Goal: Obtain resource: Download file/media

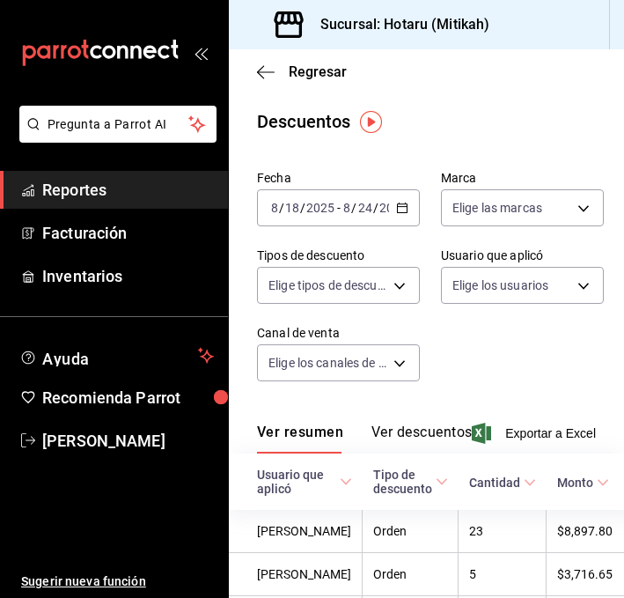
click at [262, 84] on div "Regresar" at bounding box center [426, 71] width 395 height 45
click at [262, 68] on icon "button" at bounding box center [266, 72] width 18 height 16
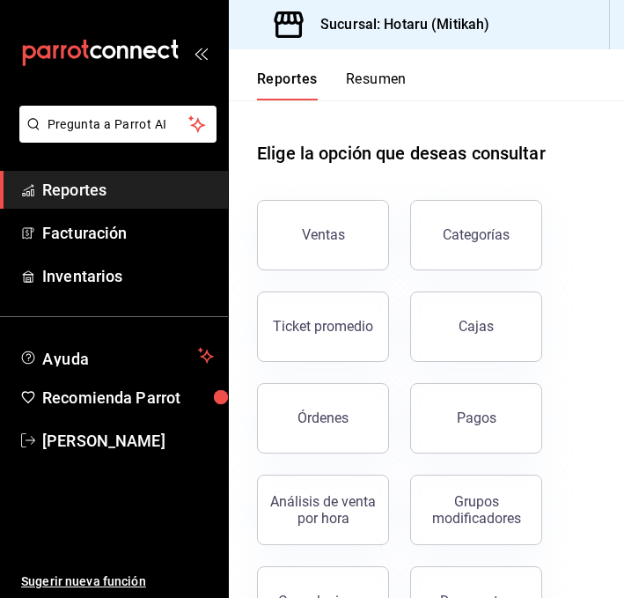
click at [376, 89] on button "Resumen" at bounding box center [376, 85] width 61 height 30
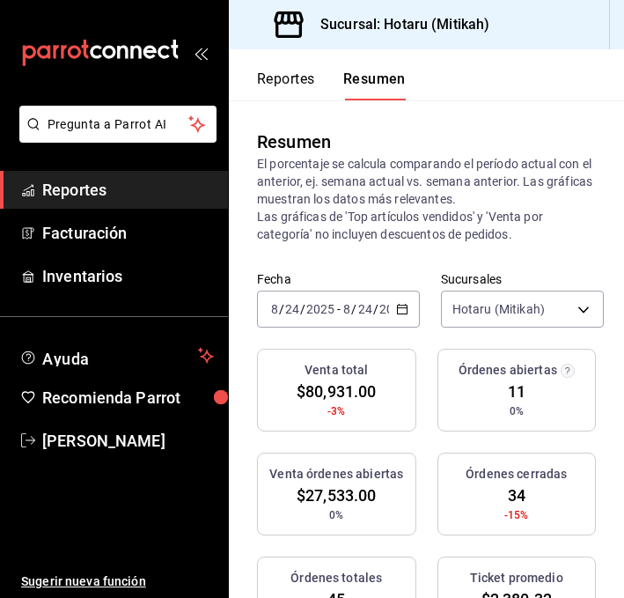
click at [291, 81] on button "Reportes" at bounding box center [286, 85] width 58 height 30
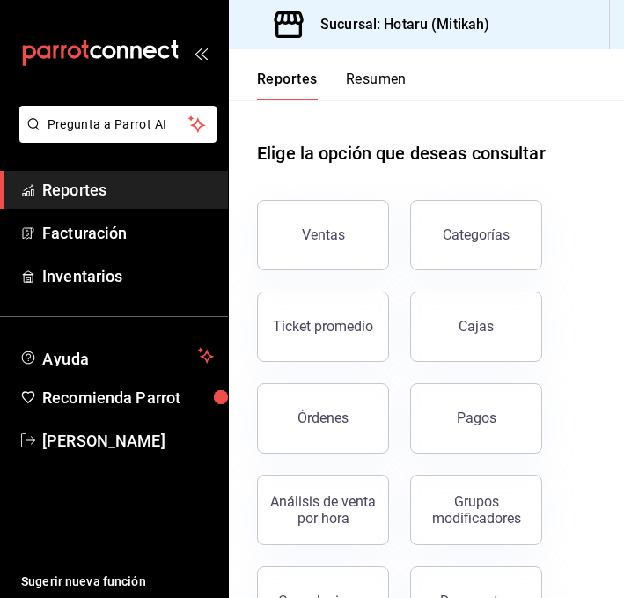
click at [367, 85] on button "Resumen" at bounding box center [376, 85] width 61 height 30
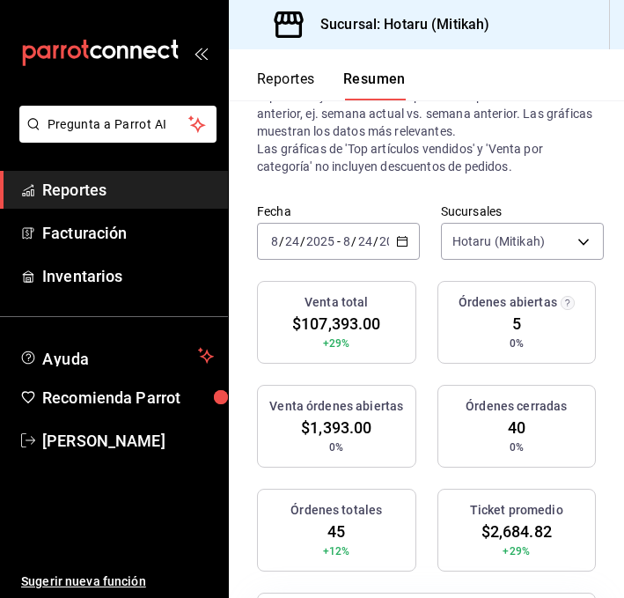
scroll to position [71, 0]
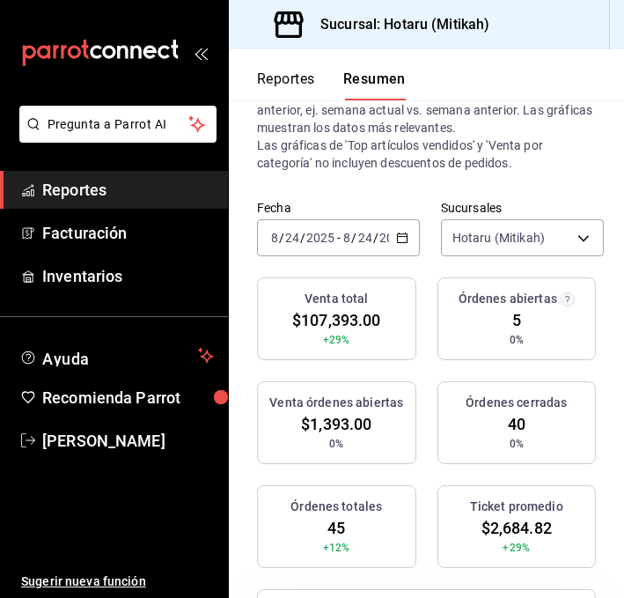
click at [283, 85] on button "Reportes" at bounding box center [286, 85] width 58 height 30
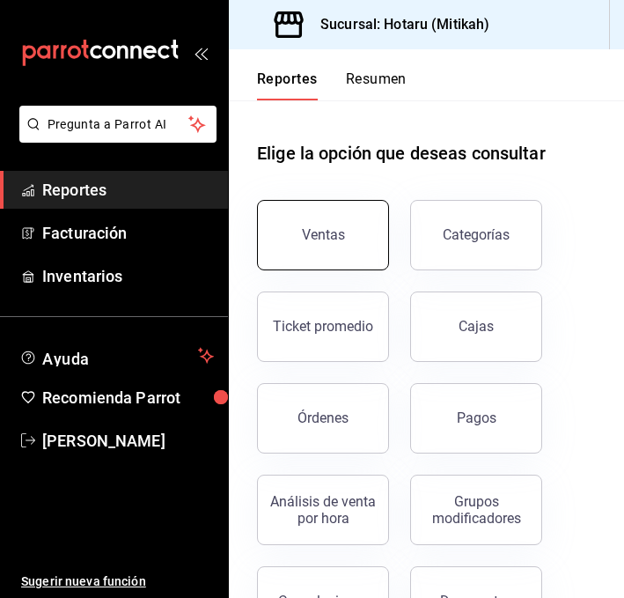
click at [328, 263] on button "Ventas" at bounding box center [323, 235] width 132 height 70
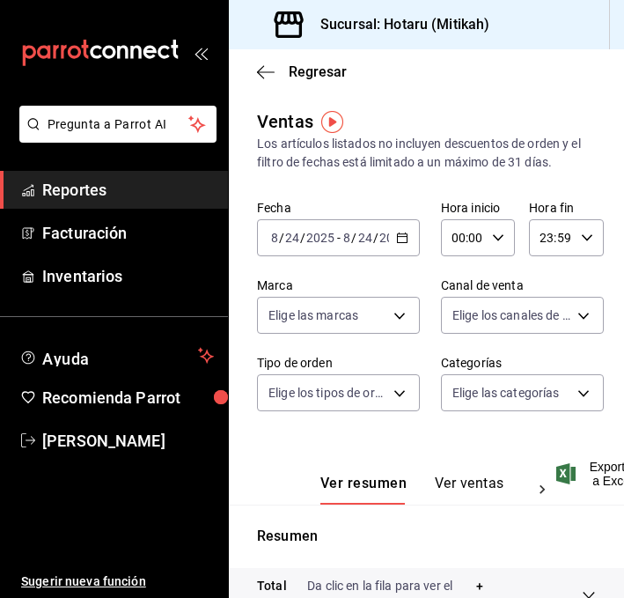
click at [399, 230] on div "[DATE] [DATE] - [DATE] [DATE]" at bounding box center [338, 237] width 163 height 37
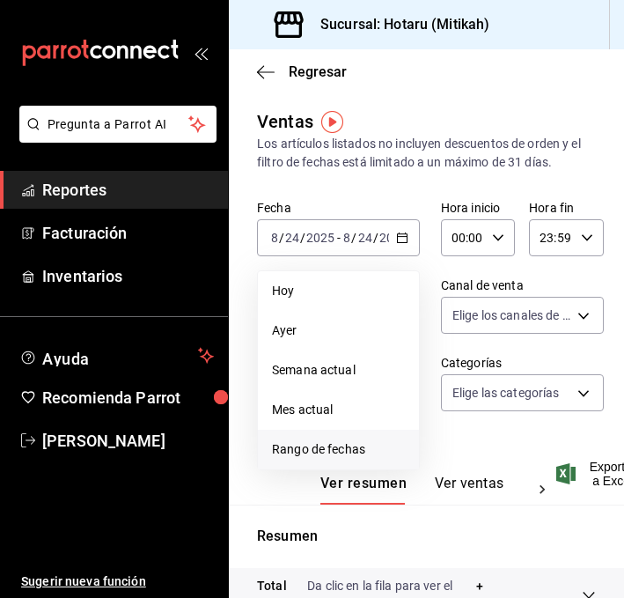
click at [342, 457] on span "Rango de fechas" at bounding box center [338, 449] width 133 height 18
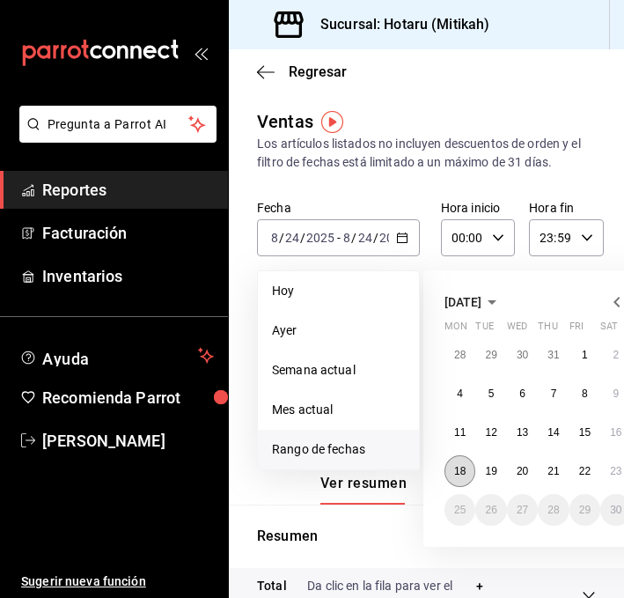
click at [453, 466] on button "18" at bounding box center [460, 471] width 31 height 32
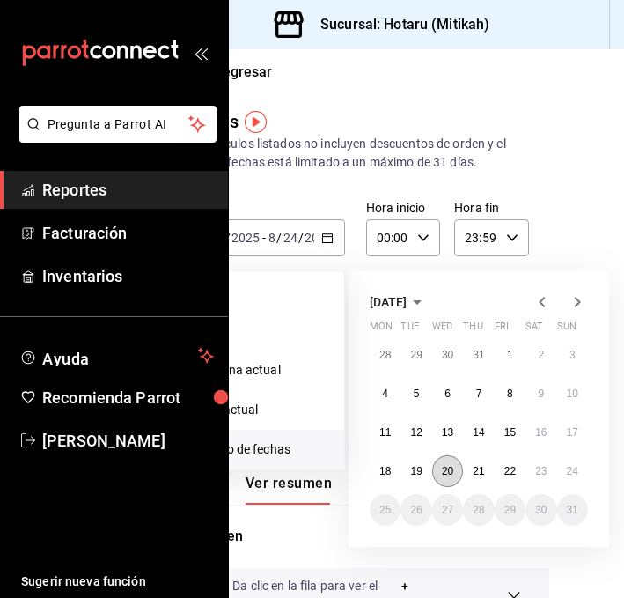
scroll to position [0, 76]
click at [390, 482] on button "18" at bounding box center [384, 471] width 31 height 32
click at [536, 477] on button "23" at bounding box center [540, 471] width 31 height 32
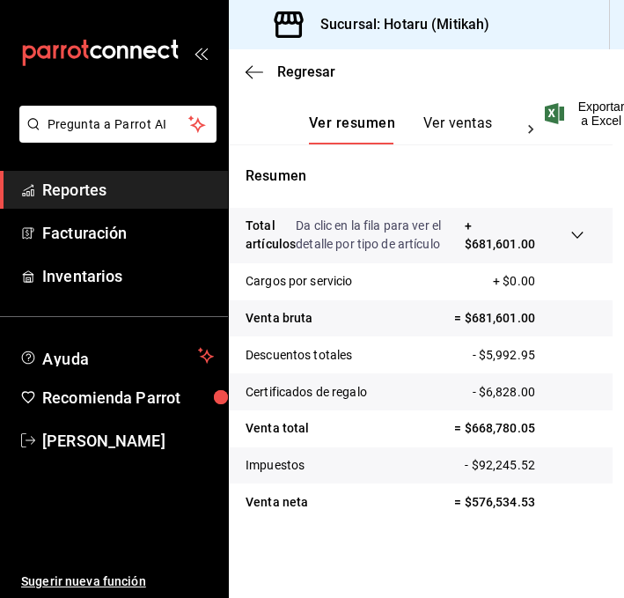
scroll to position [0, 11]
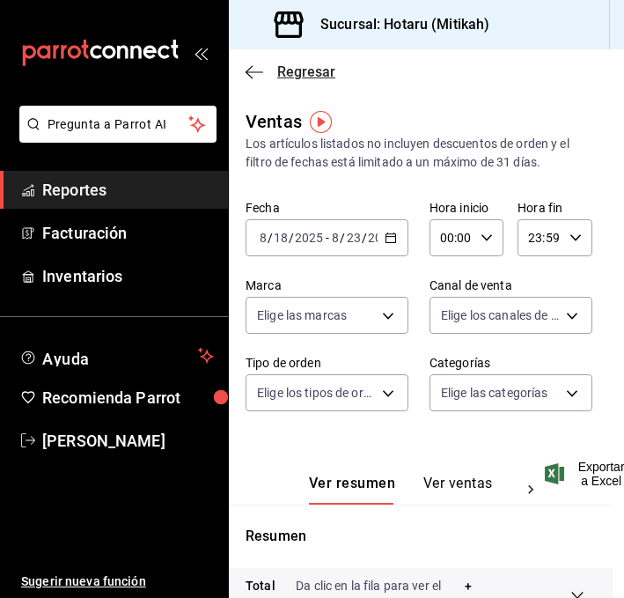
click at [259, 67] on icon "button" at bounding box center [255, 72] width 18 height 16
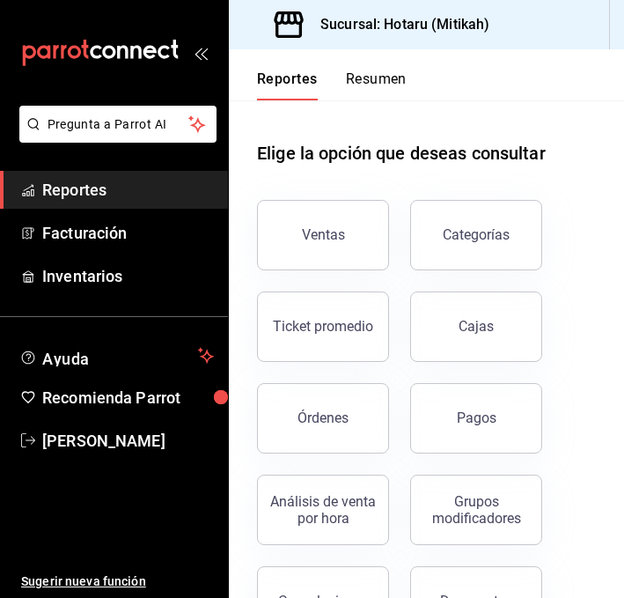
click at [357, 79] on button "Resumen" at bounding box center [376, 85] width 61 height 30
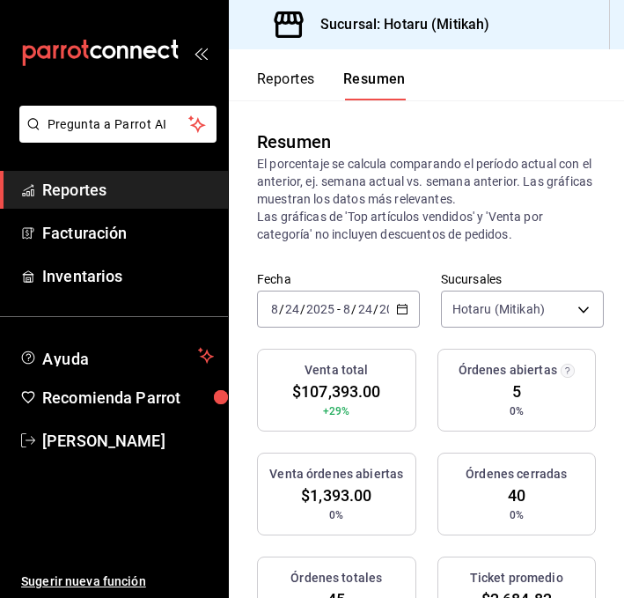
click at [301, 85] on button "Reportes" at bounding box center [286, 85] width 58 height 30
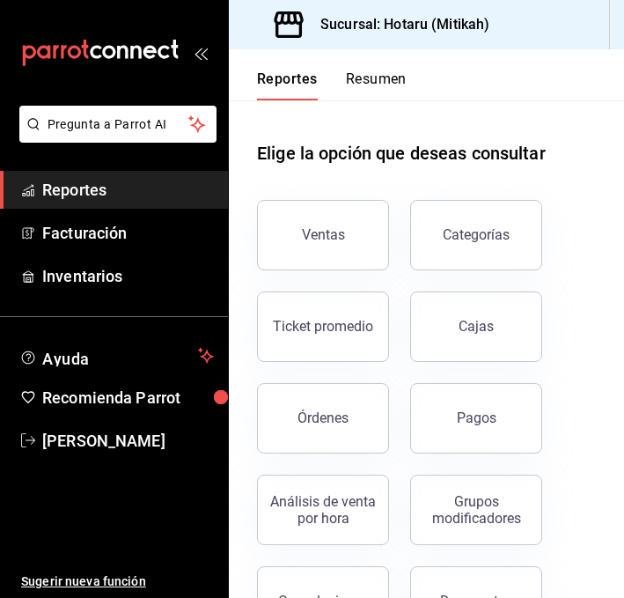
click at [374, 97] on button "Resumen" at bounding box center [376, 85] width 61 height 30
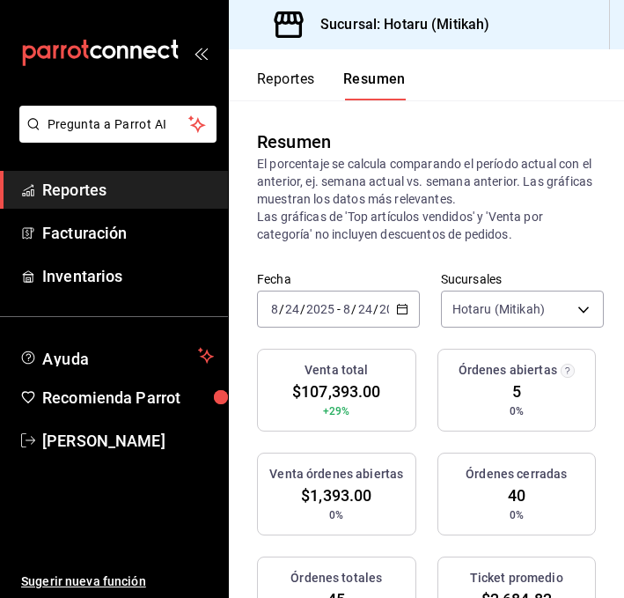
click at [291, 82] on button "Reportes" at bounding box center [286, 85] width 58 height 30
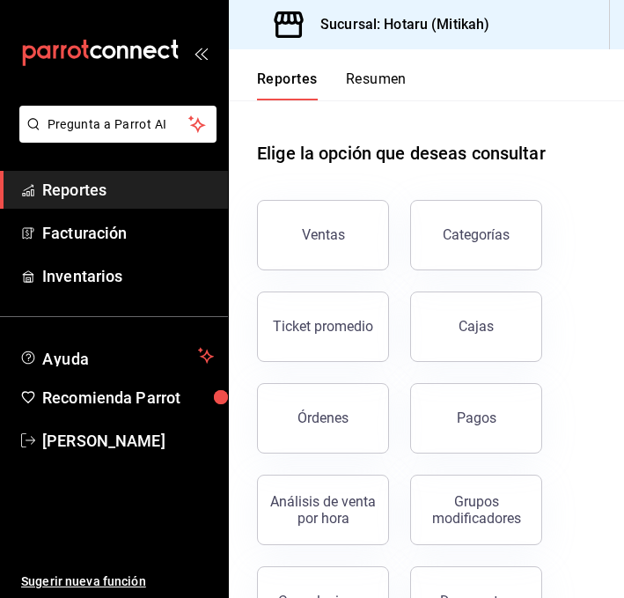
click at [407, 80] on header "Reportes Resumen" at bounding box center [426, 74] width 395 height 51
click at [379, 77] on button "Resumen" at bounding box center [376, 85] width 61 height 30
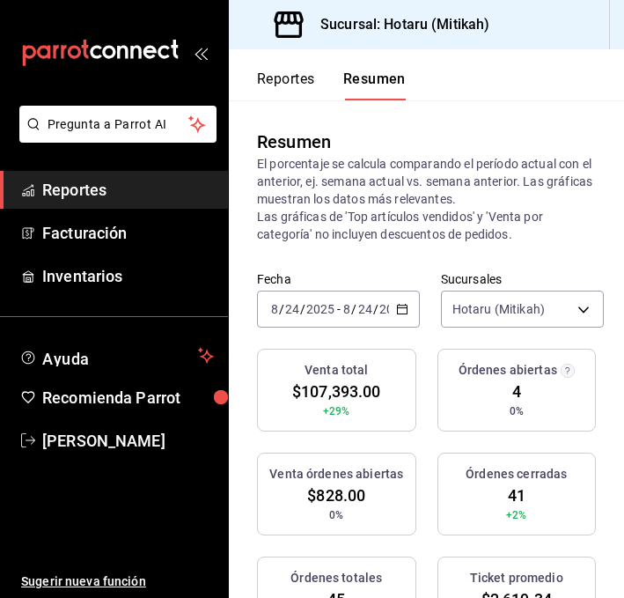
click at [289, 79] on button "Reportes" at bounding box center [286, 85] width 58 height 30
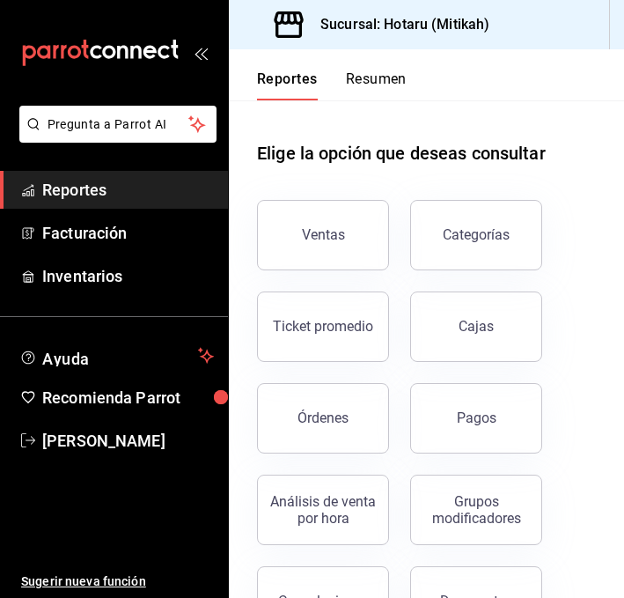
click at [353, 77] on button "Resumen" at bounding box center [376, 85] width 61 height 30
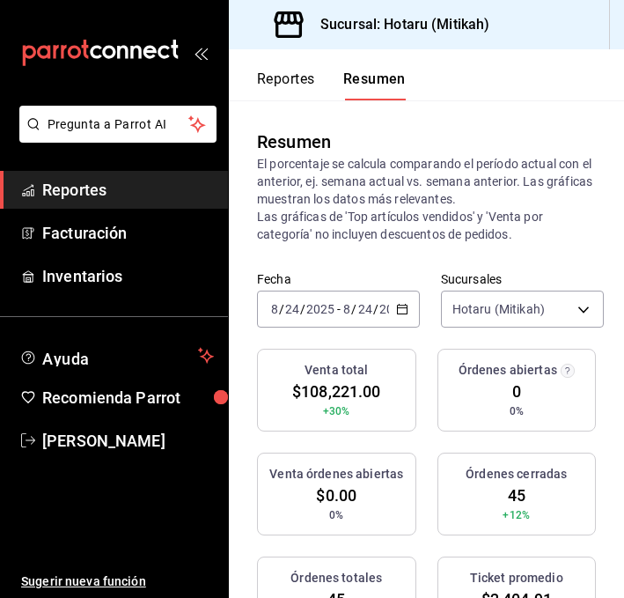
click at [278, 85] on button "Reportes" at bounding box center [286, 85] width 58 height 30
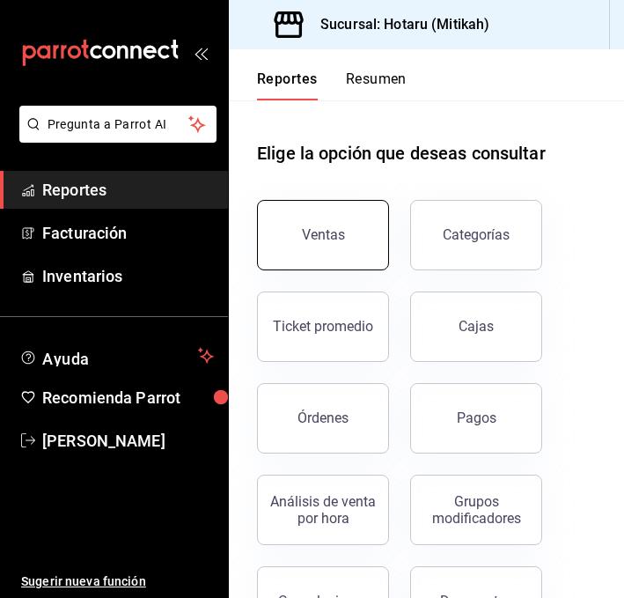
click at [327, 232] on div "Ventas" at bounding box center [323, 234] width 43 height 17
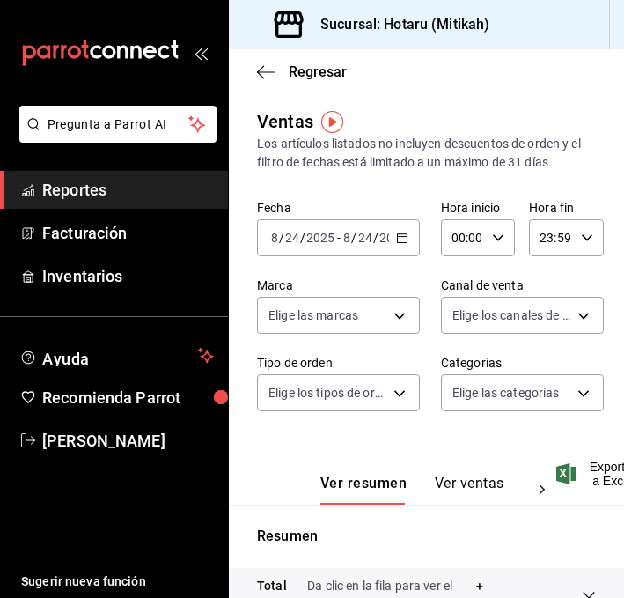
click at [401, 239] on icon "button" at bounding box center [402, 238] width 12 height 12
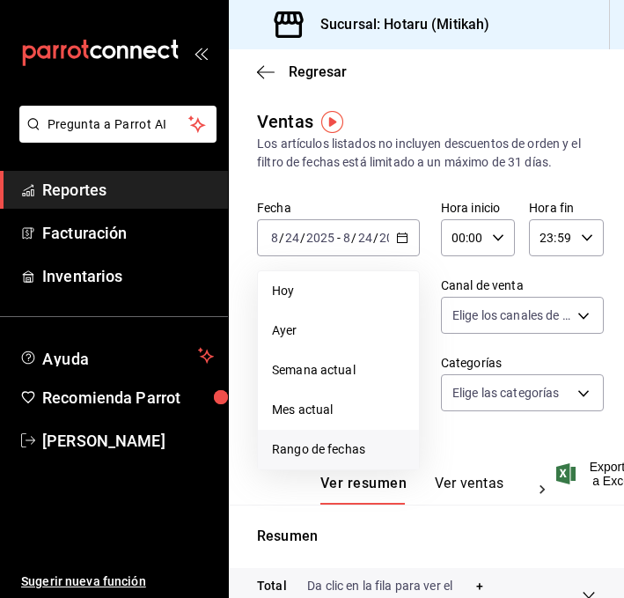
click at [337, 451] on span "Rango de fechas" at bounding box center [338, 449] width 133 height 18
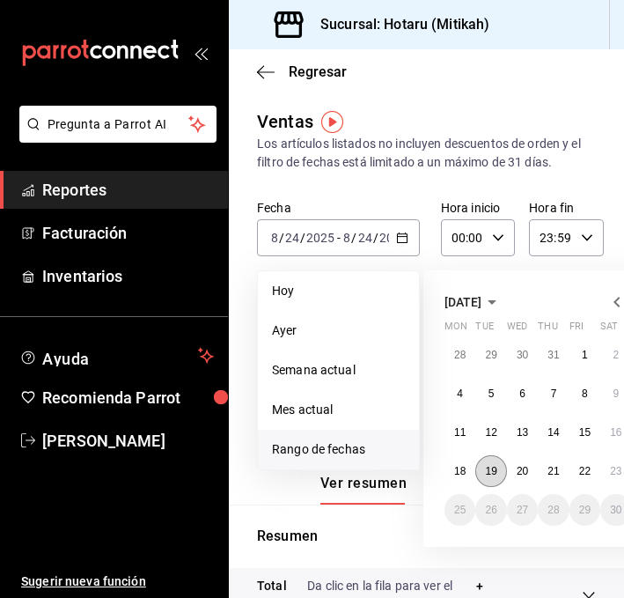
scroll to position [0, 107]
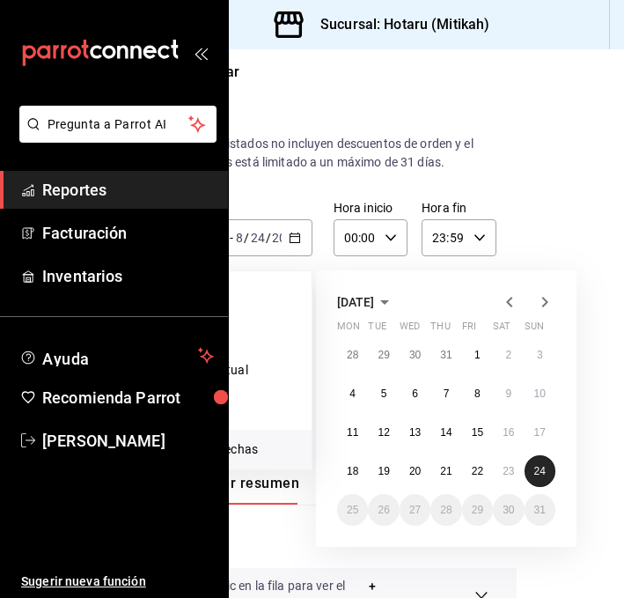
click at [537, 466] on abbr "24" at bounding box center [539, 471] width 11 height 12
click at [534, 465] on abbr "24" at bounding box center [539, 471] width 11 height 12
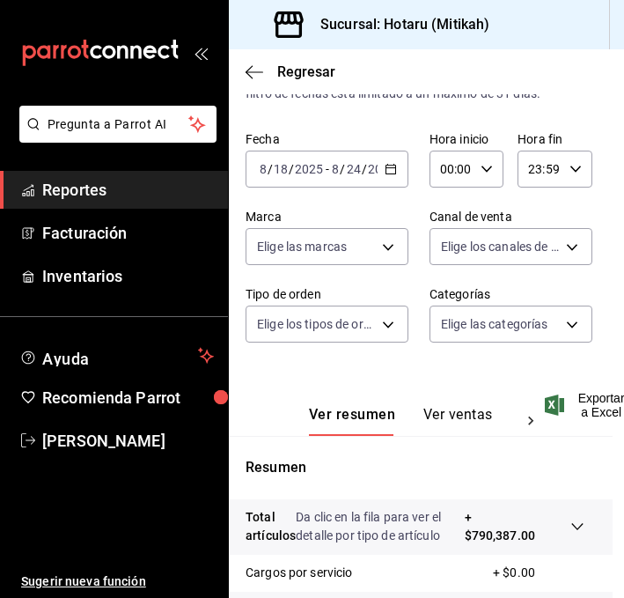
scroll to position [0, 11]
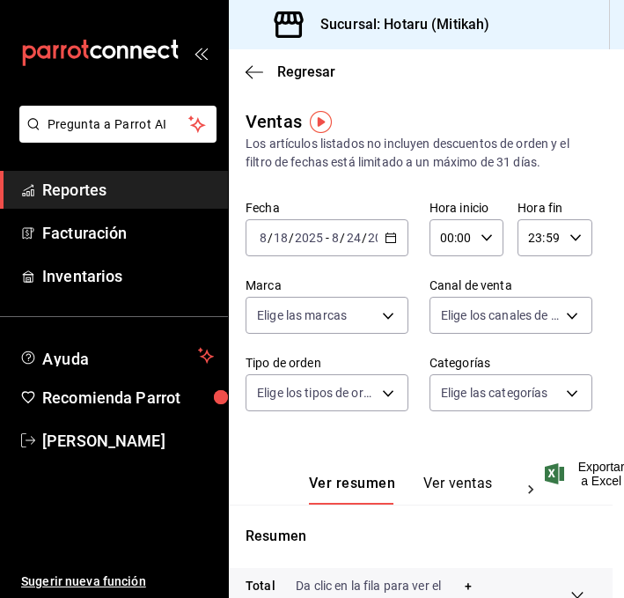
click at [388, 243] on icon "button" at bounding box center [391, 238] width 12 height 12
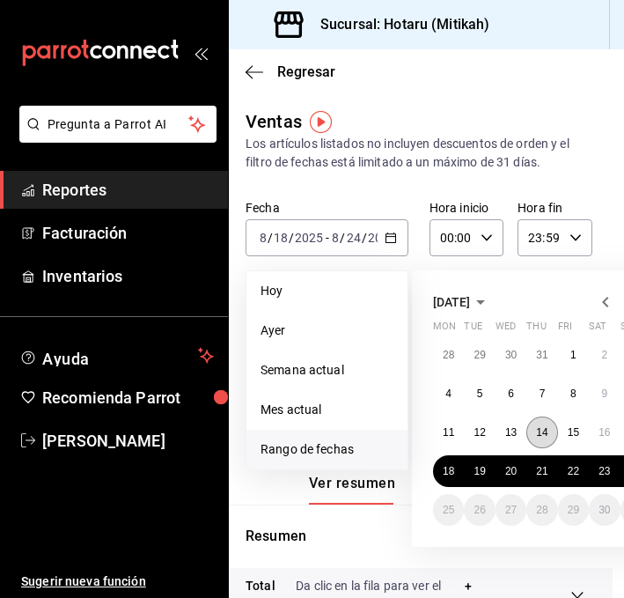
scroll to position [0, 107]
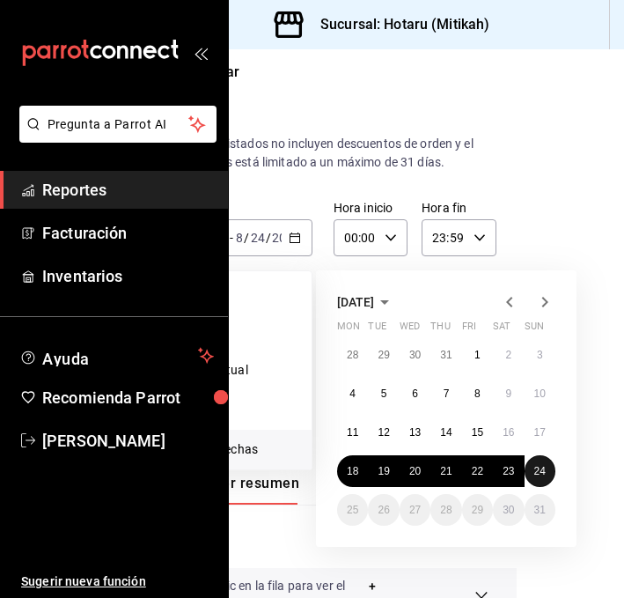
click at [546, 459] on button "24" at bounding box center [540, 471] width 31 height 32
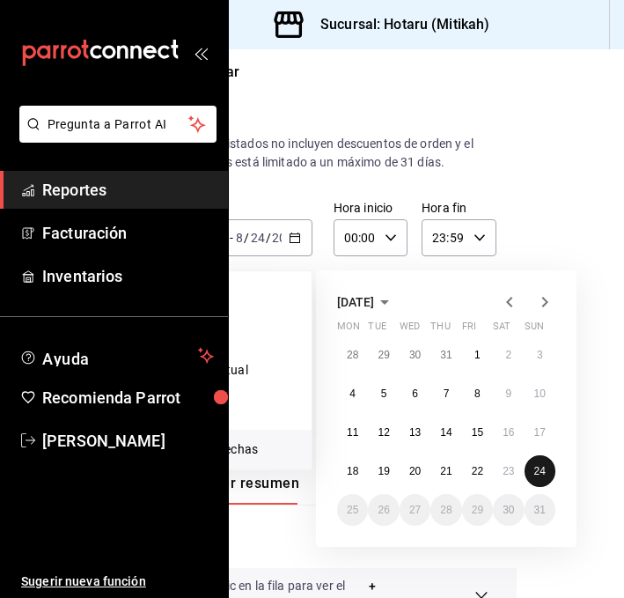
click at [546, 459] on button "24" at bounding box center [540, 471] width 31 height 32
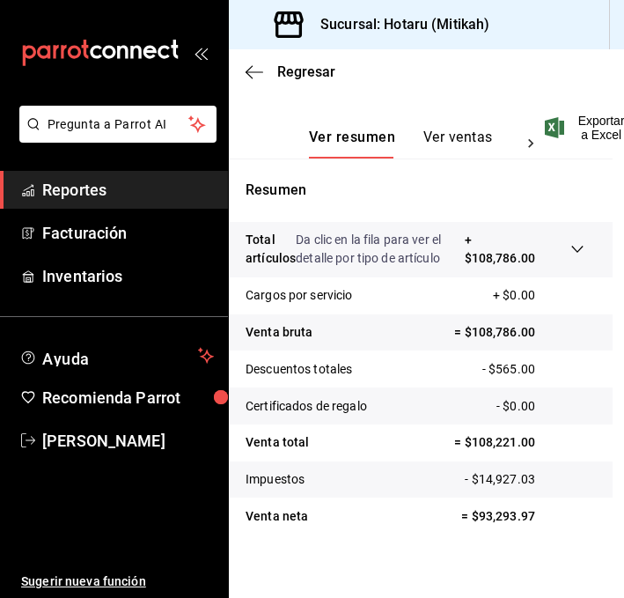
scroll to position [360, 11]
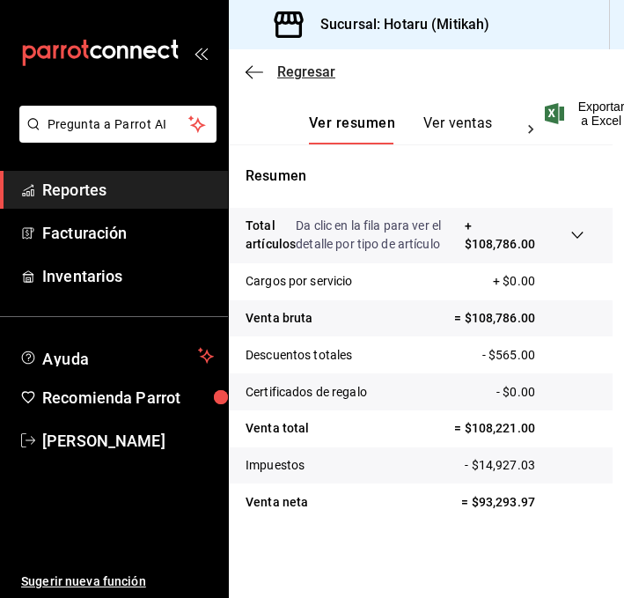
click at [262, 70] on icon "button" at bounding box center [255, 72] width 18 height 16
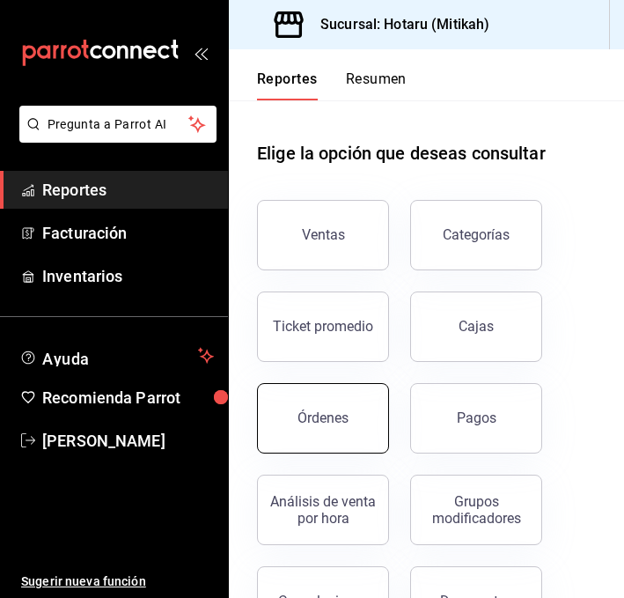
scroll to position [40, 0]
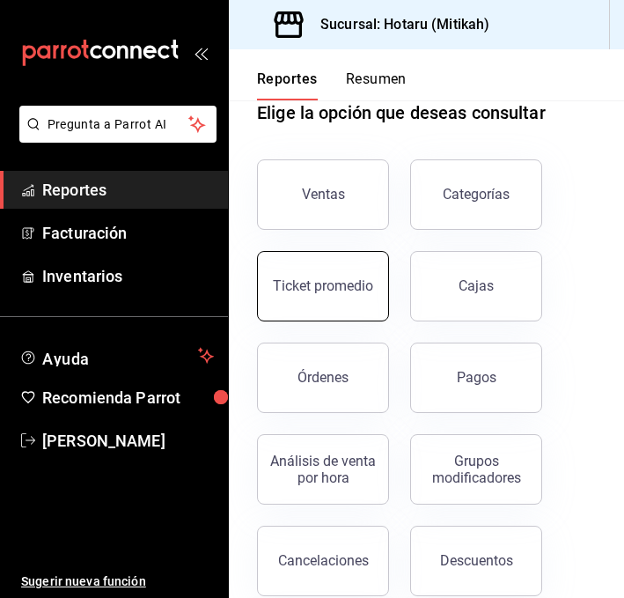
click at [323, 278] on div "Ticket promedio" at bounding box center [323, 285] width 100 height 17
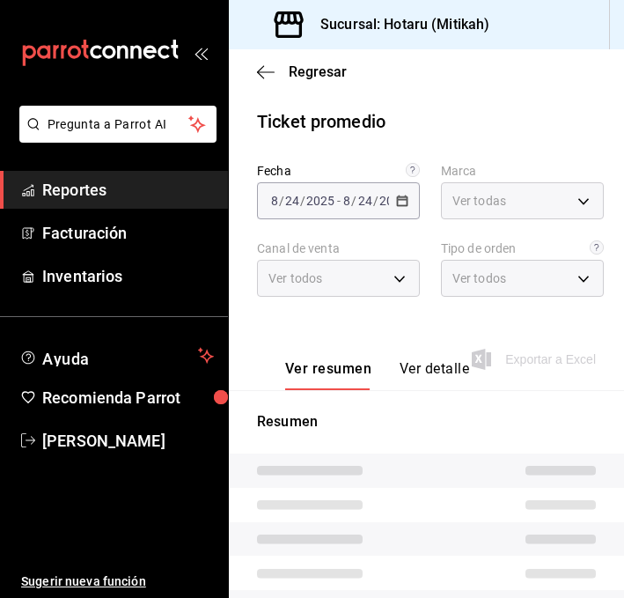
type input "d84d5940-0e8c-40c5-88cd-2414b97e757c"
type input "PARROT,UBER_EATS,RAPPI,DIDI_FOOD,ONLINE"
type input "232f28ad-bc18-4a04-957a-f0432ae16c57,006b1dc0-249d-4bce-a504-d02779cdffcd,EXTER…"
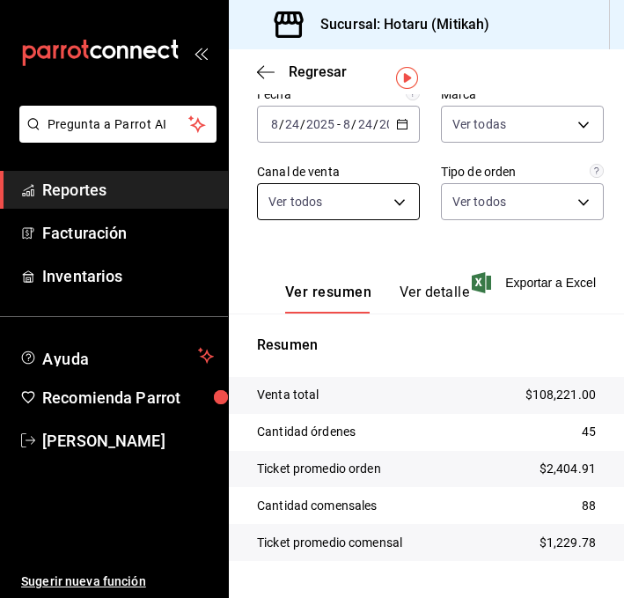
scroll to position [44, 0]
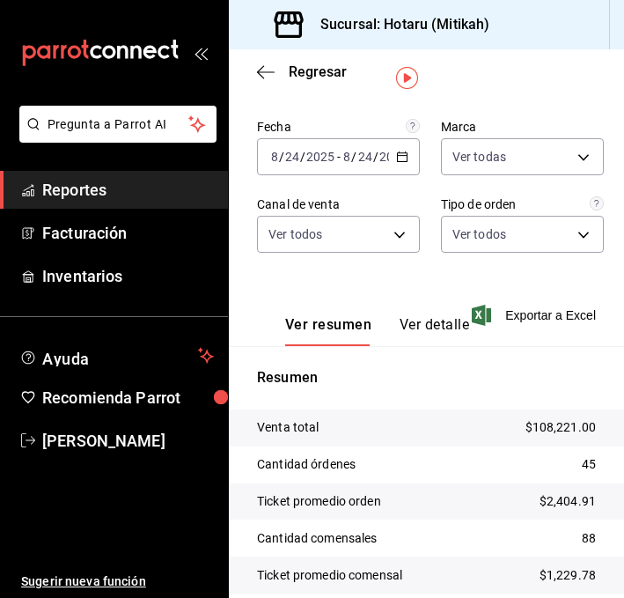
click at [399, 152] on \(Stroke\) "button" at bounding box center [402, 157] width 11 height 10
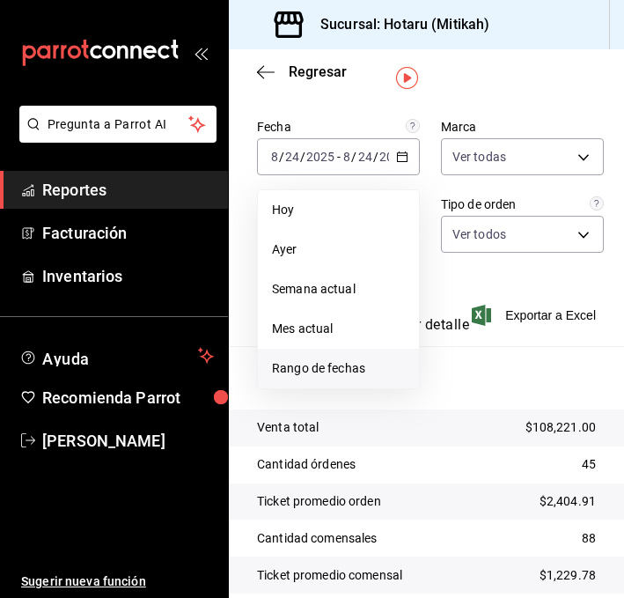
click at [338, 366] on span "Rango de fechas" at bounding box center [338, 368] width 133 height 18
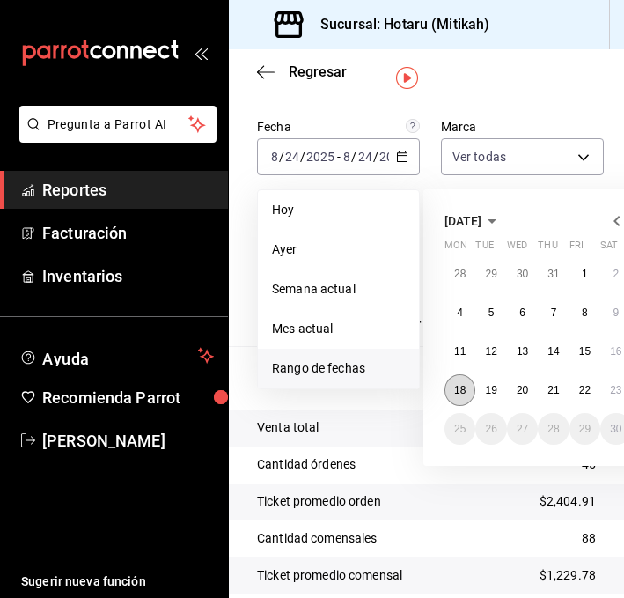
click at [452, 386] on button "18" at bounding box center [460, 390] width 31 height 32
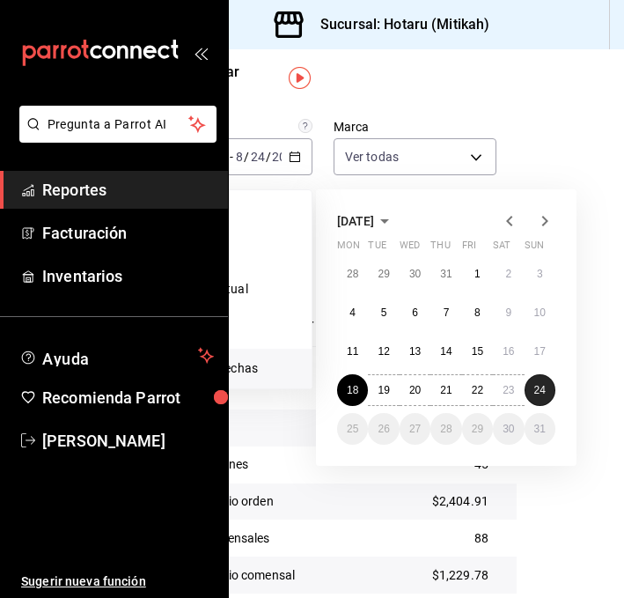
click at [549, 391] on button "24" at bounding box center [540, 390] width 31 height 32
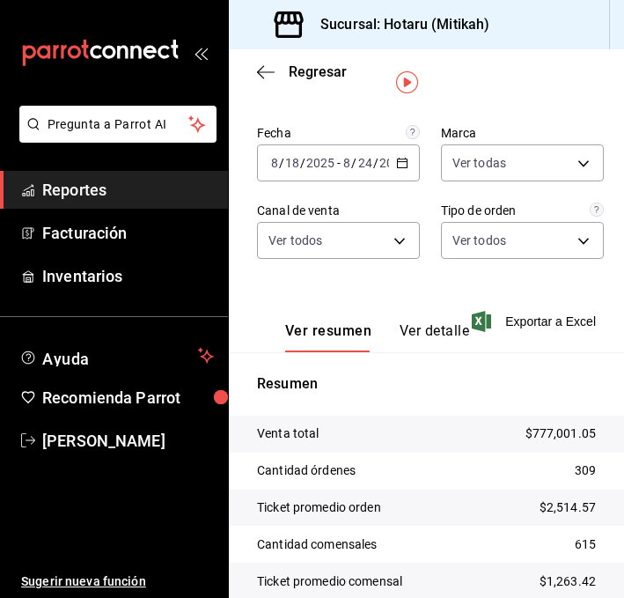
scroll to position [0, 0]
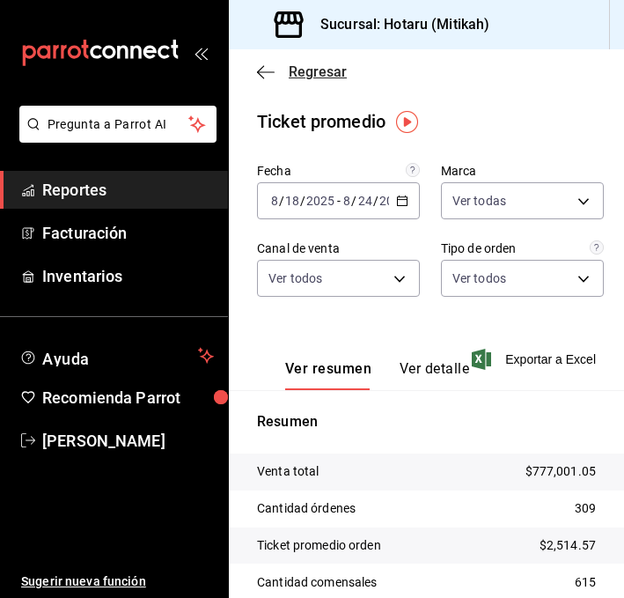
click at [268, 72] on icon "button" at bounding box center [266, 72] width 18 height 16
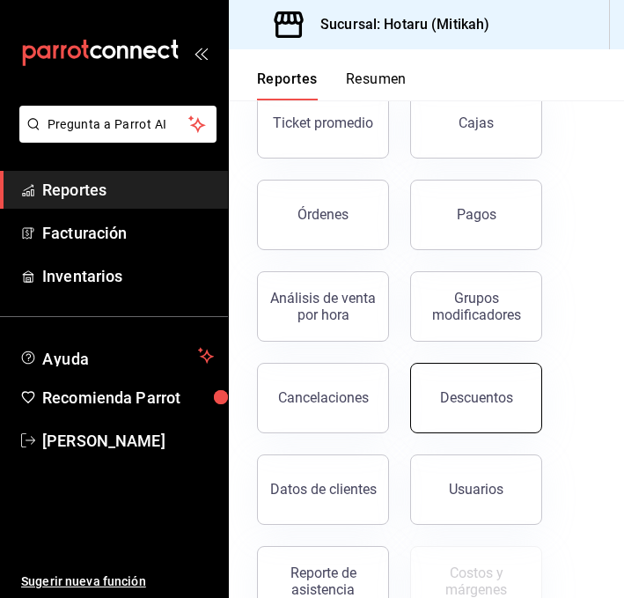
scroll to position [206, 0]
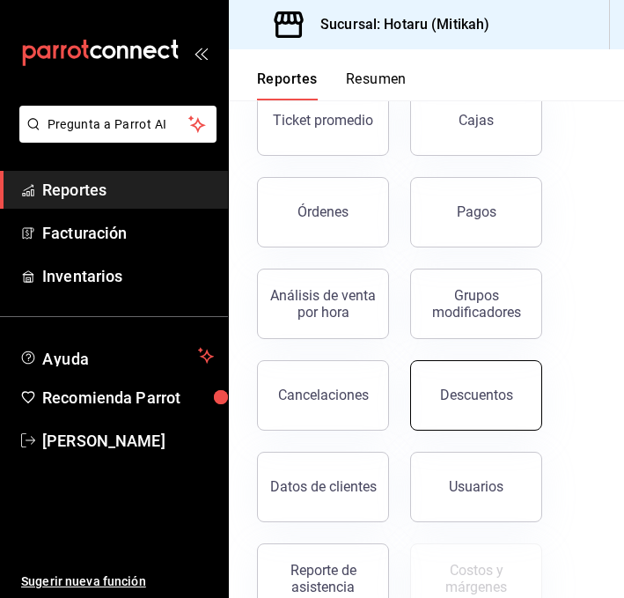
click at [474, 376] on button "Descuentos" at bounding box center [476, 395] width 132 height 70
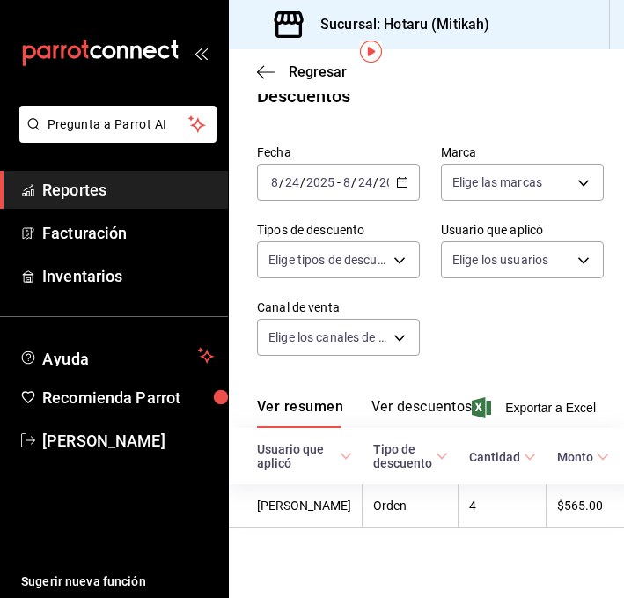
scroll to position [70, 0]
click at [397, 178] on \(Stroke\) "button" at bounding box center [402, 183] width 11 height 10
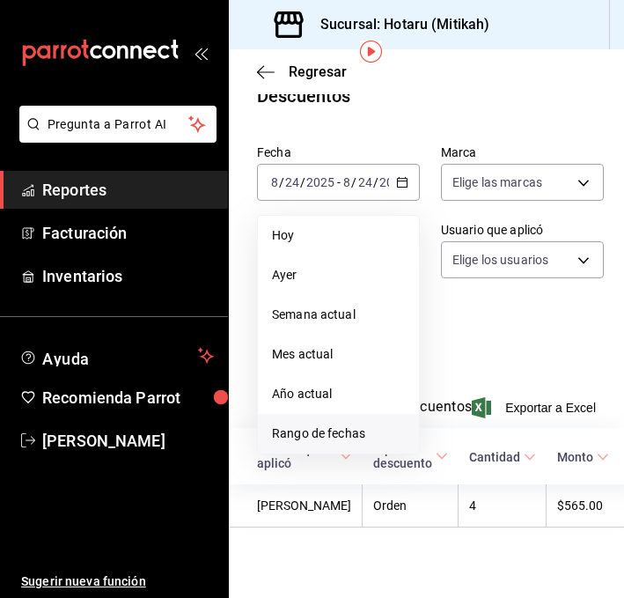
click at [287, 424] on span "Rango de fechas" at bounding box center [338, 433] width 133 height 18
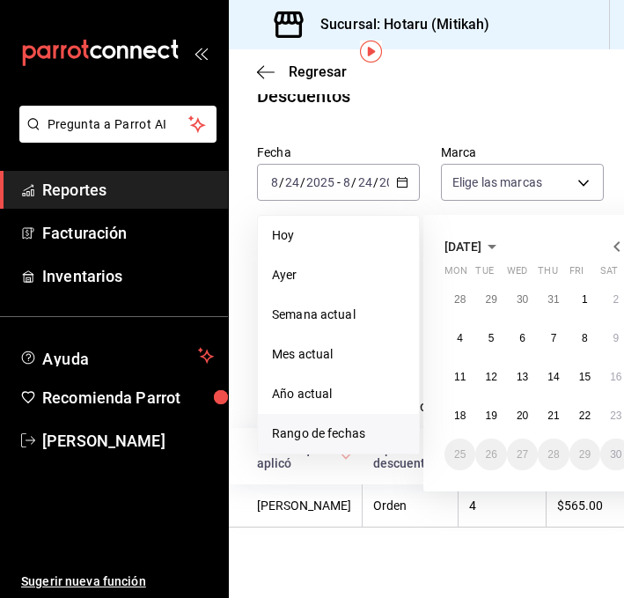
scroll to position [70, 107]
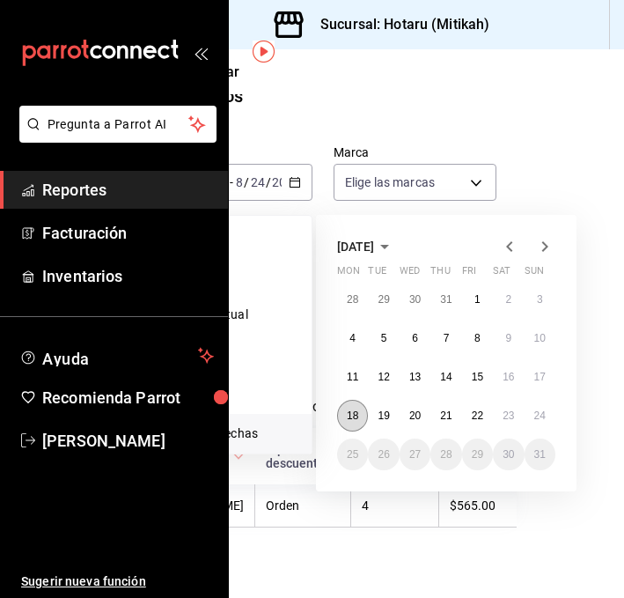
click at [353, 409] on abbr "18" at bounding box center [352, 415] width 11 height 12
click at [539, 409] on abbr "24" at bounding box center [539, 415] width 11 height 12
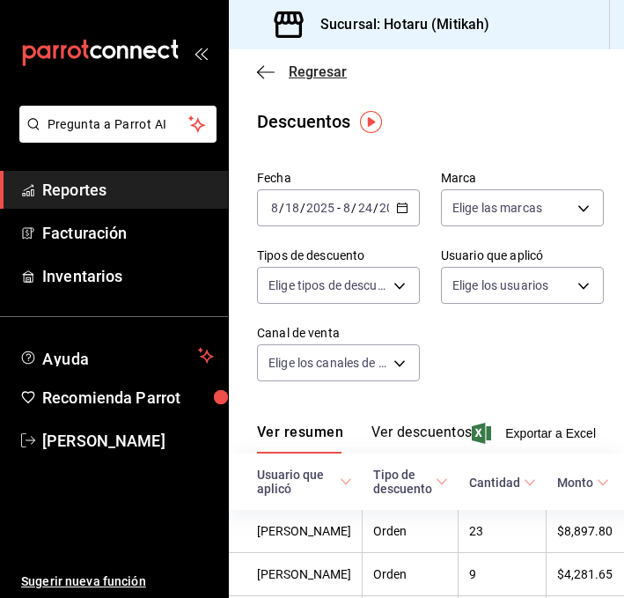
click at [261, 68] on icon "button" at bounding box center [260, 71] width 7 height 13
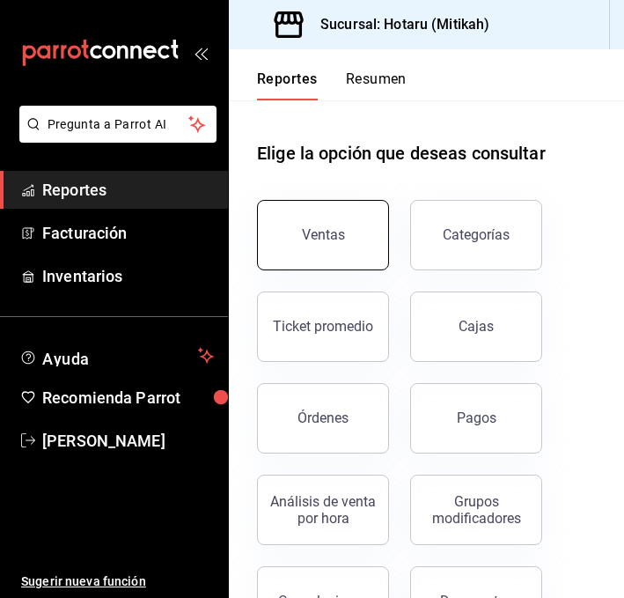
click at [339, 246] on button "Ventas" at bounding box center [323, 235] width 132 height 70
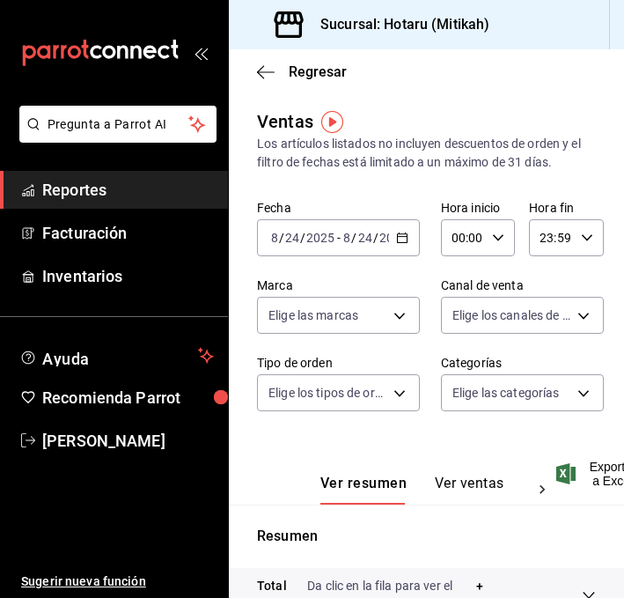
click at [440, 474] on button "Ver ventas" at bounding box center [470, 489] width 70 height 30
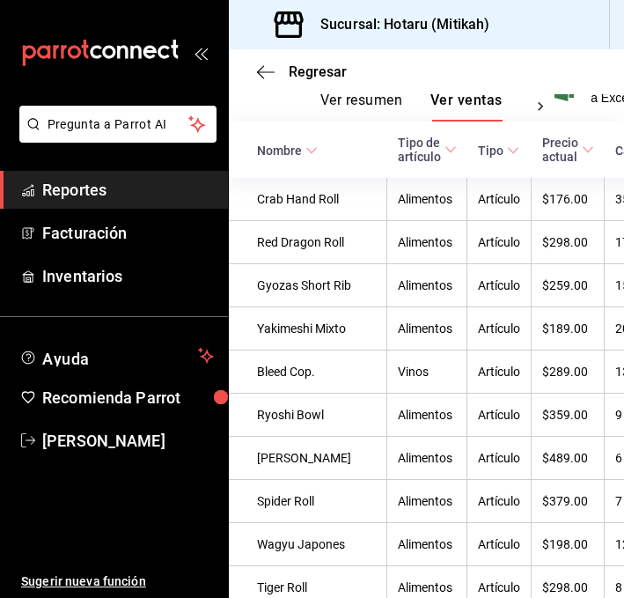
scroll to position [364, 0]
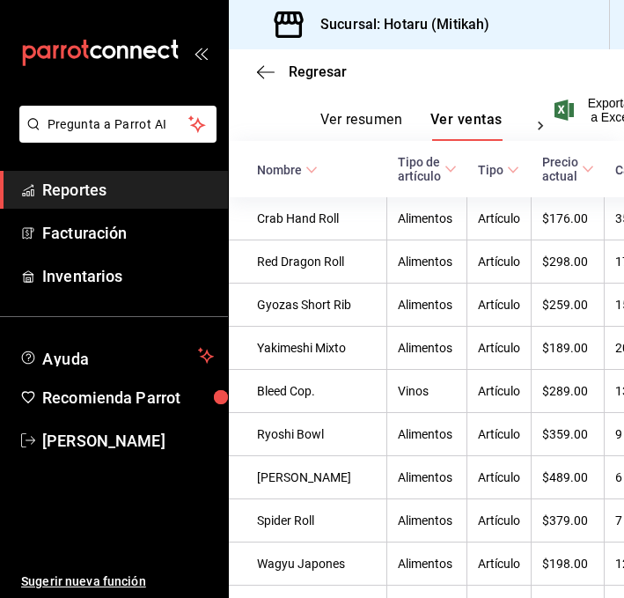
click at [308, 170] on \(Stroke\) at bounding box center [311, 169] width 11 height 6
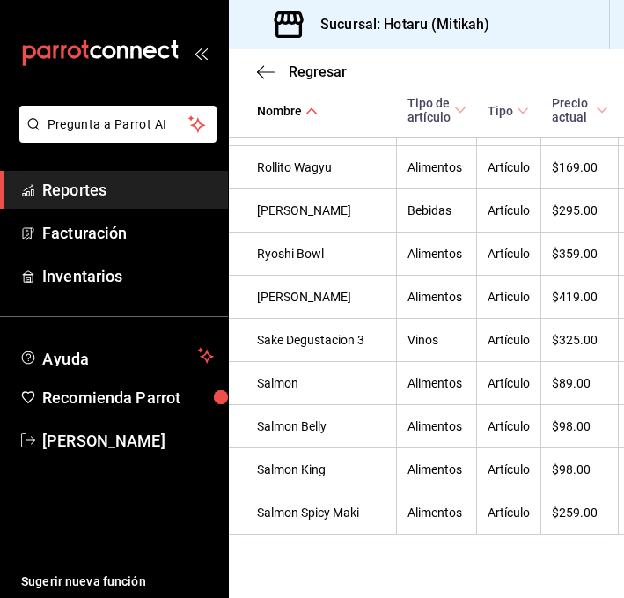
scroll to position [5196, 0]
click at [264, 70] on icon "button" at bounding box center [266, 72] width 18 height 16
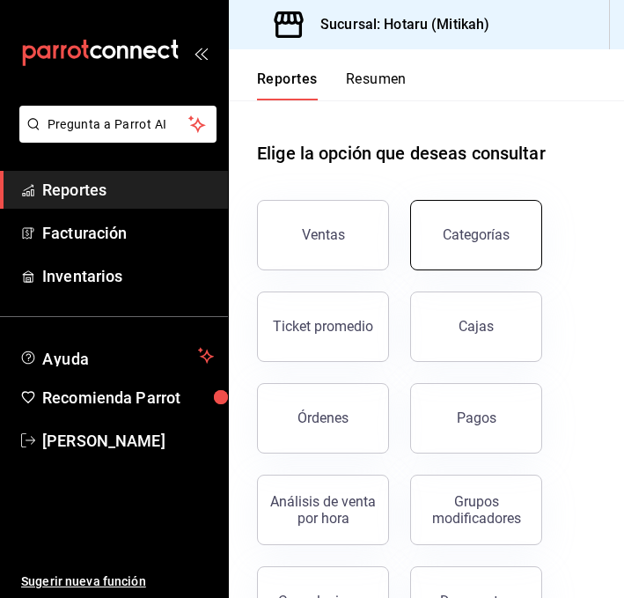
click at [452, 243] on button "Categorías" at bounding box center [476, 235] width 132 height 70
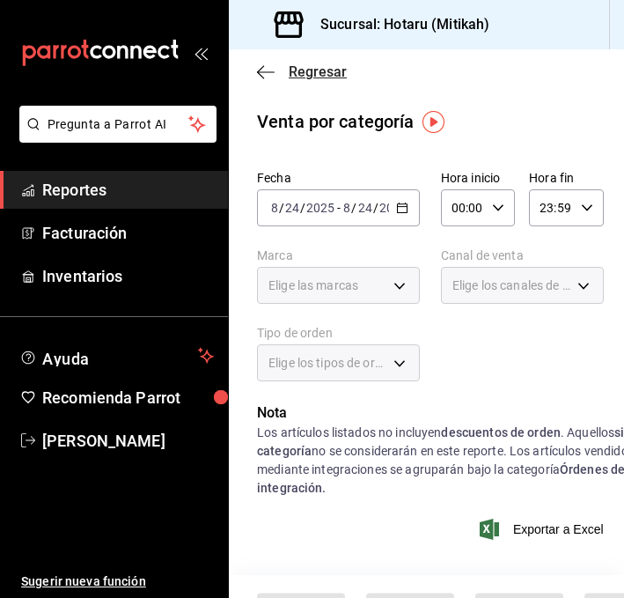
click at [260, 69] on icon "button" at bounding box center [260, 71] width 7 height 13
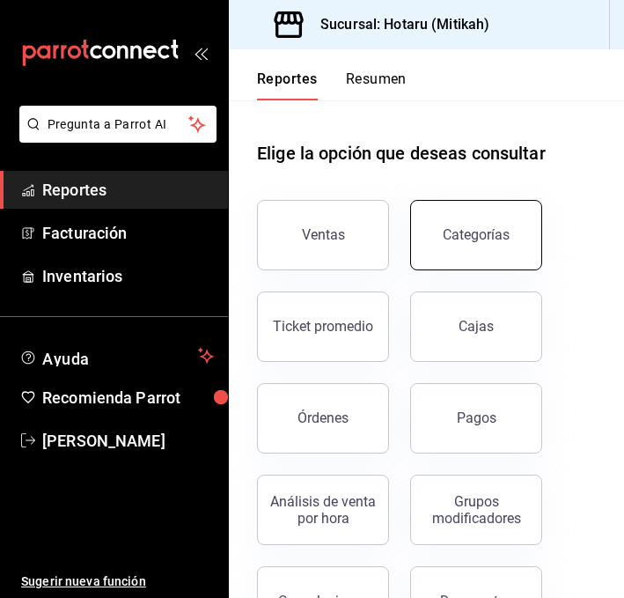
click at [440, 224] on button "Categorías" at bounding box center [476, 235] width 132 height 70
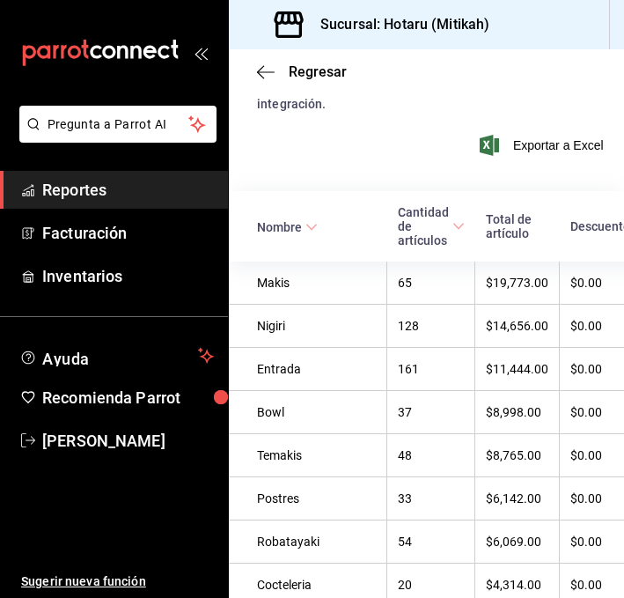
scroll to position [386, 0]
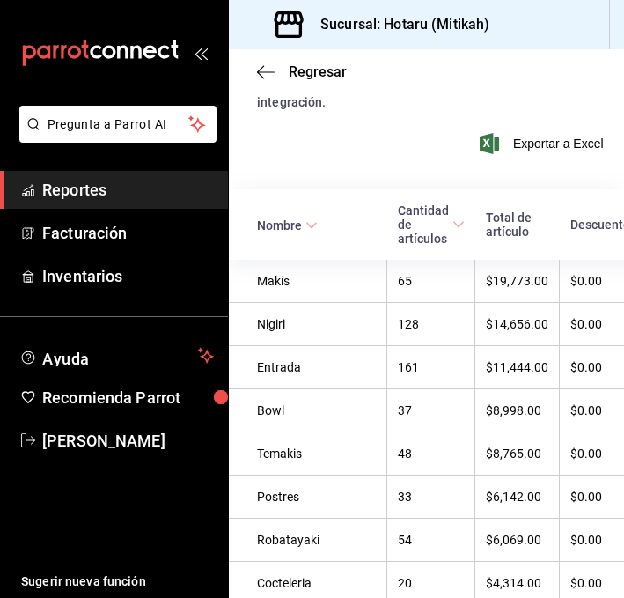
click at [308, 225] on \(Stroke\) at bounding box center [311, 225] width 11 height 6
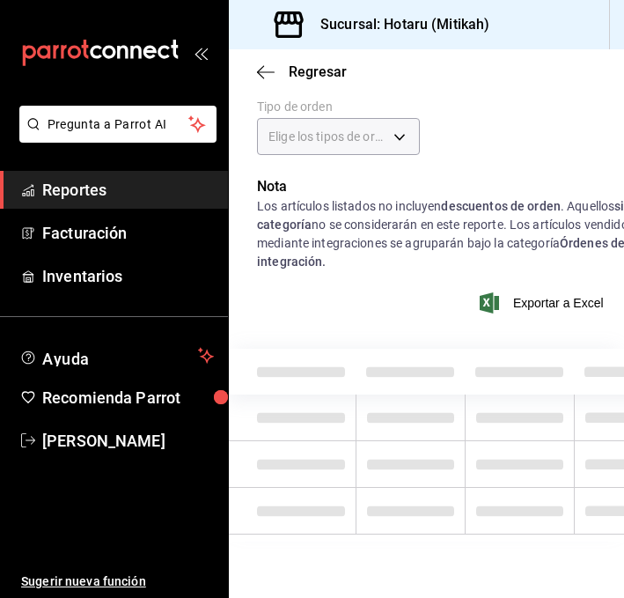
scroll to position [386, 0]
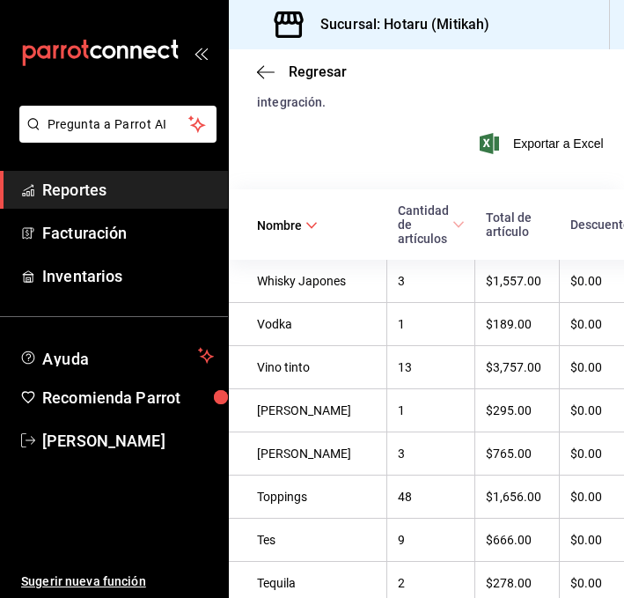
click at [311, 221] on icon at bounding box center [311, 225] width 12 height 12
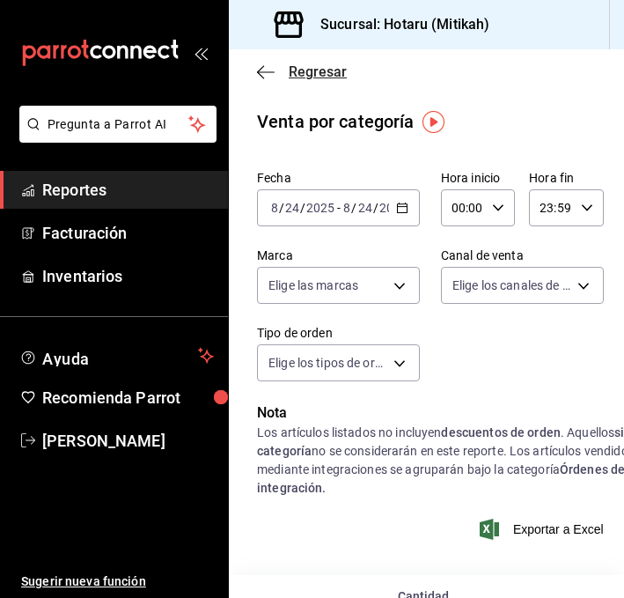
click at [260, 69] on icon "button" at bounding box center [260, 71] width 7 height 13
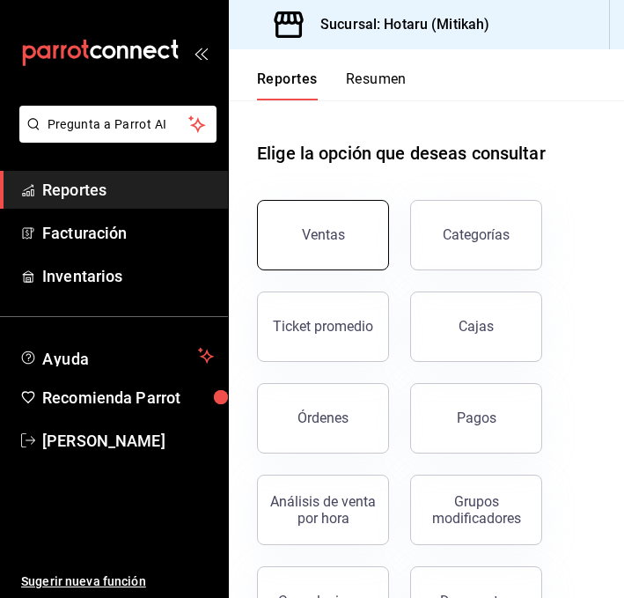
click at [327, 239] on div "Ventas" at bounding box center [323, 234] width 43 height 17
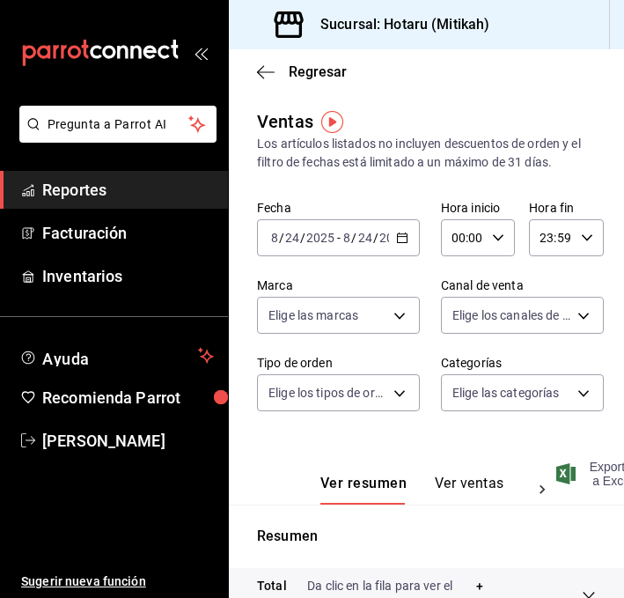
click at [596, 482] on span "Exportar a Excel" at bounding box center [598, 474] width 77 height 28
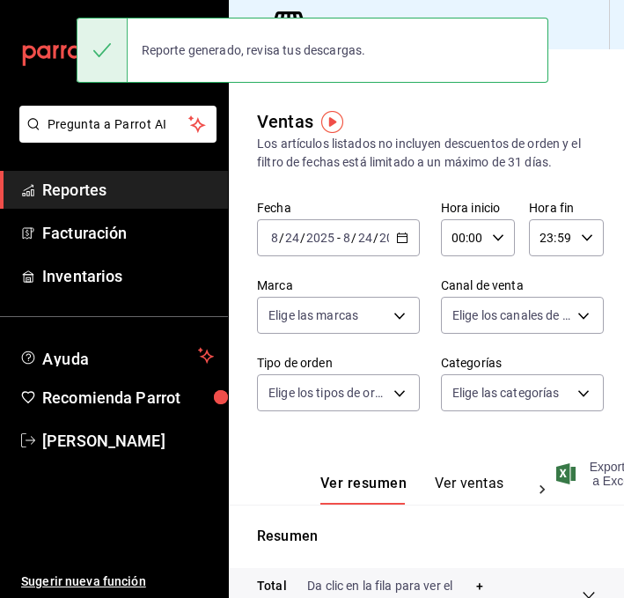
click at [592, 472] on span "Exportar a Excel" at bounding box center [598, 474] width 77 height 28
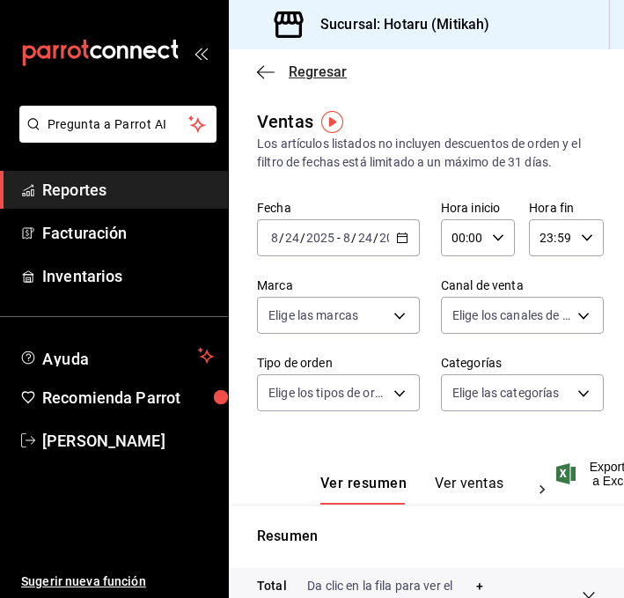
click at [262, 75] on icon "button" at bounding box center [266, 72] width 18 height 16
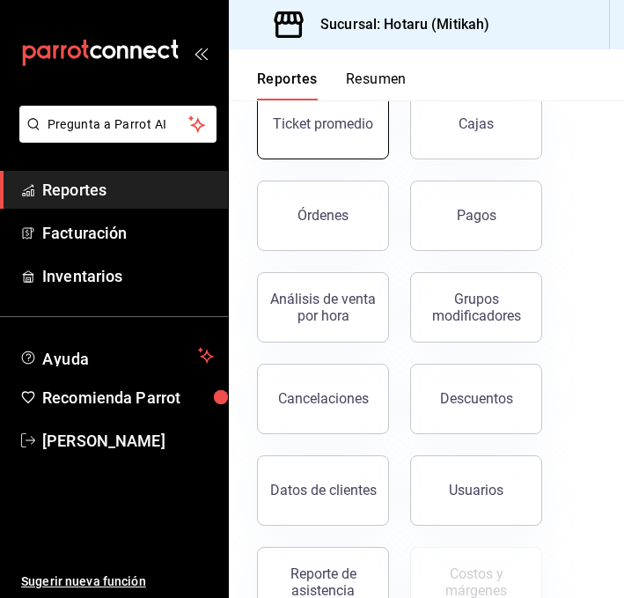
scroll to position [204, 0]
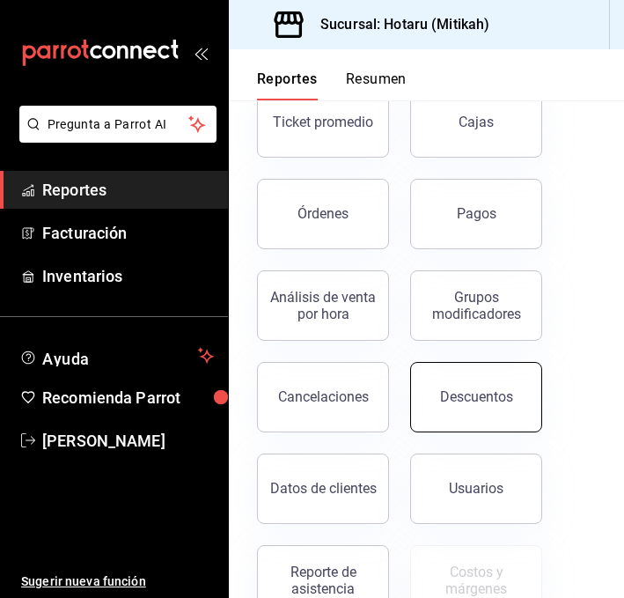
click at [466, 392] on div "Descuentos" at bounding box center [476, 396] width 73 height 17
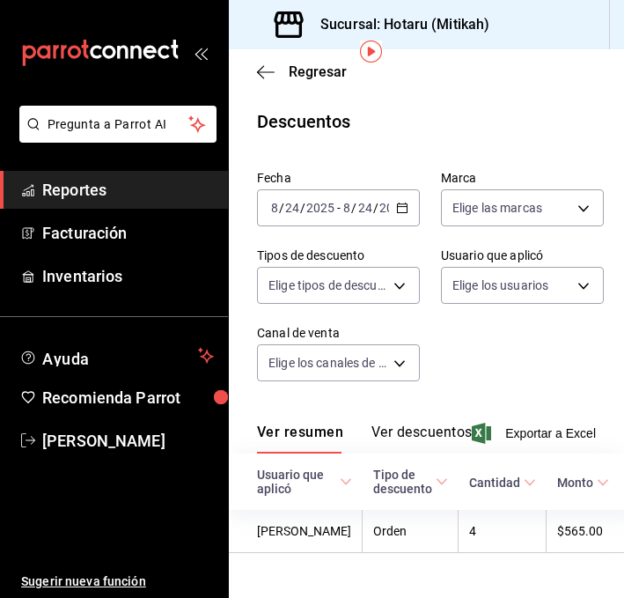
scroll to position [70, 0]
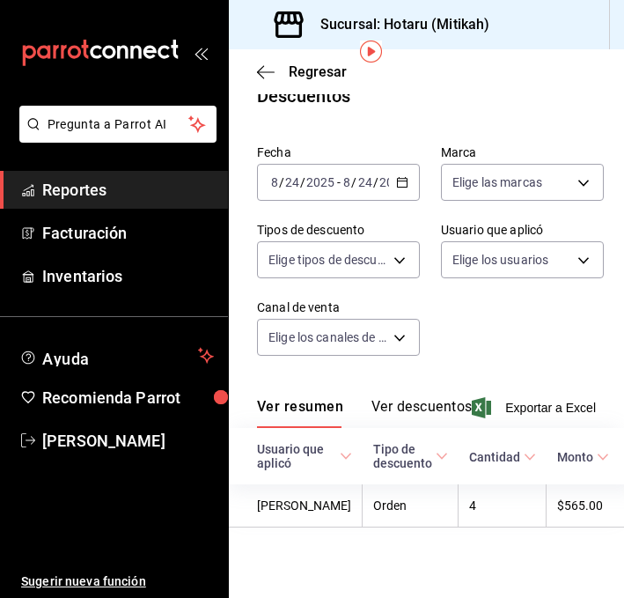
click at [404, 176] on icon "button" at bounding box center [402, 182] width 12 height 12
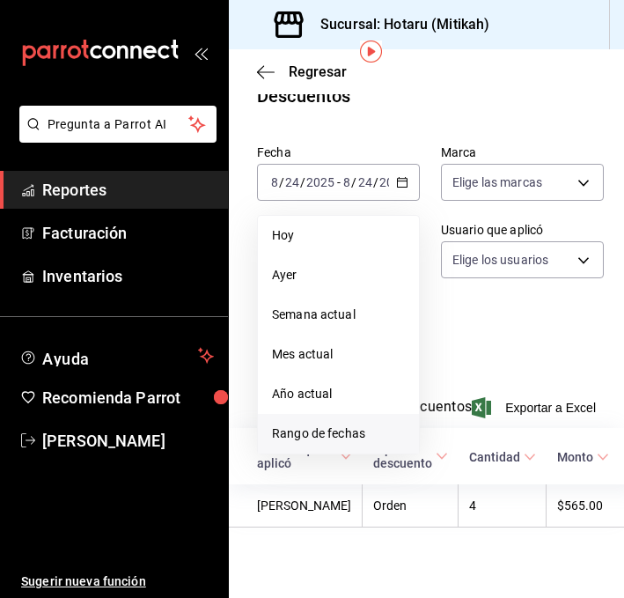
click at [303, 424] on span "Rango de fechas" at bounding box center [338, 433] width 133 height 18
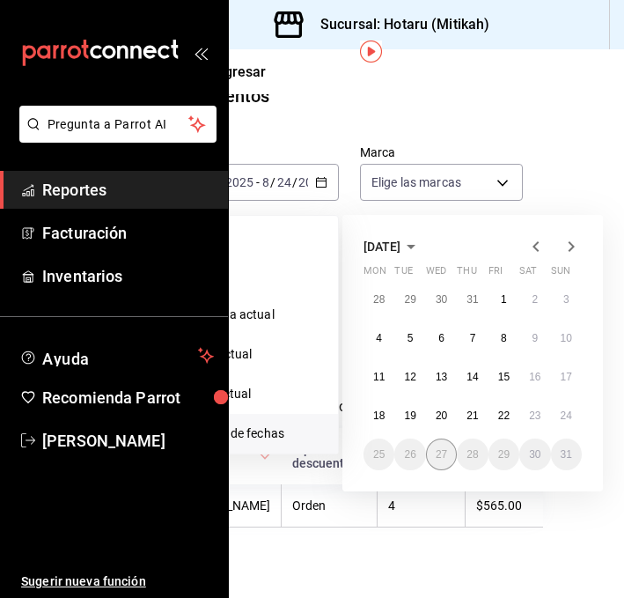
scroll to position [70, 107]
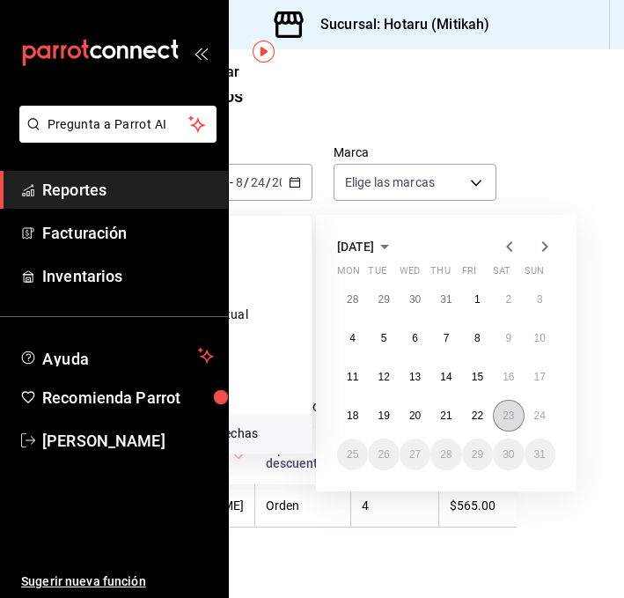
click at [503, 409] on abbr "23" at bounding box center [508, 415] width 11 height 12
click at [543, 409] on abbr "24" at bounding box center [539, 415] width 11 height 12
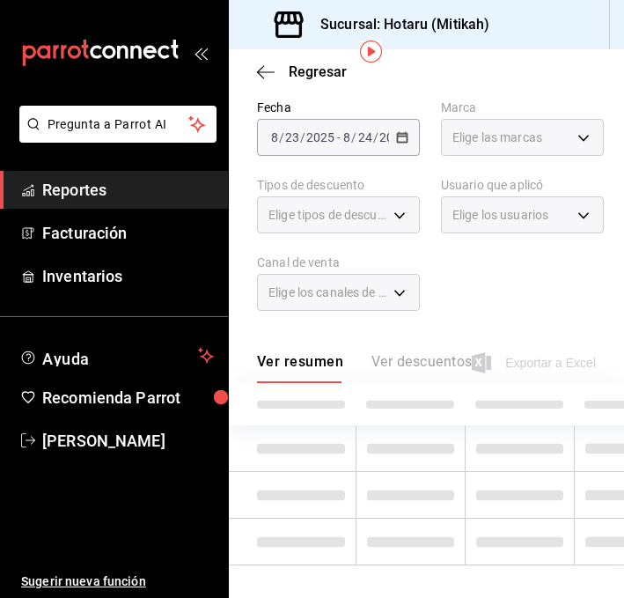
scroll to position [70, 0]
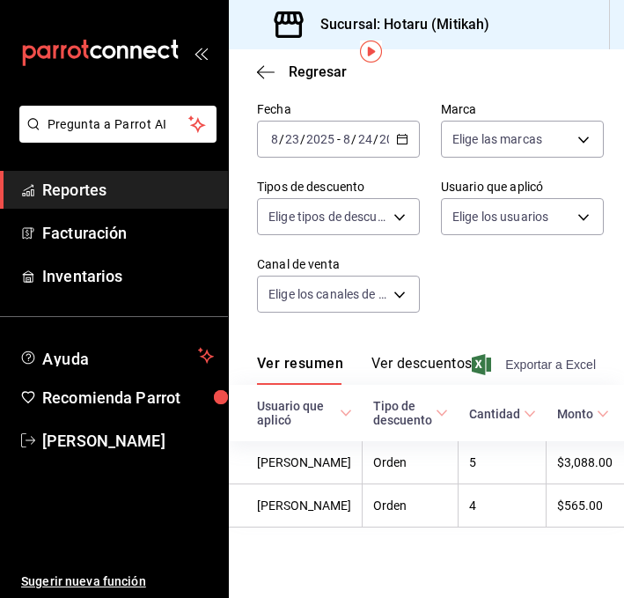
click at [512, 365] on span "Exportar a Excel" at bounding box center [535, 364] width 121 height 21
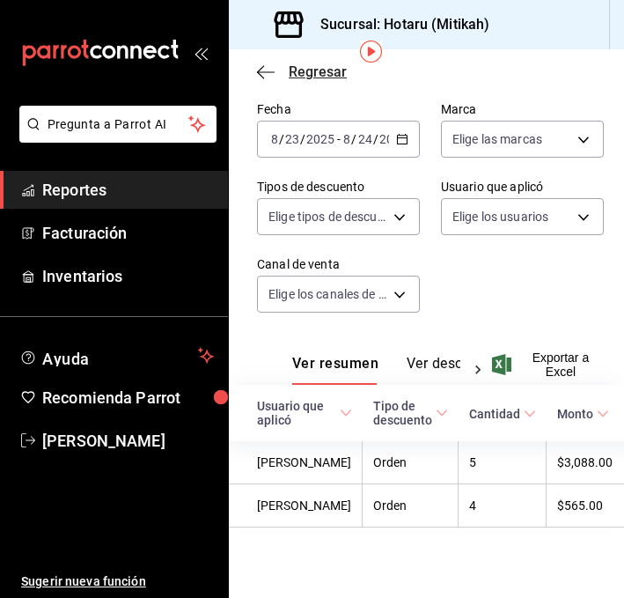
click at [259, 68] on icon "button" at bounding box center [266, 72] width 18 height 16
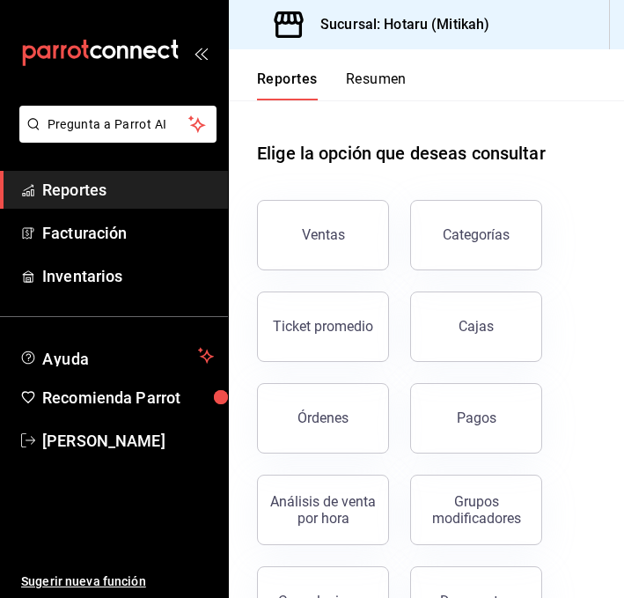
click at [372, 79] on button "Resumen" at bounding box center [376, 85] width 61 height 30
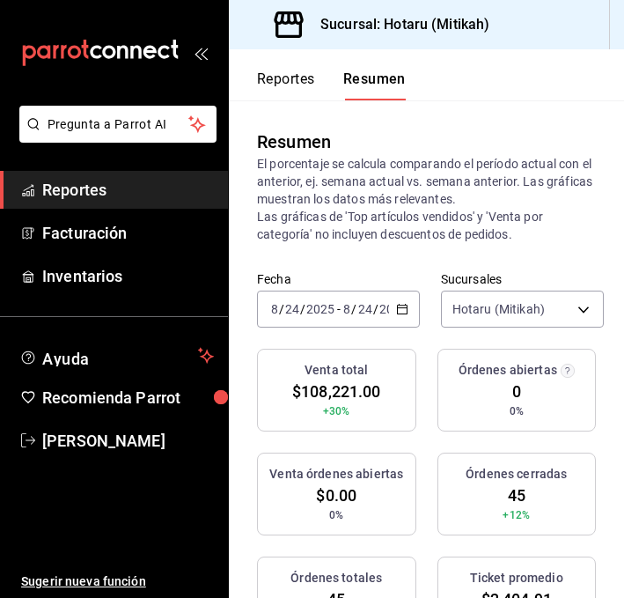
click at [401, 310] on icon "button" at bounding box center [402, 309] width 12 height 12
click at [401, 308] on \(Stroke\) "button" at bounding box center [402, 307] width 10 height 1
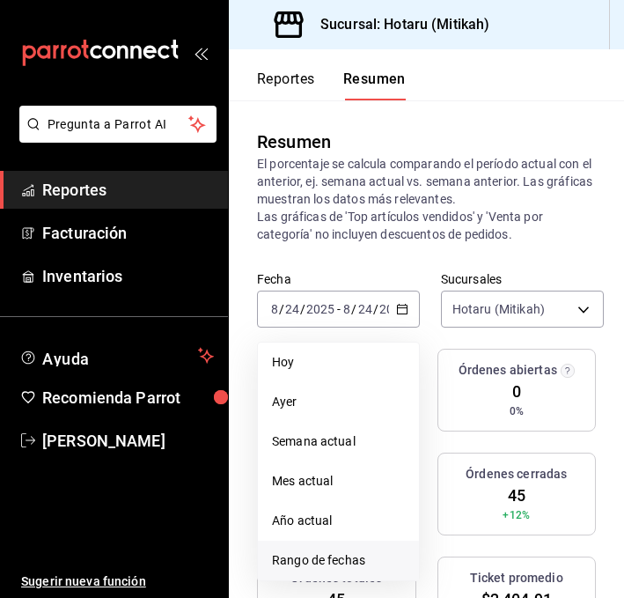
click at [318, 562] on span "Rango de fechas" at bounding box center [338, 560] width 133 height 18
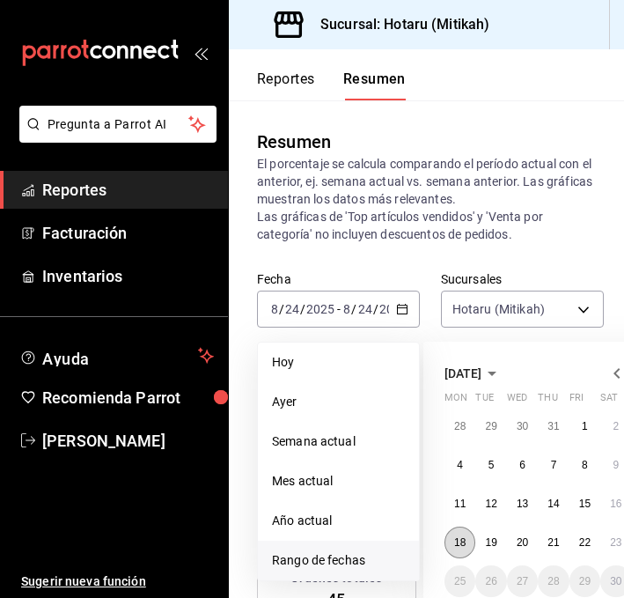
click at [455, 538] on abbr "18" at bounding box center [459, 542] width 11 height 12
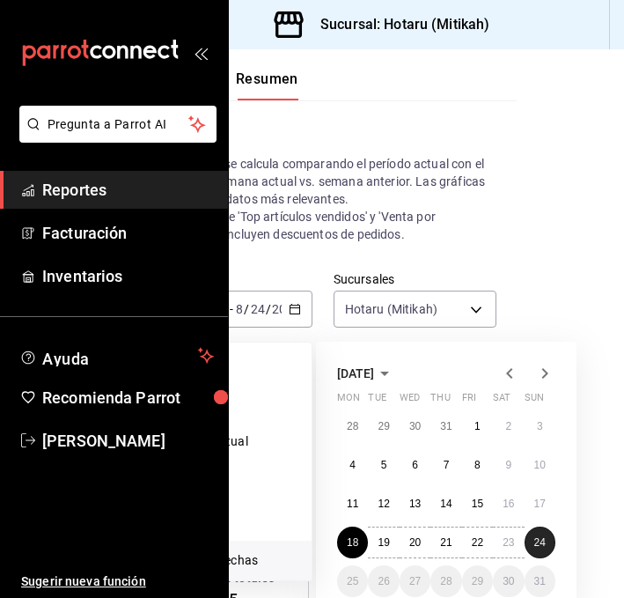
click at [542, 538] on abbr "24" at bounding box center [539, 542] width 11 height 12
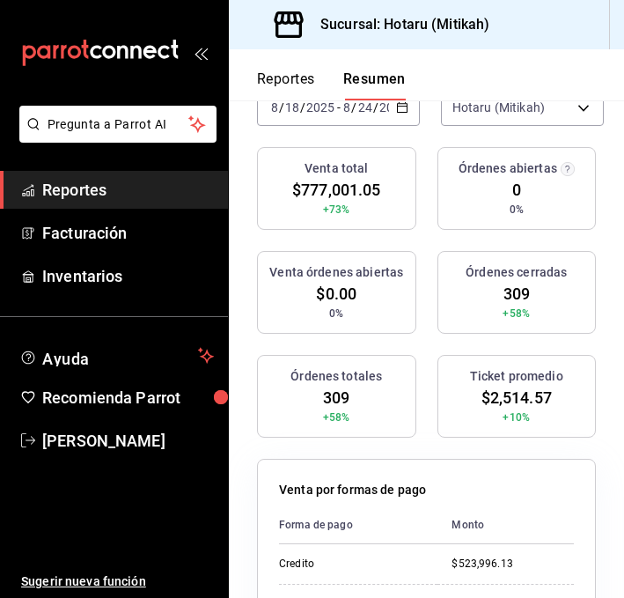
scroll to position [0, 0]
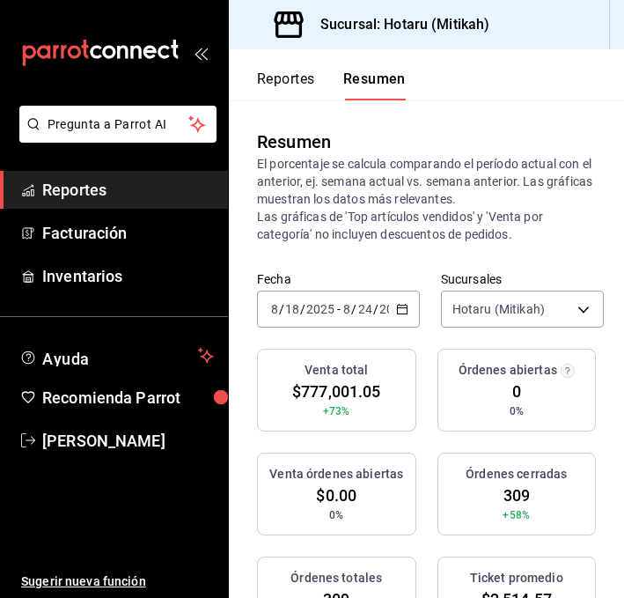
click at [401, 306] on icon "button" at bounding box center [402, 309] width 12 height 12
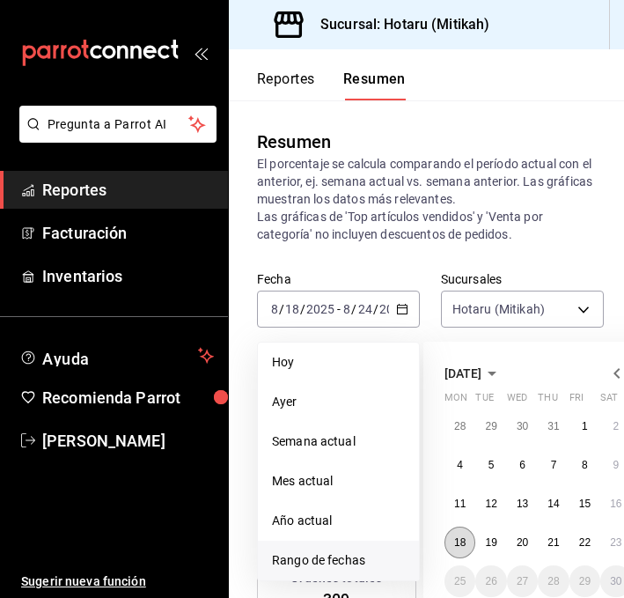
click at [464, 546] on abbr "18" at bounding box center [459, 542] width 11 height 12
click at [453, 544] on button "18" at bounding box center [460, 542] width 31 height 32
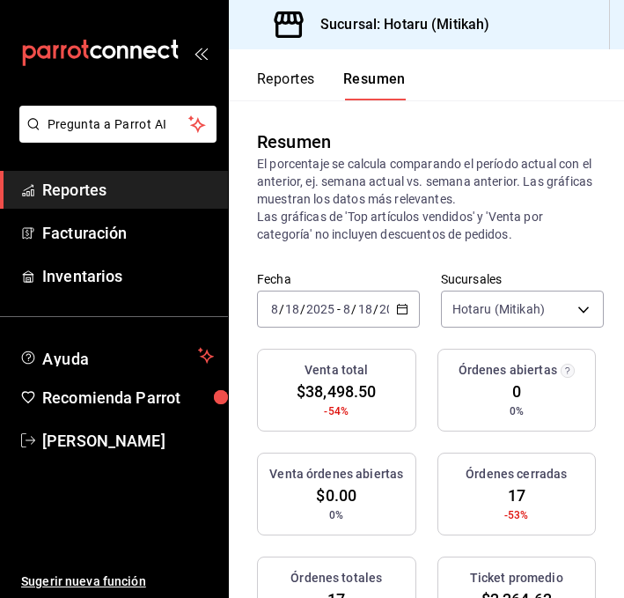
click at [402, 305] on \(Stroke\) "button" at bounding box center [402, 310] width 11 height 10
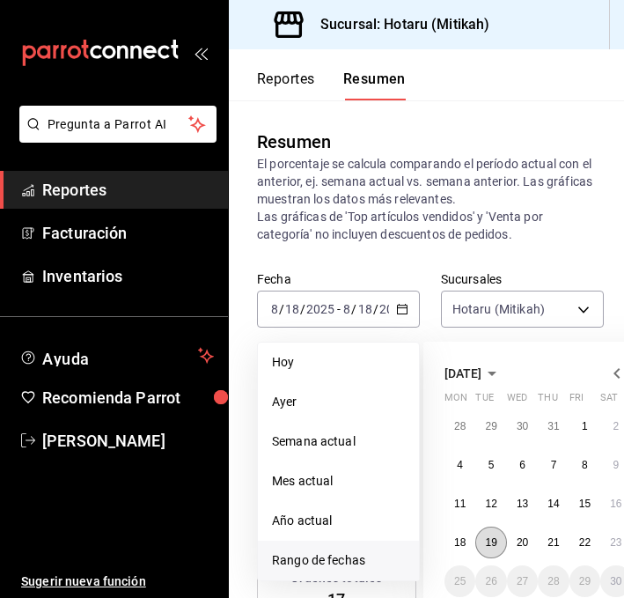
click at [484, 541] on button "19" at bounding box center [490, 542] width 31 height 32
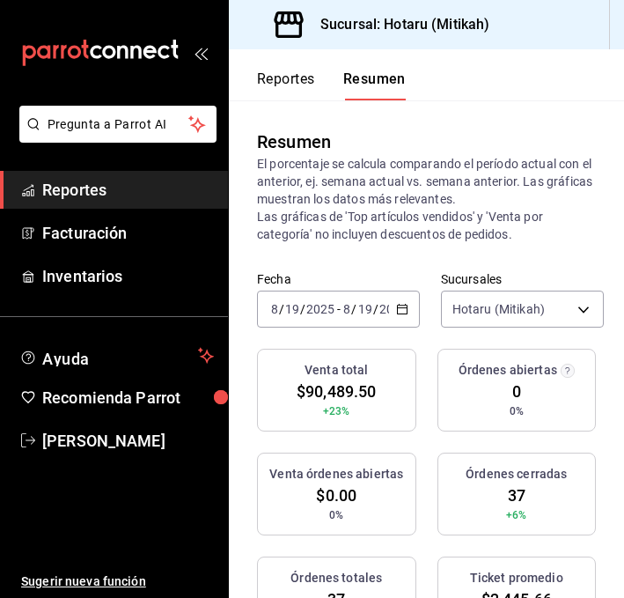
click at [396, 297] on div "[DATE] [DATE] - [DATE] [DATE]" at bounding box center [338, 309] width 163 height 37
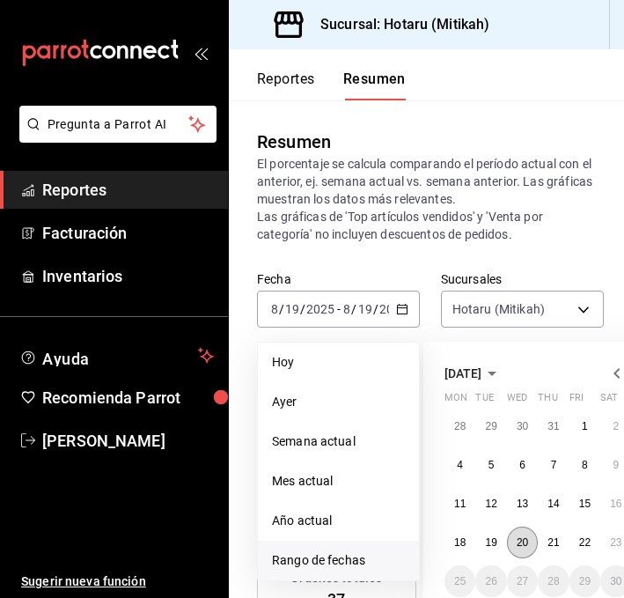
click at [516, 547] on button "20" at bounding box center [522, 542] width 31 height 32
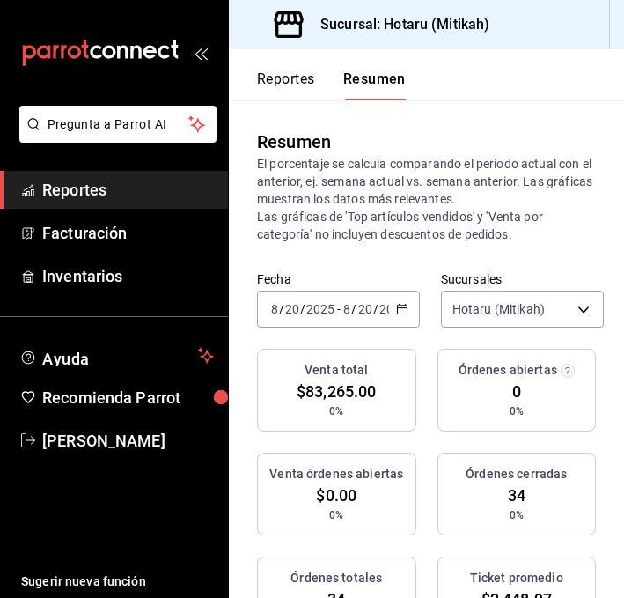
click at [391, 313] on div "[DATE] [DATE] - [DATE] [DATE]" at bounding box center [338, 309] width 163 height 37
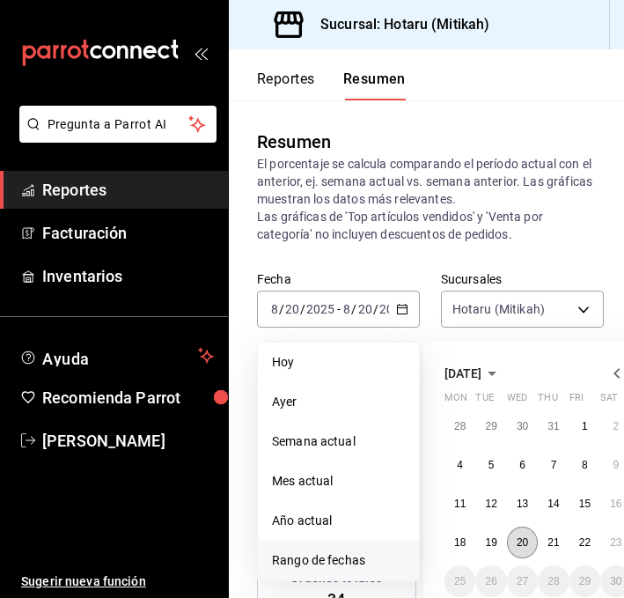
click at [532, 541] on button "20" at bounding box center [522, 542] width 31 height 32
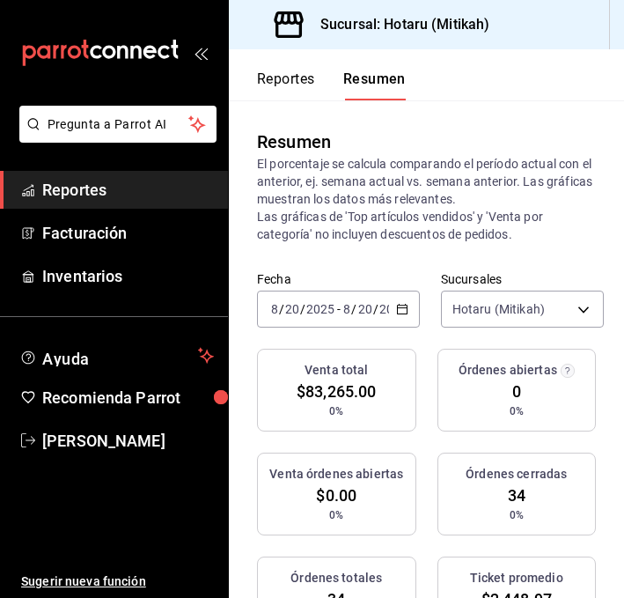
click at [403, 303] on icon "button" at bounding box center [402, 309] width 12 height 12
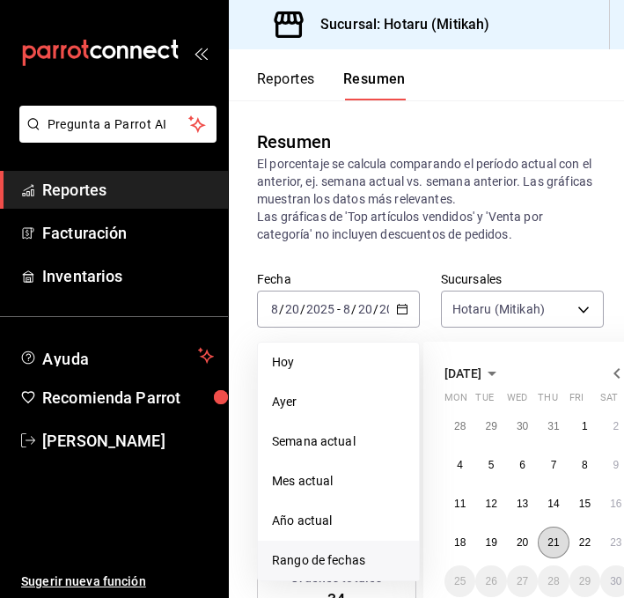
click at [555, 541] on abbr "21" at bounding box center [553, 542] width 11 height 12
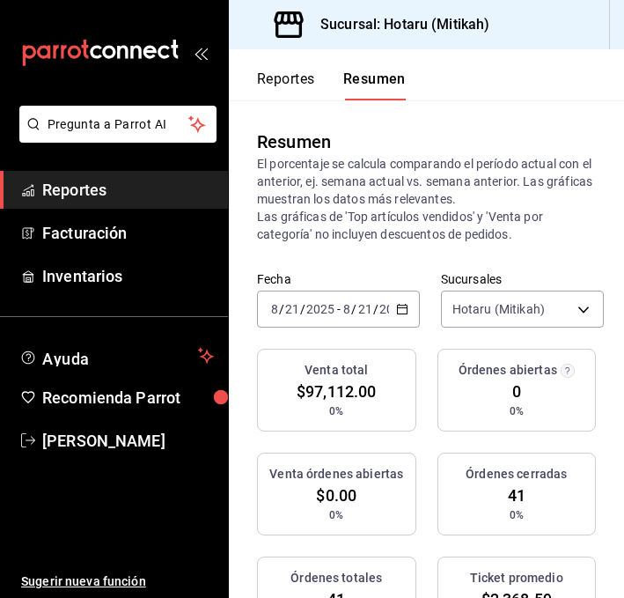
click at [401, 304] on icon "button" at bounding box center [402, 309] width 12 height 12
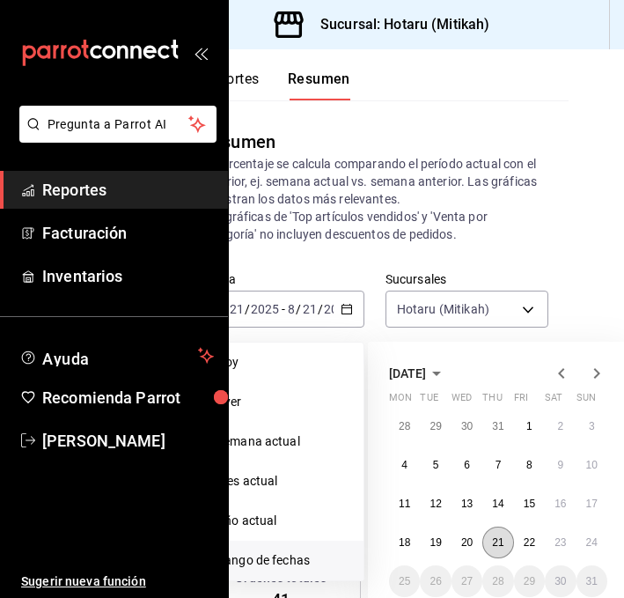
scroll to position [0, 57]
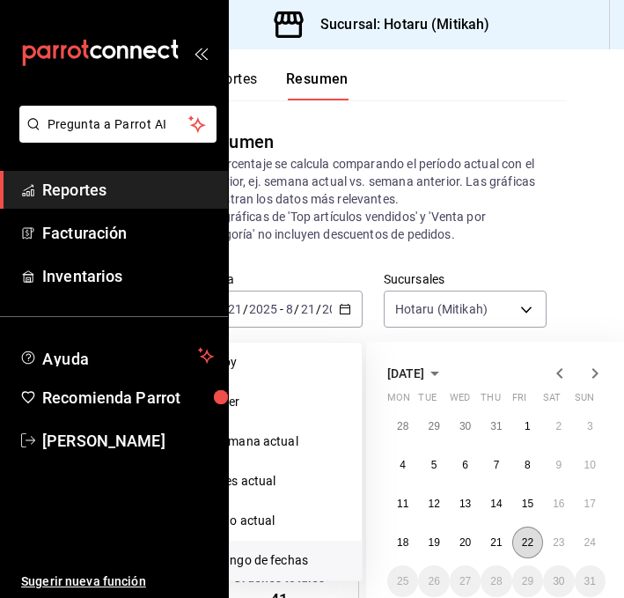
click at [530, 538] on abbr "22" at bounding box center [527, 542] width 11 height 12
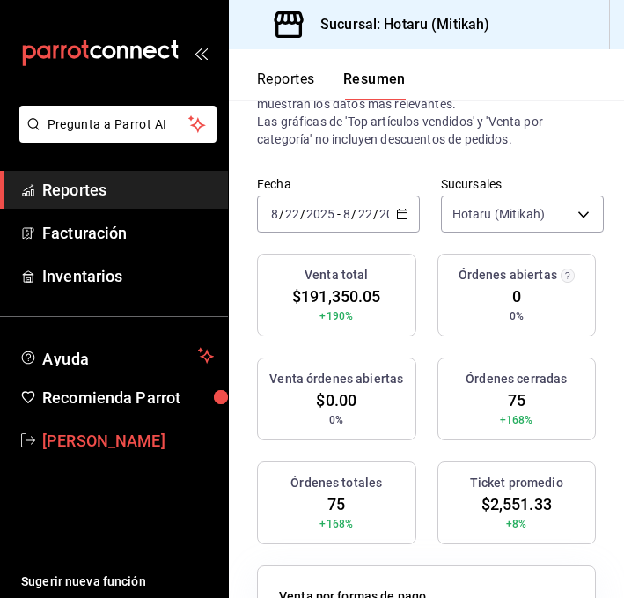
scroll to position [0, 0]
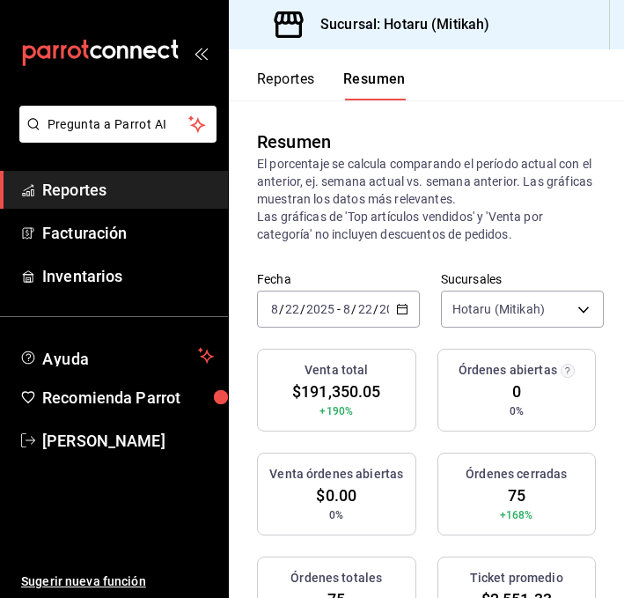
click at [400, 305] on \(Stroke\) "button" at bounding box center [402, 310] width 11 height 10
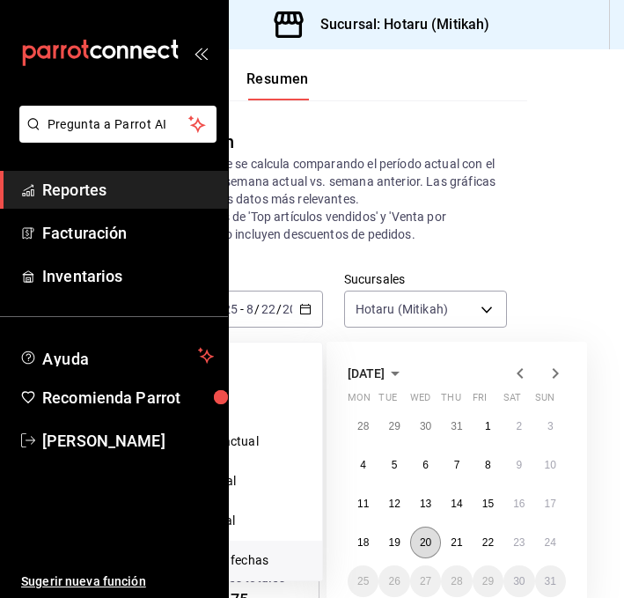
scroll to position [0, 107]
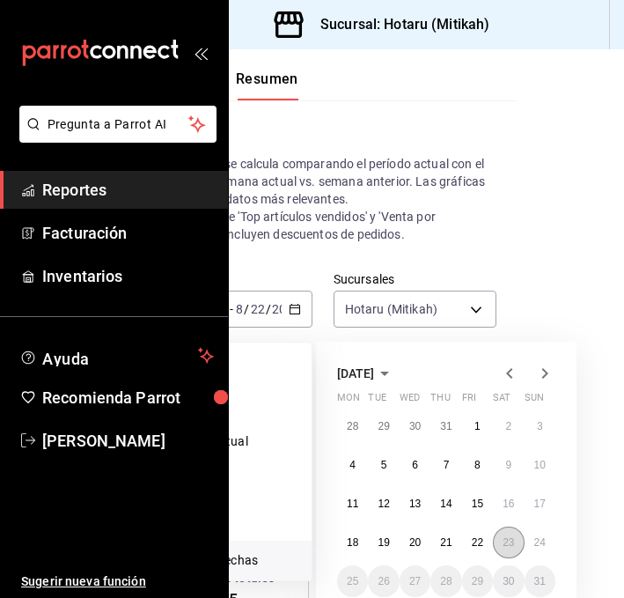
click at [505, 541] on abbr "23" at bounding box center [508, 542] width 11 height 12
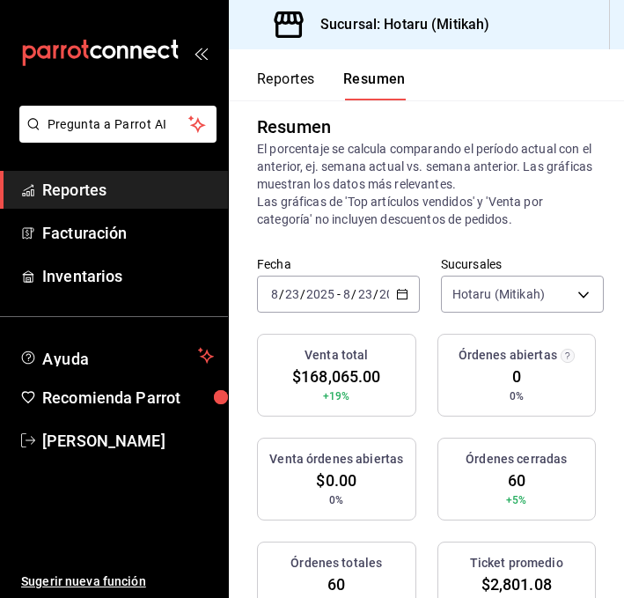
scroll to position [0, 0]
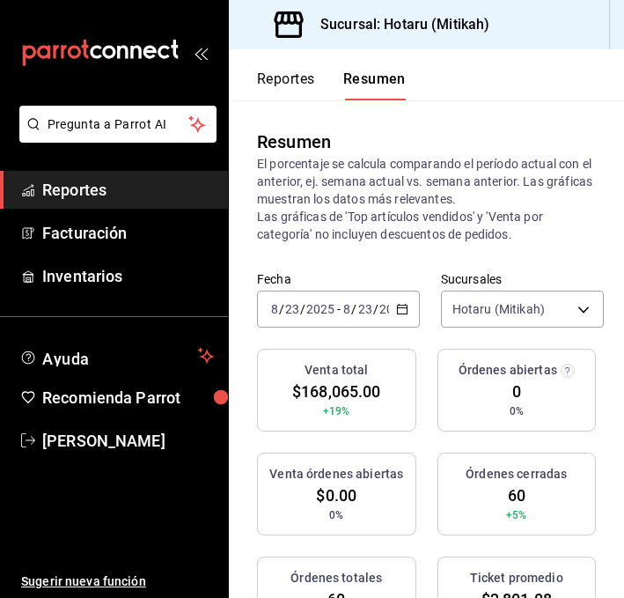
click at [404, 310] on icon "button" at bounding box center [402, 309] width 12 height 12
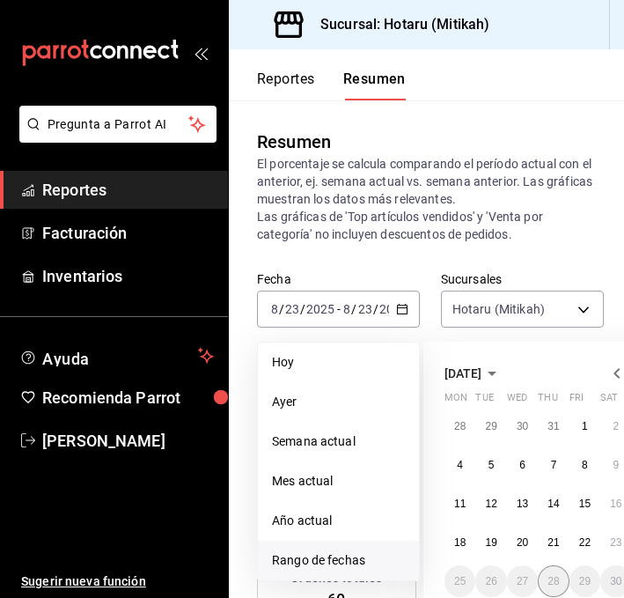
scroll to position [0, 107]
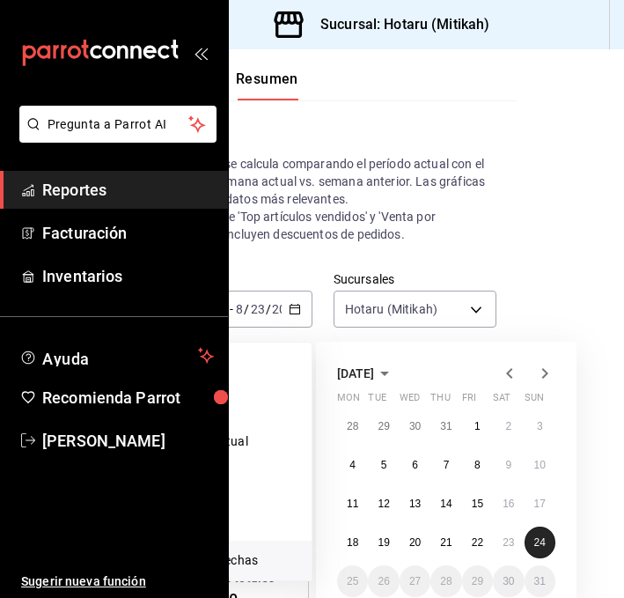
click at [541, 546] on abbr "24" at bounding box center [539, 542] width 11 height 12
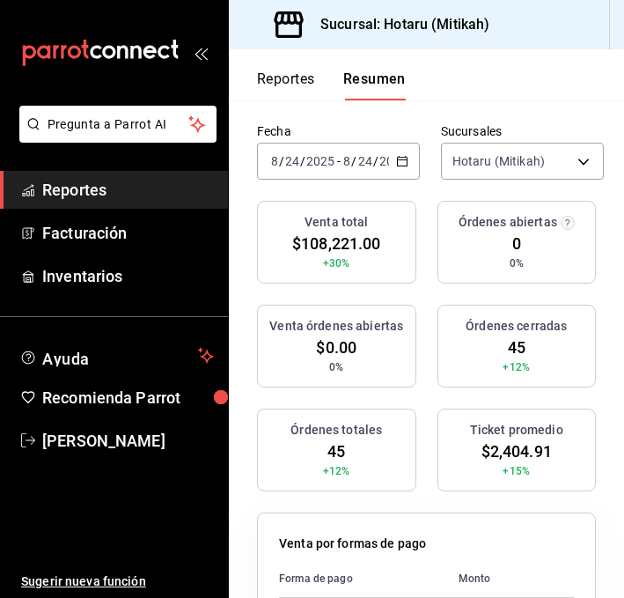
scroll to position [0, 0]
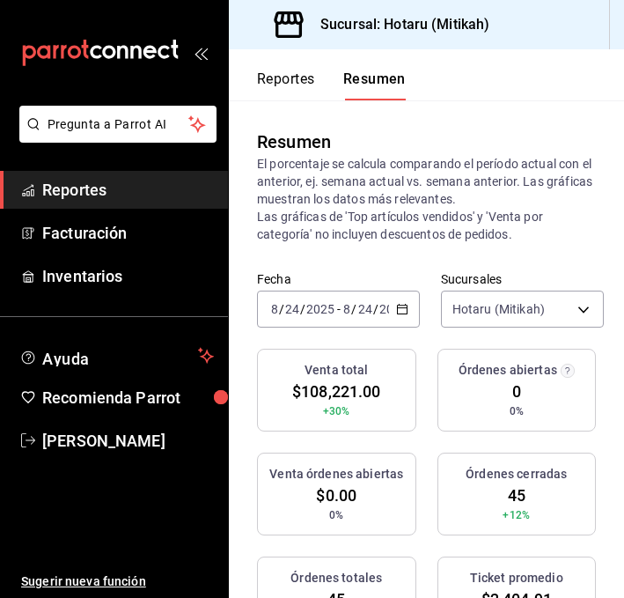
click at [401, 312] on icon "button" at bounding box center [402, 309] width 12 height 12
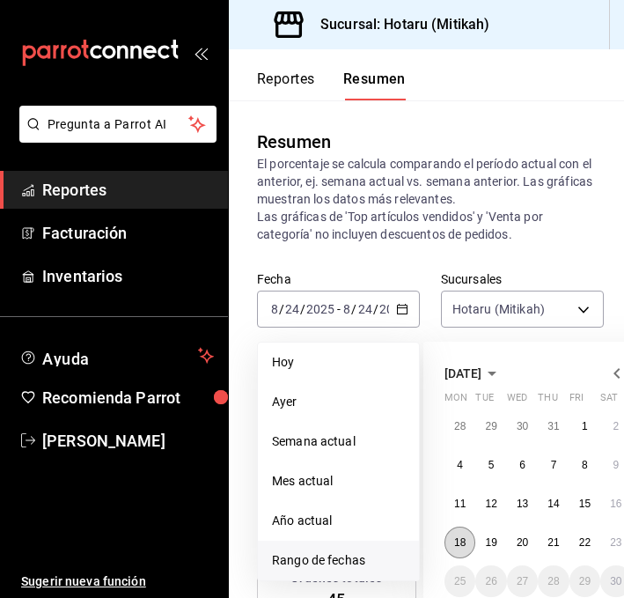
click at [456, 541] on abbr "18" at bounding box center [459, 542] width 11 height 12
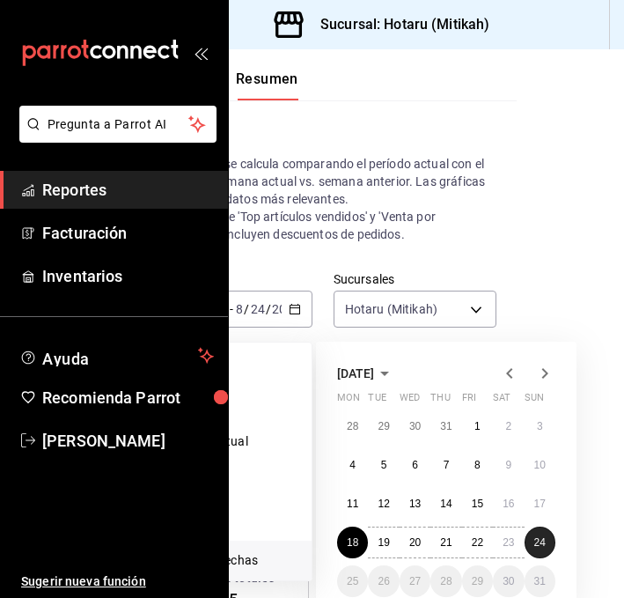
click at [549, 548] on button "24" at bounding box center [540, 542] width 31 height 32
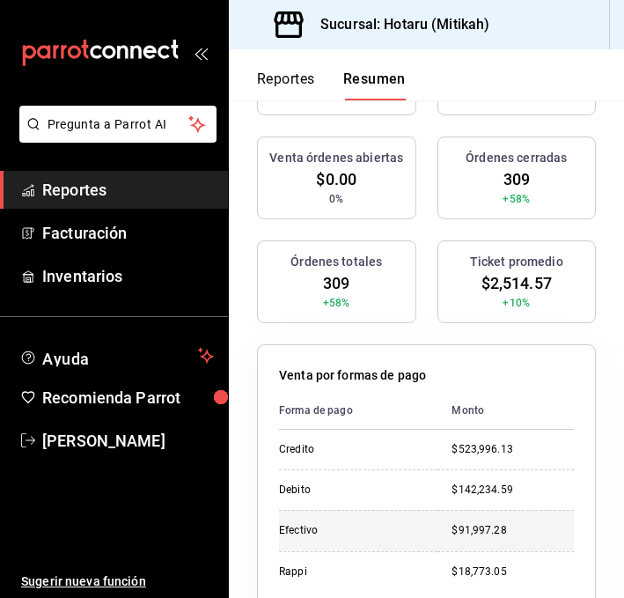
scroll to position [0, 0]
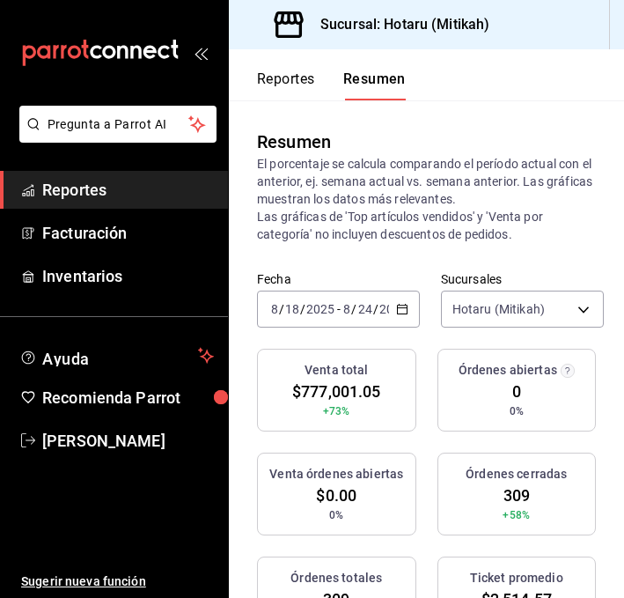
click at [401, 315] on div "[DATE] [DATE] - [DATE] [DATE]" at bounding box center [338, 309] width 163 height 37
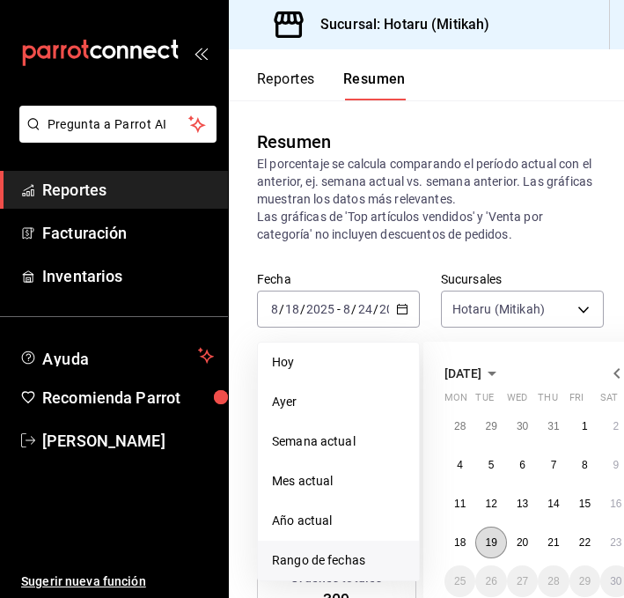
click at [485, 535] on button "19" at bounding box center [490, 542] width 31 height 32
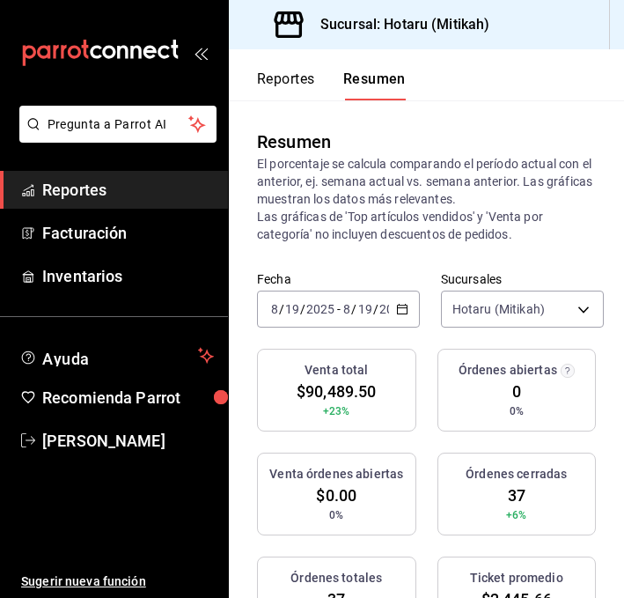
click at [395, 329] on div "Fecha [DATE] [DATE] - [DATE] [DATE] Sucursales Hotaru (Mitikah) [object Object]" at bounding box center [426, 309] width 395 height 77
click at [401, 309] on icon "button" at bounding box center [402, 309] width 12 height 12
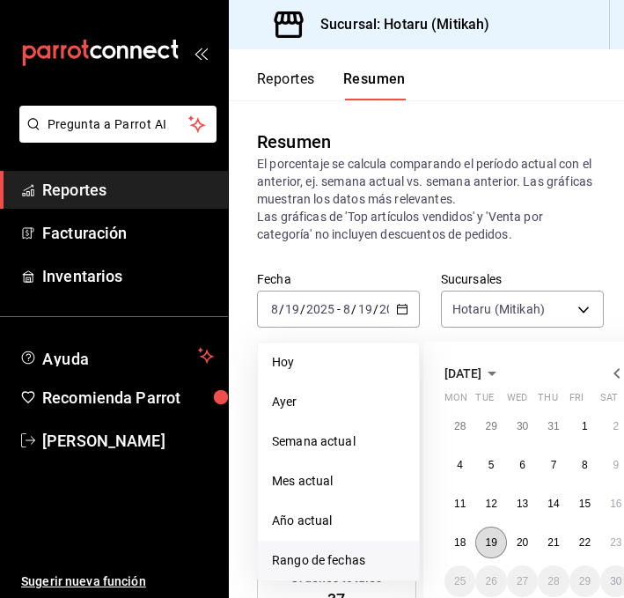
click at [492, 539] on abbr "19" at bounding box center [490, 542] width 11 height 12
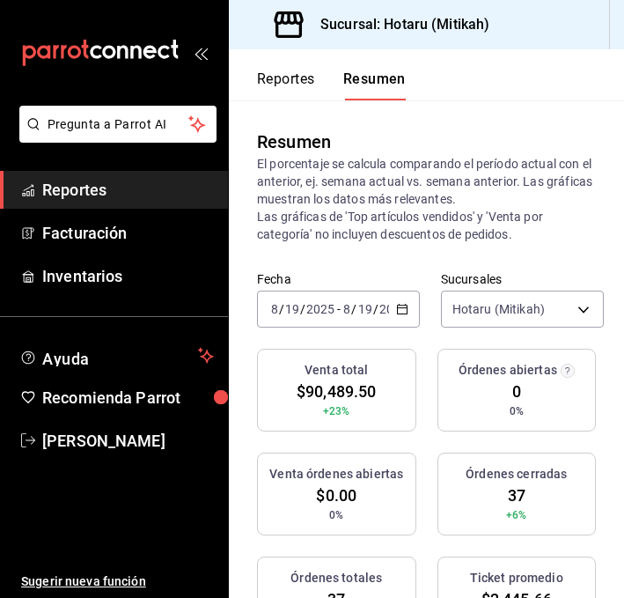
click at [400, 305] on \(Stroke\) "button" at bounding box center [402, 310] width 11 height 10
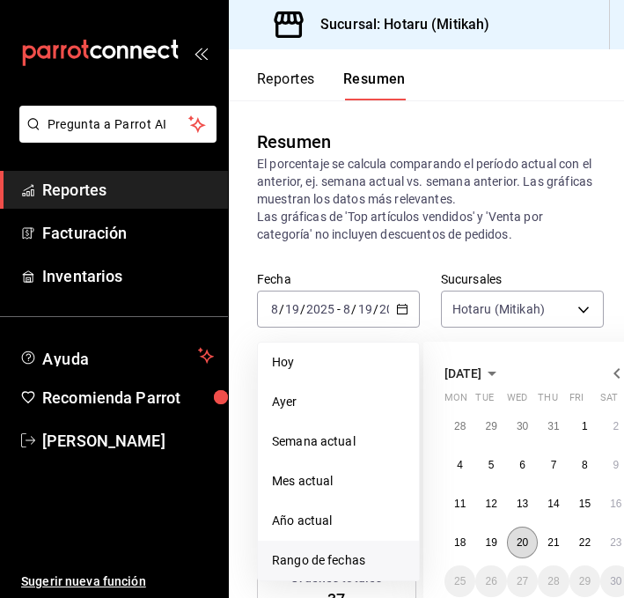
click at [519, 552] on button "20" at bounding box center [522, 542] width 31 height 32
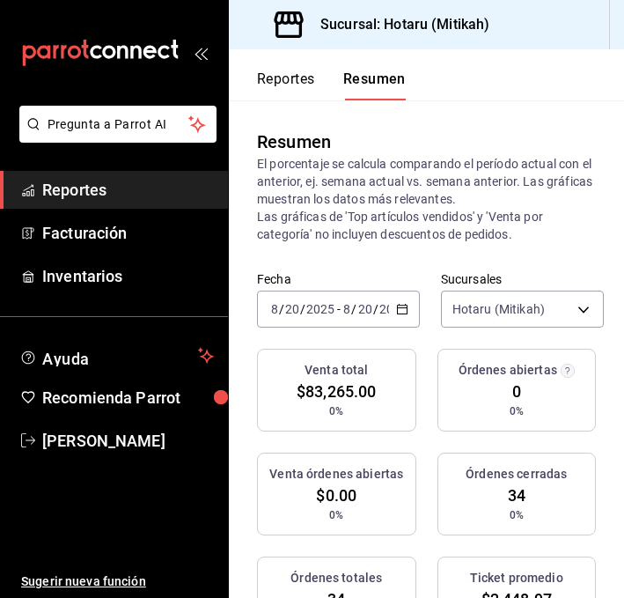
click at [398, 303] on icon "button" at bounding box center [402, 309] width 12 height 12
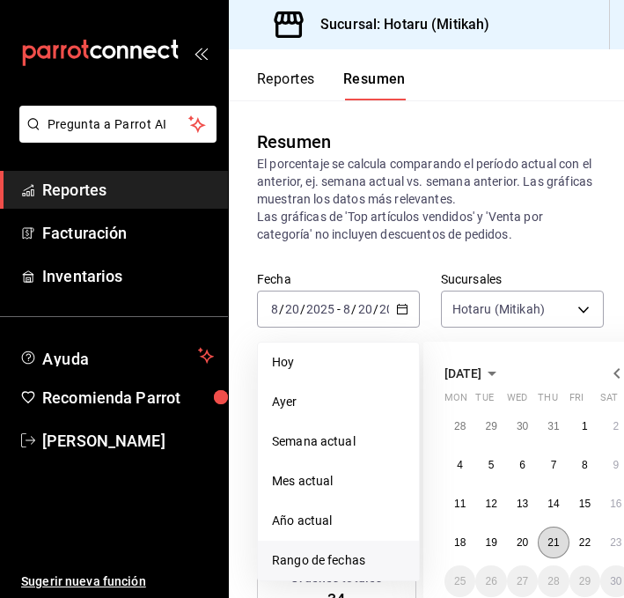
click at [549, 545] on abbr "21" at bounding box center [553, 542] width 11 height 12
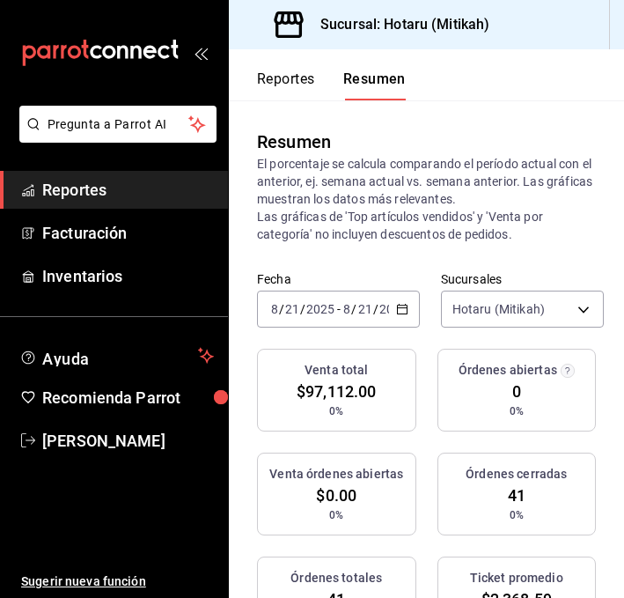
click at [405, 315] on div "[DATE] [DATE] - [DATE] [DATE]" at bounding box center [338, 309] width 163 height 37
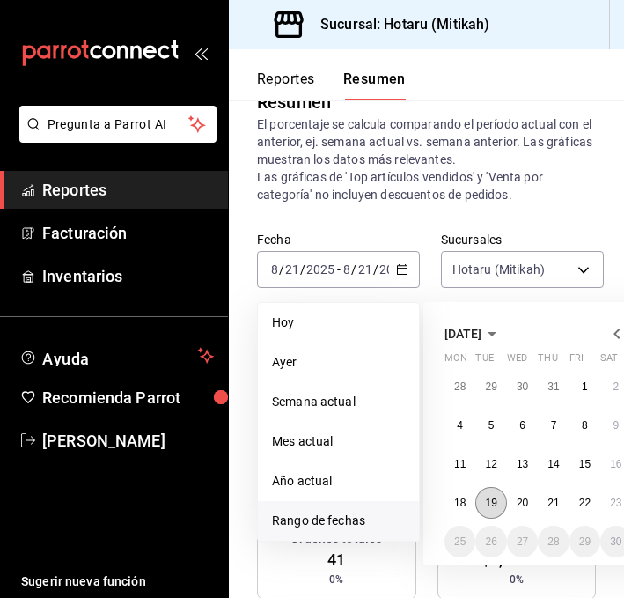
scroll to position [58, 0]
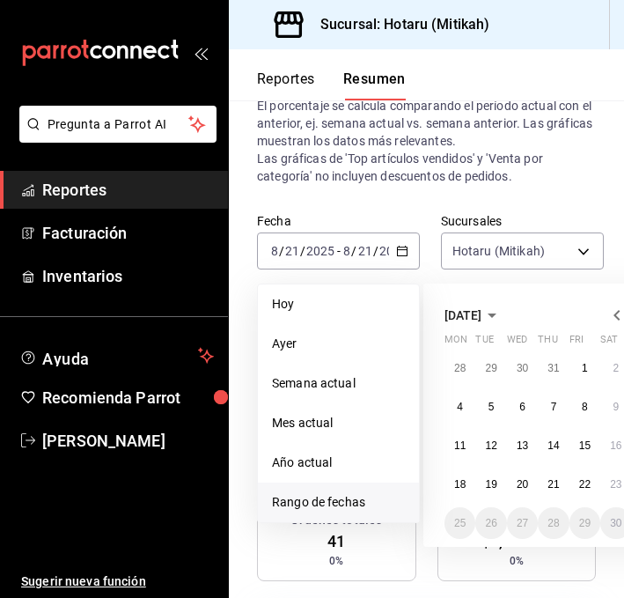
click at [409, 132] on p "El porcentaje se calcula comparando el período actual con el anterior, ej. sema…" at bounding box center [426, 141] width 339 height 88
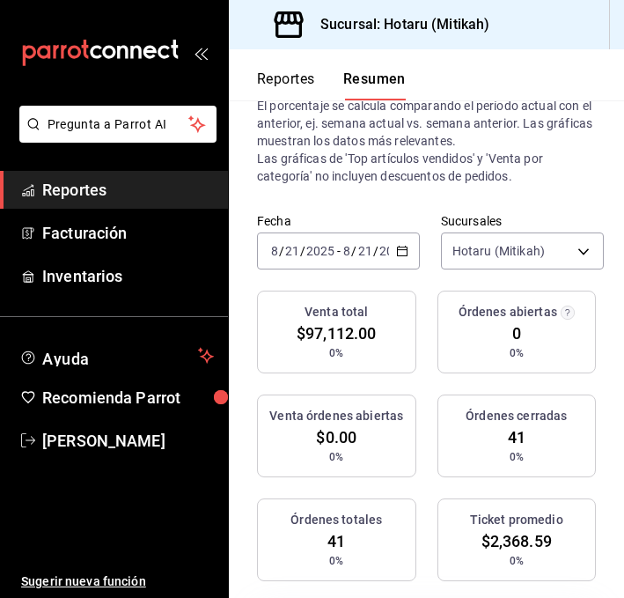
click at [290, 74] on button "Reportes" at bounding box center [286, 85] width 58 height 30
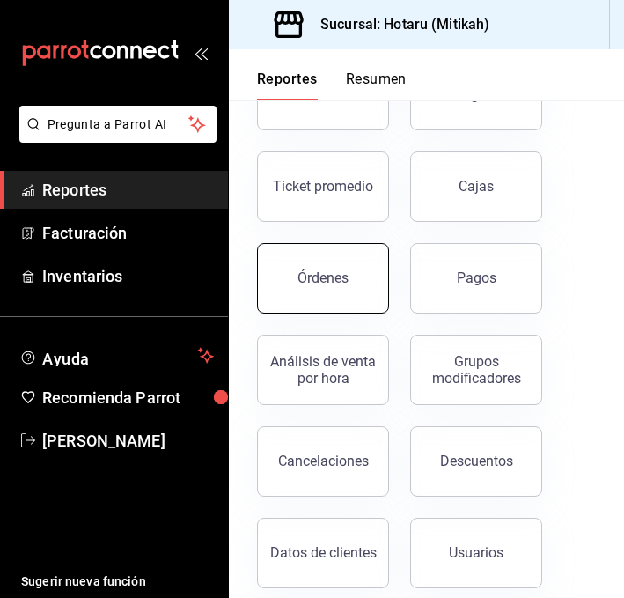
scroll to position [138, 0]
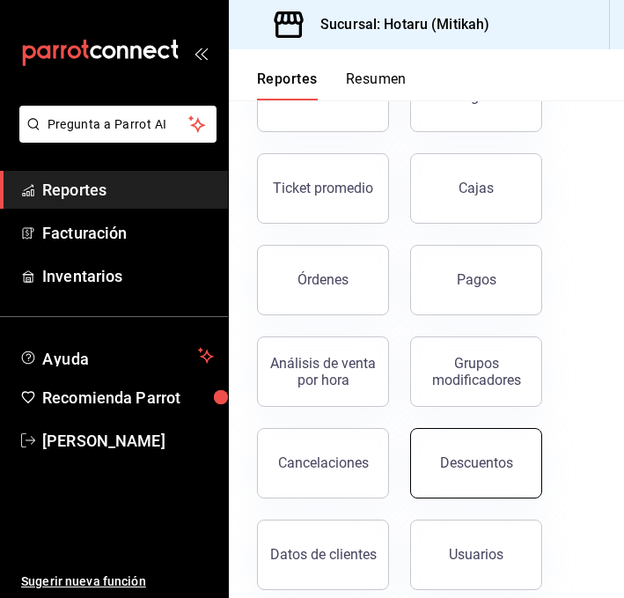
click at [449, 444] on button "Descuentos" at bounding box center [476, 463] width 132 height 70
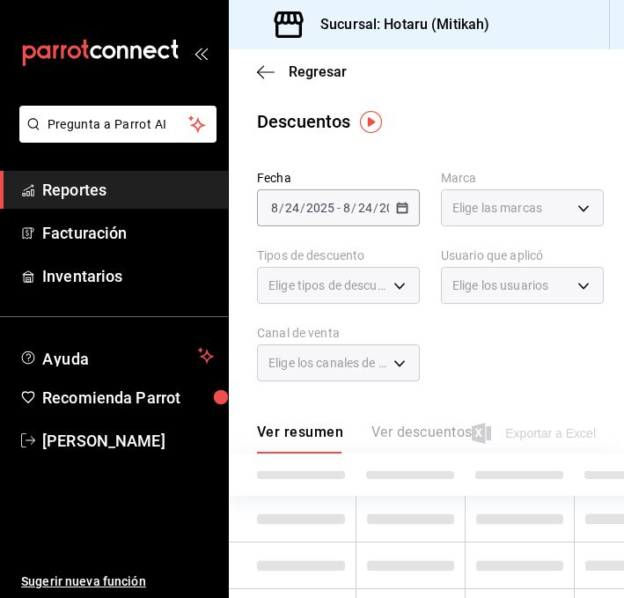
scroll to position [70, 0]
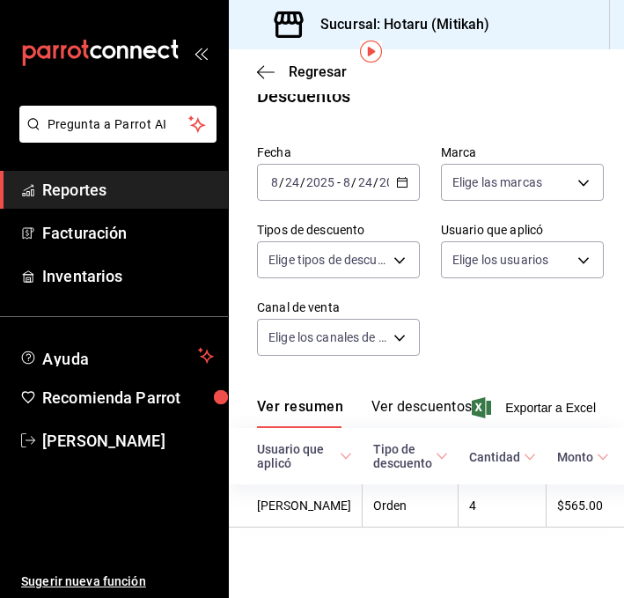
click at [400, 180] on \(Stroke\) "button" at bounding box center [402, 180] width 10 height 1
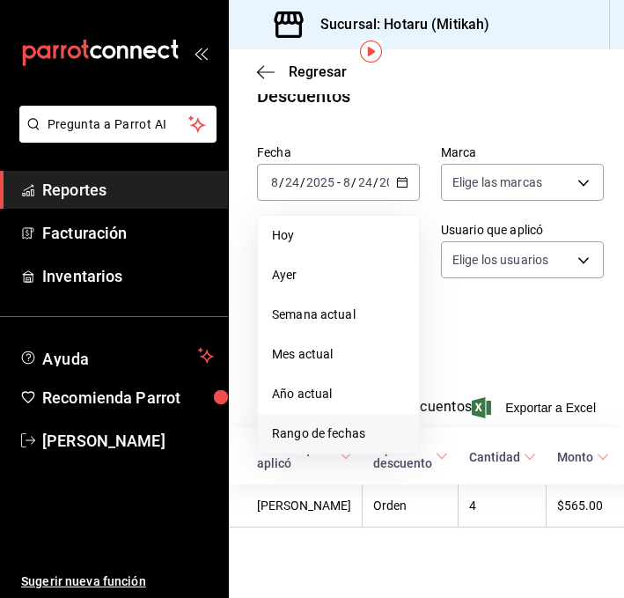
click at [310, 424] on span "Rango de fechas" at bounding box center [338, 433] width 133 height 18
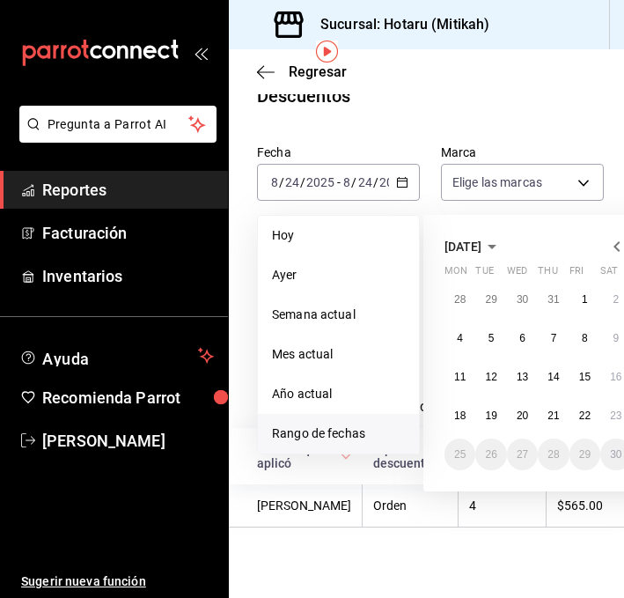
scroll to position [70, 107]
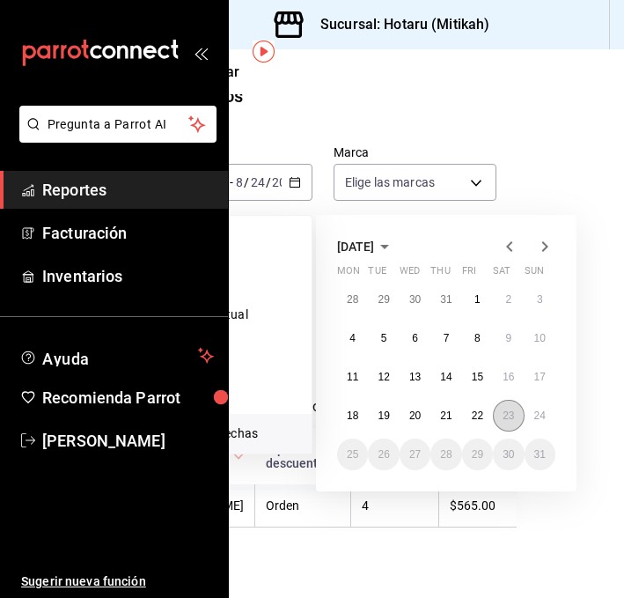
click at [504, 409] on abbr "23" at bounding box center [508, 415] width 11 height 12
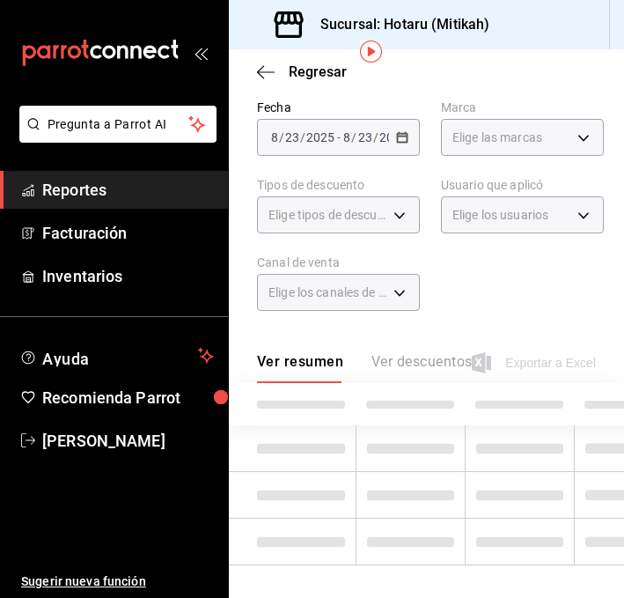
scroll to position [41, 0]
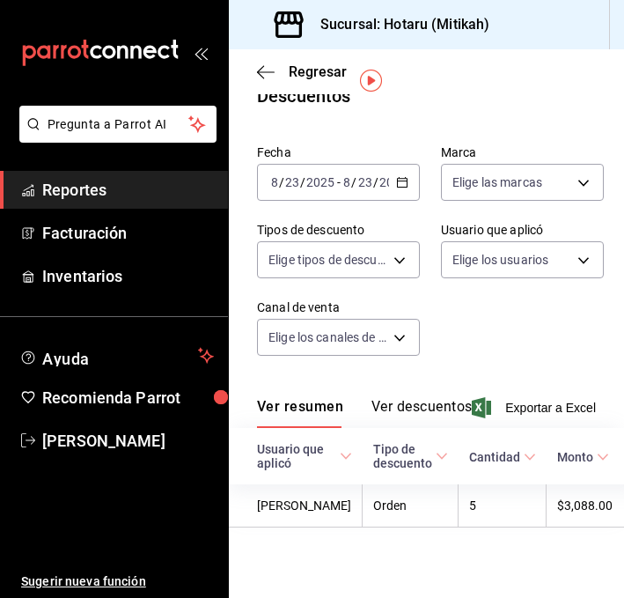
click at [405, 180] on \(Stroke\) "button" at bounding box center [402, 180] width 10 height 1
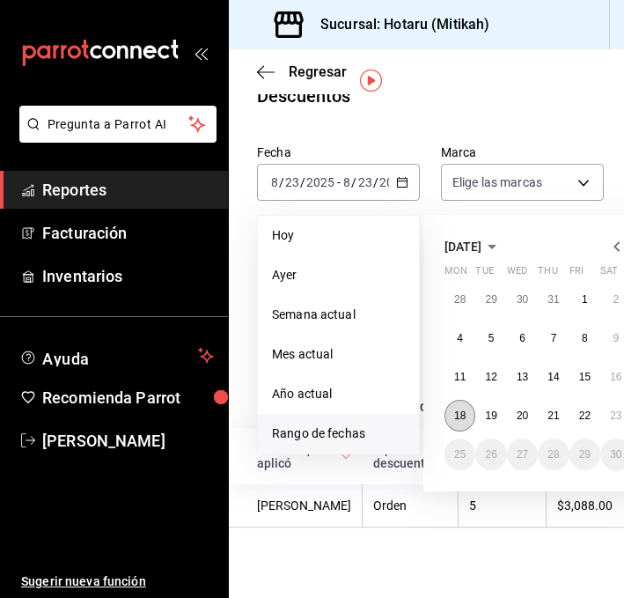
click at [452, 407] on button "18" at bounding box center [460, 416] width 31 height 32
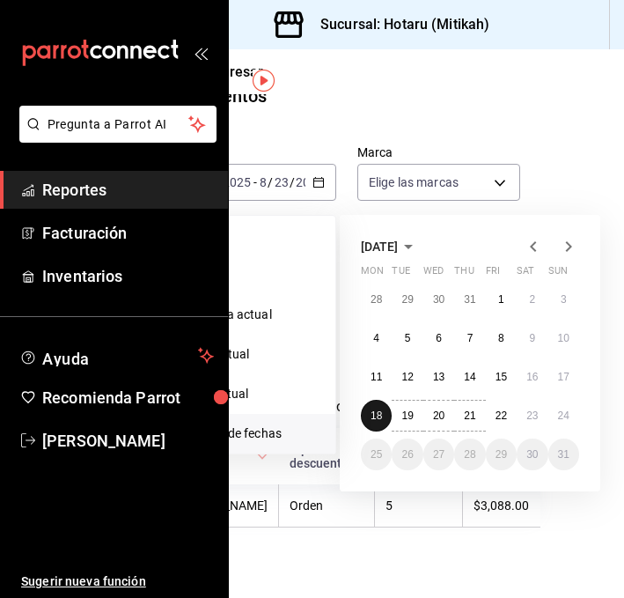
scroll to position [41, 107]
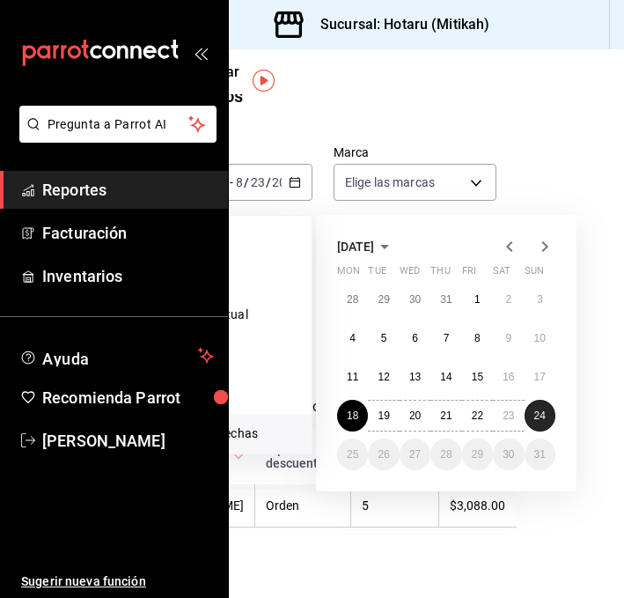
click at [537, 409] on abbr "24" at bounding box center [539, 415] width 11 height 12
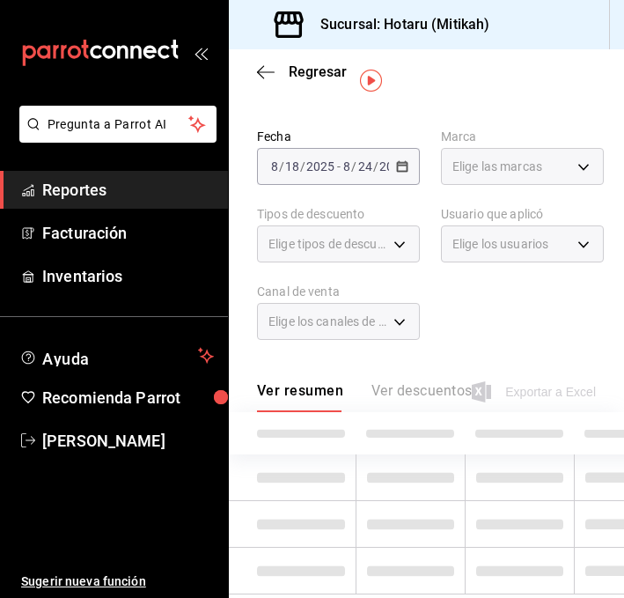
scroll to position [41, 0]
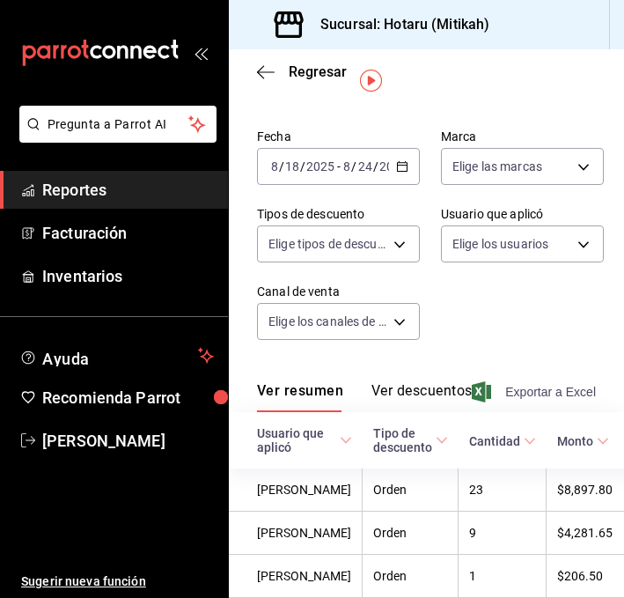
click at [543, 394] on span "Exportar a Excel" at bounding box center [535, 391] width 121 height 21
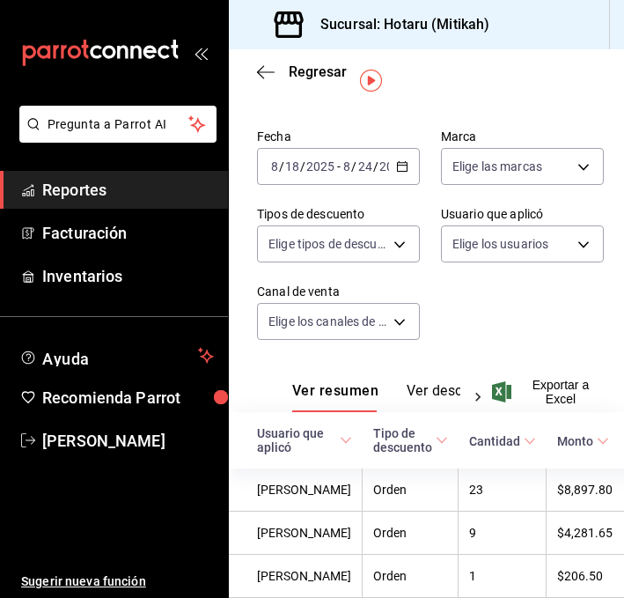
click at [402, 162] on \(Stroke\) "button" at bounding box center [402, 167] width 11 height 10
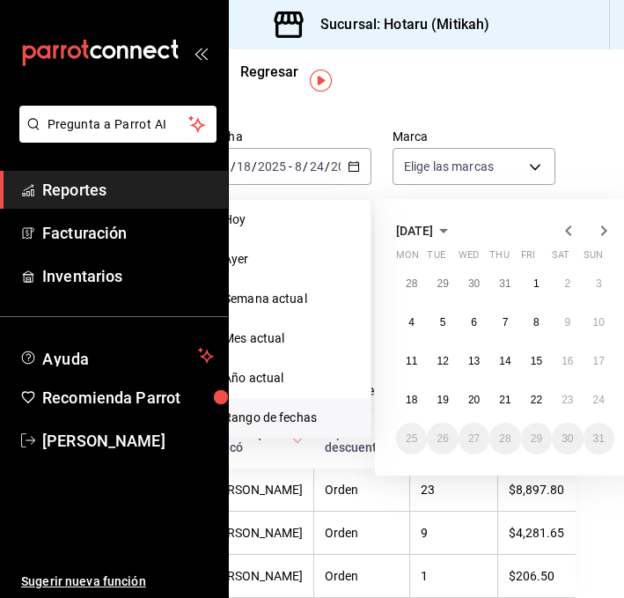
scroll to position [41, 50]
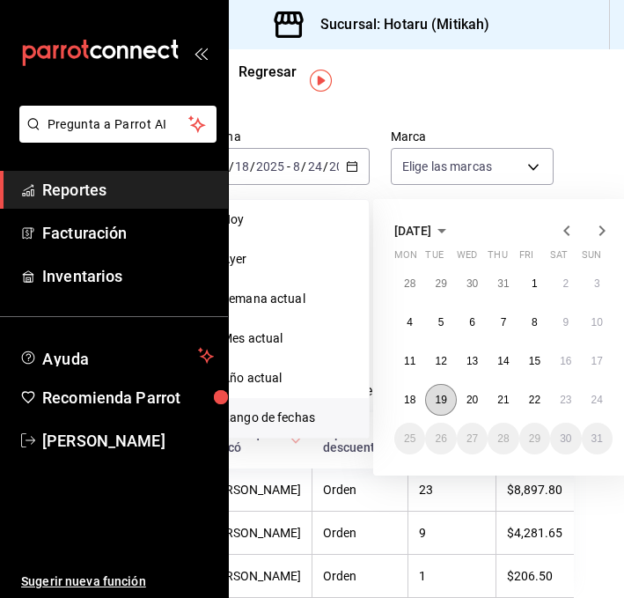
click at [443, 408] on button "19" at bounding box center [440, 400] width 31 height 32
click at [443, 400] on abbr "19" at bounding box center [440, 400] width 11 height 12
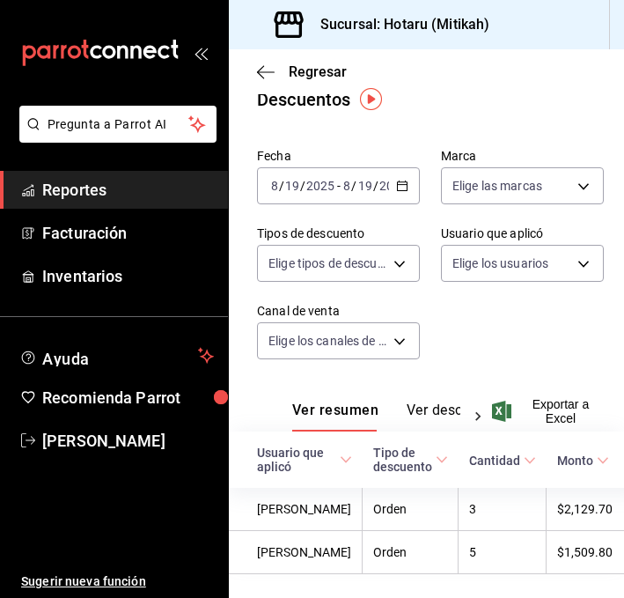
scroll to position [21, 0]
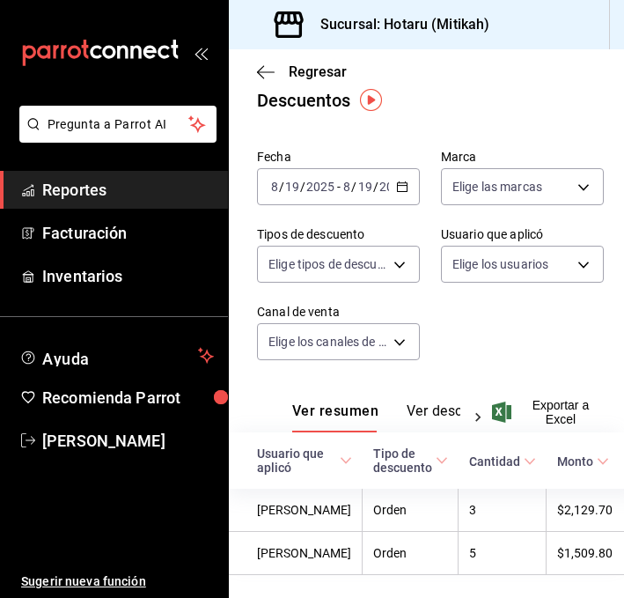
click at [406, 192] on icon "button" at bounding box center [402, 186] width 12 height 12
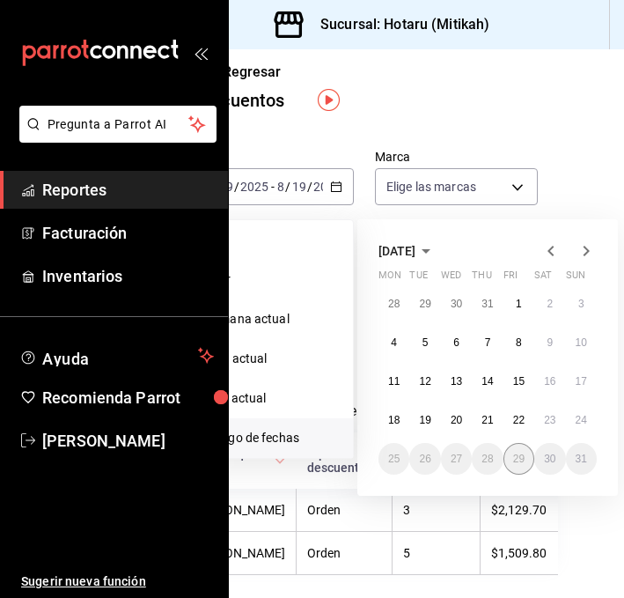
scroll to position [21, 107]
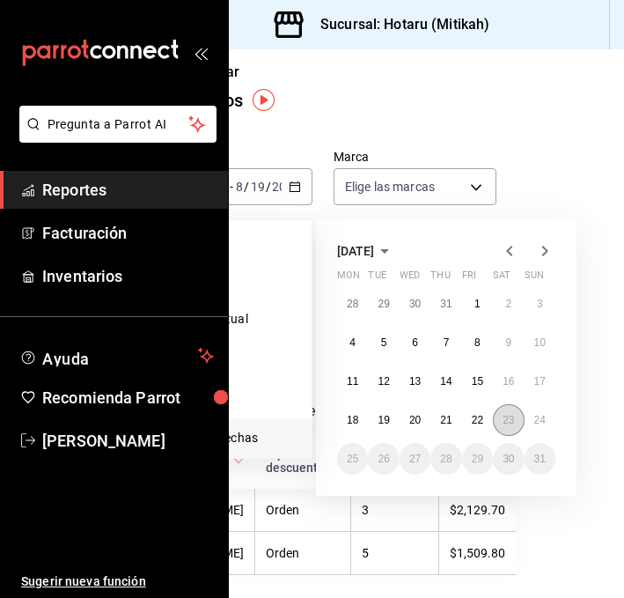
click at [519, 419] on button "23" at bounding box center [508, 420] width 31 height 32
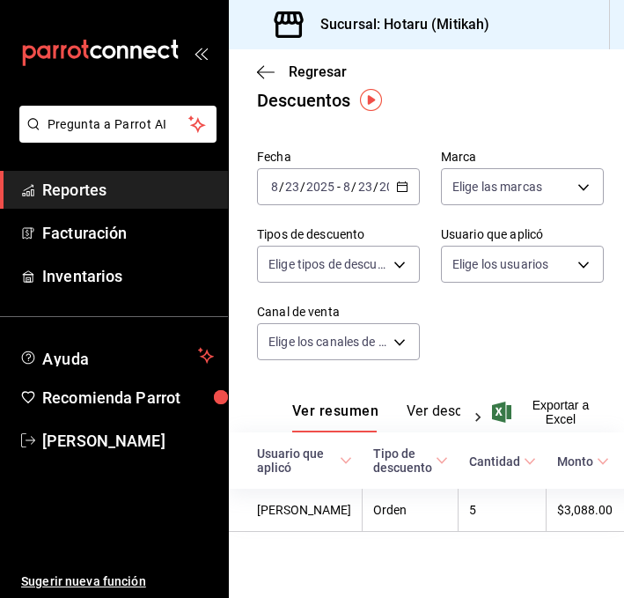
scroll to position [41, 0]
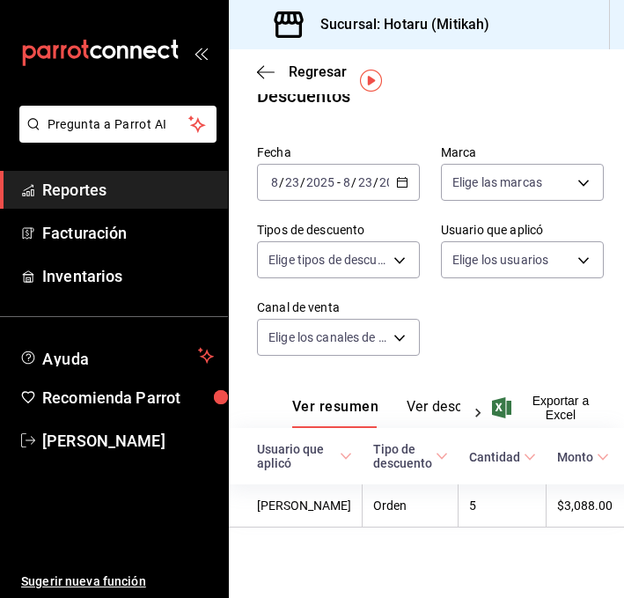
click at [402, 176] on icon "button" at bounding box center [402, 182] width 12 height 12
click at [403, 176] on icon "button" at bounding box center [402, 182] width 12 height 12
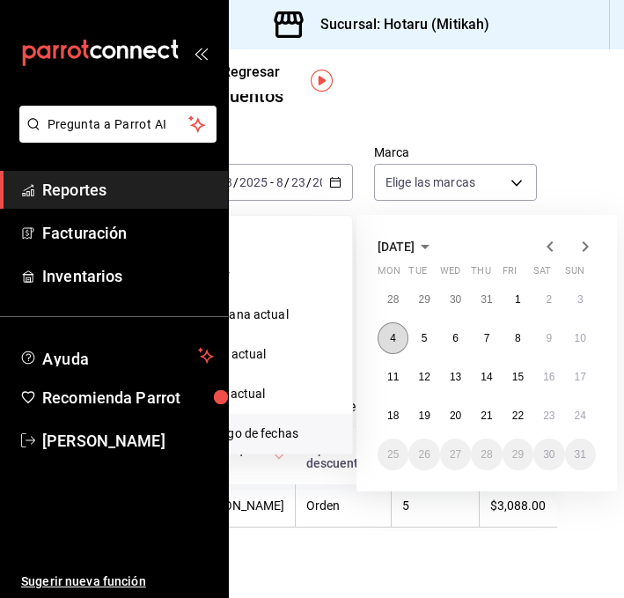
scroll to position [41, 107]
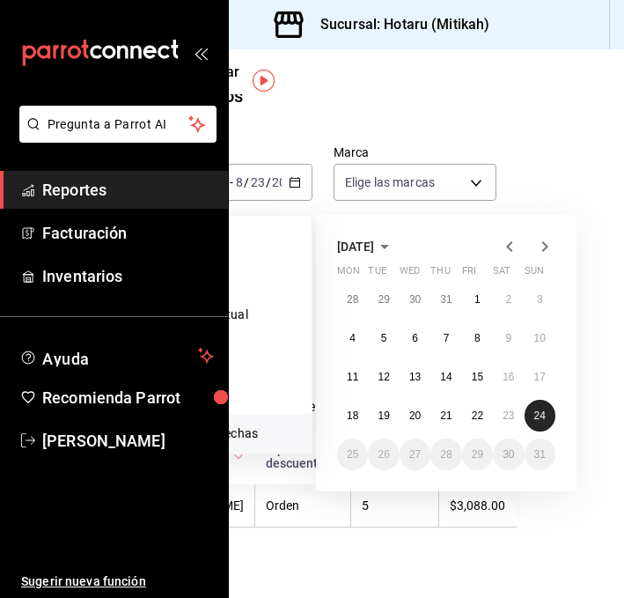
click at [542, 409] on abbr "24" at bounding box center [539, 415] width 11 height 12
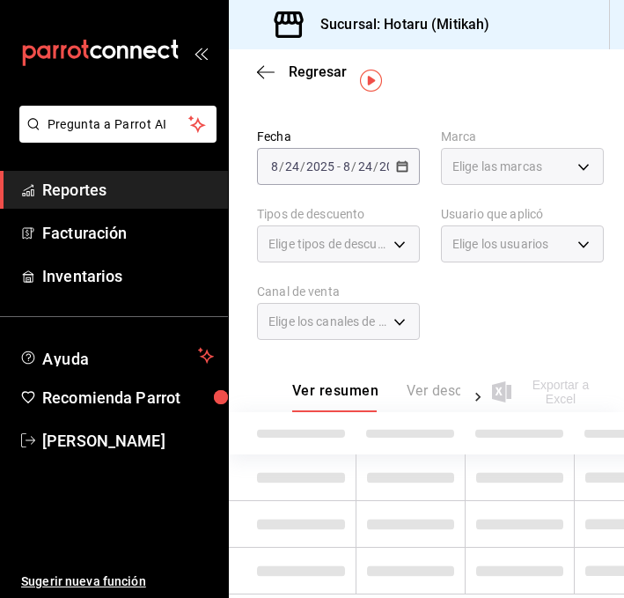
scroll to position [41, 0]
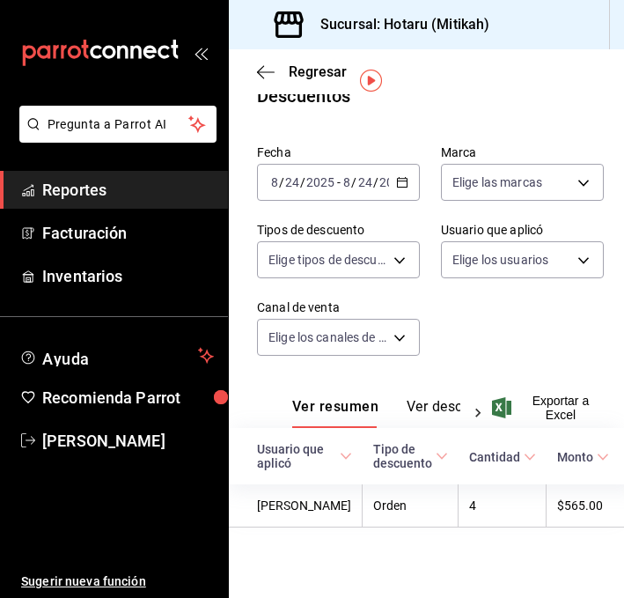
click at [401, 180] on \(Stroke\) "button" at bounding box center [402, 180] width 10 height 1
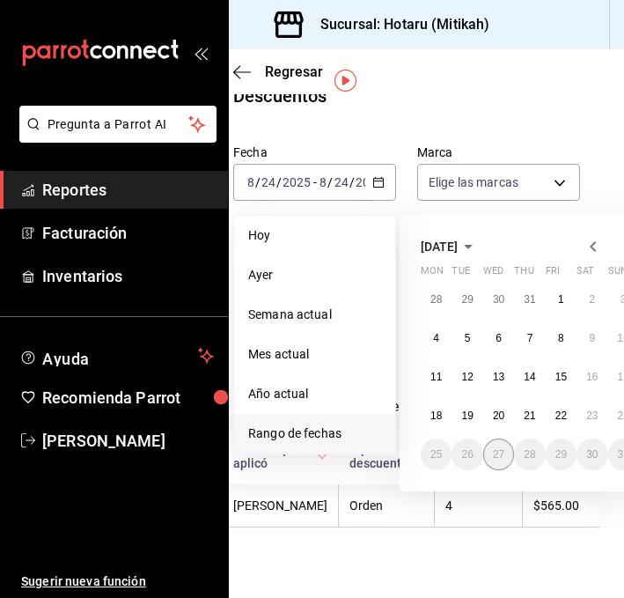
scroll to position [41, 26]
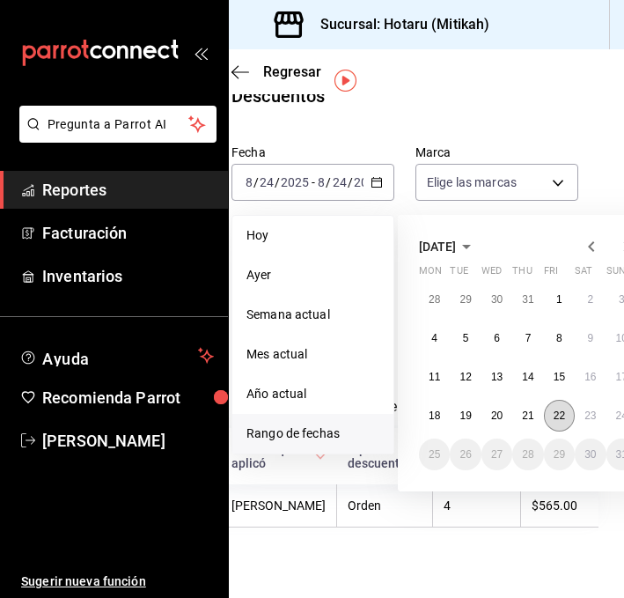
click at [555, 409] on abbr "22" at bounding box center [559, 415] width 11 height 12
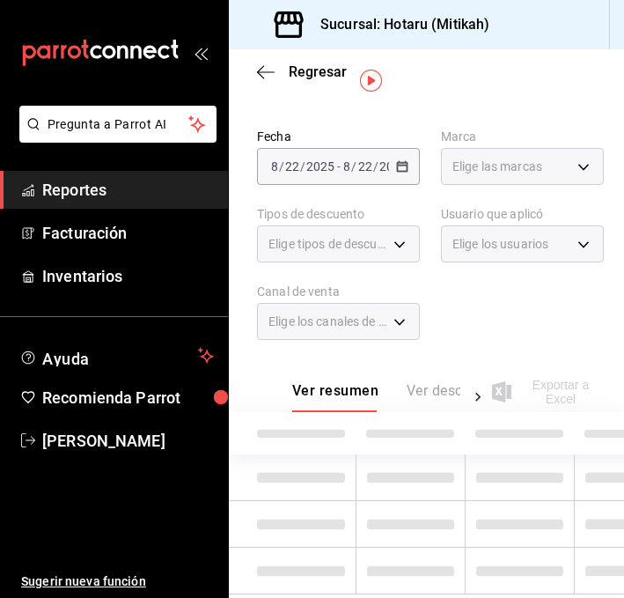
scroll to position [41, 0]
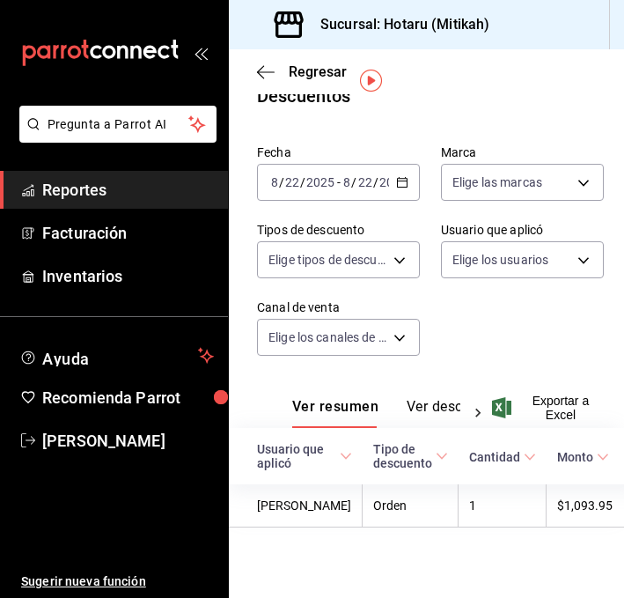
click at [408, 176] on icon "button" at bounding box center [402, 182] width 12 height 12
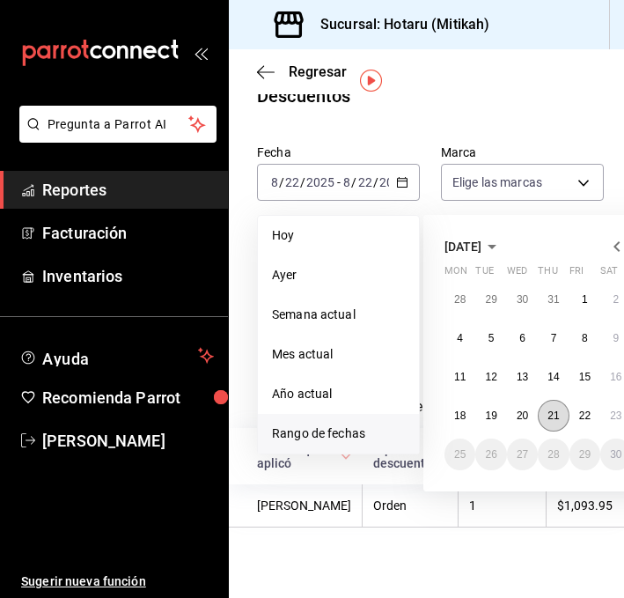
click at [554, 409] on abbr "21" at bounding box center [553, 415] width 11 height 12
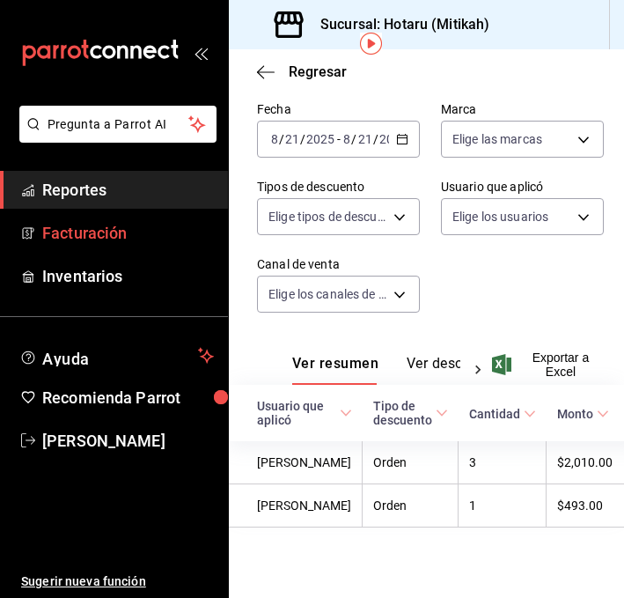
scroll to position [77, 0]
click at [403, 121] on div "[DATE] [DATE] - [DATE] [DATE]" at bounding box center [338, 139] width 163 height 37
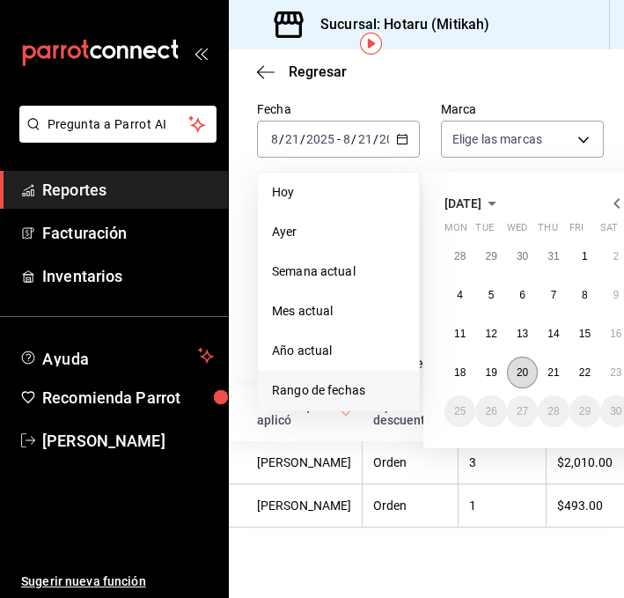
click at [507, 358] on button "20" at bounding box center [522, 373] width 31 height 32
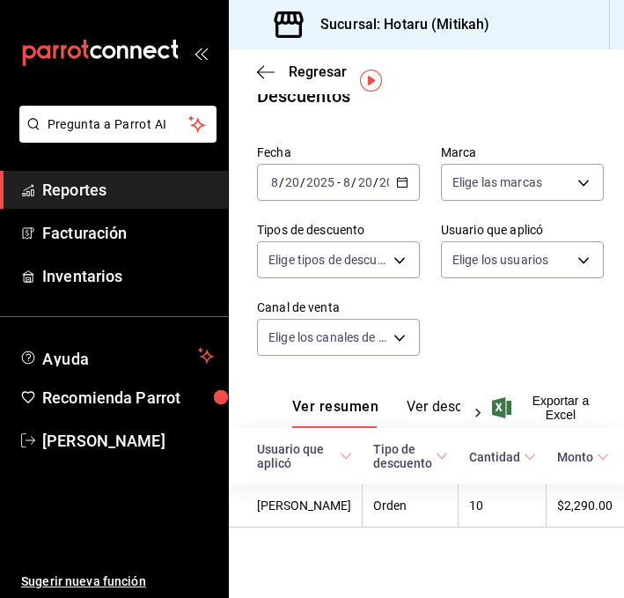
scroll to position [41, 0]
click at [399, 176] on icon "button" at bounding box center [402, 182] width 12 height 12
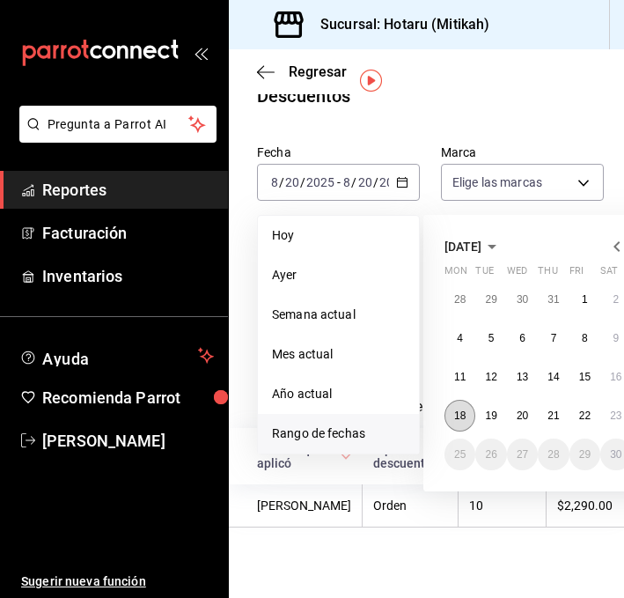
click at [460, 409] on button "18" at bounding box center [460, 416] width 31 height 32
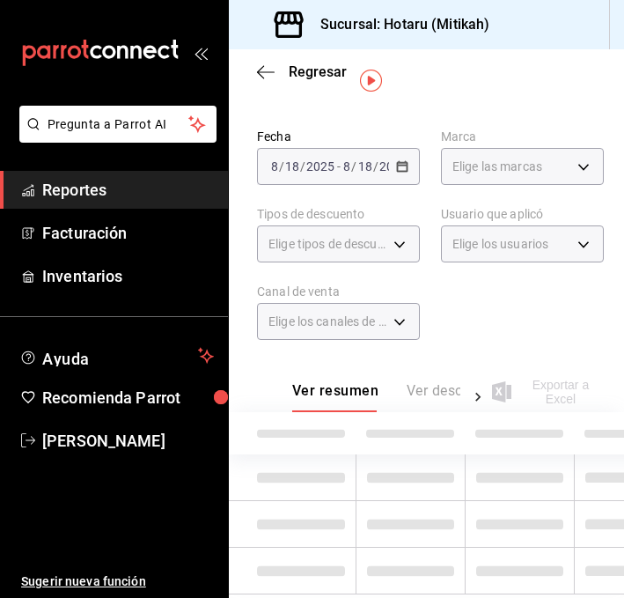
scroll to position [26, 0]
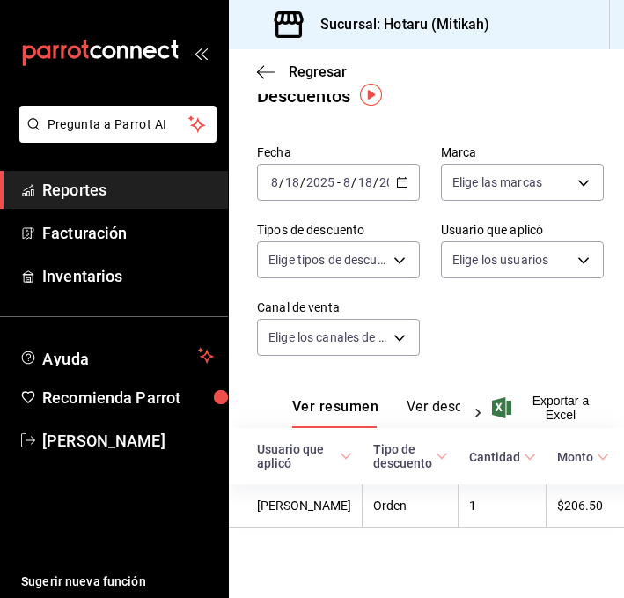
click at [403, 172] on div "[DATE] [DATE] - [DATE] [DATE]" at bounding box center [338, 182] width 163 height 37
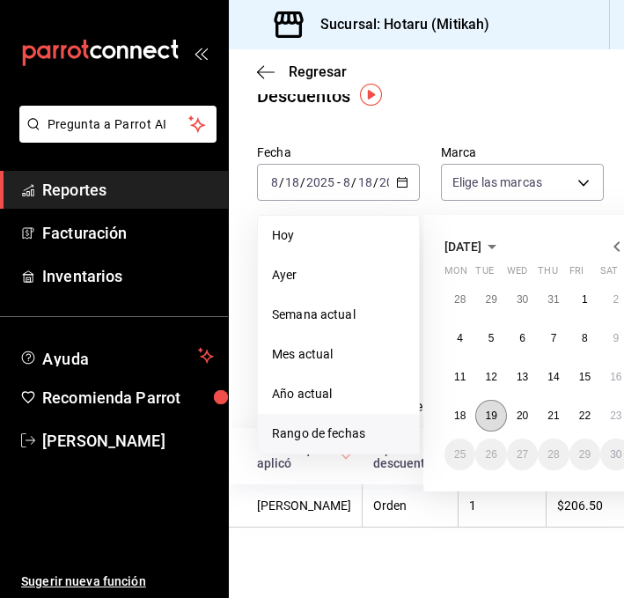
click at [488, 409] on abbr "19" at bounding box center [490, 415] width 11 height 12
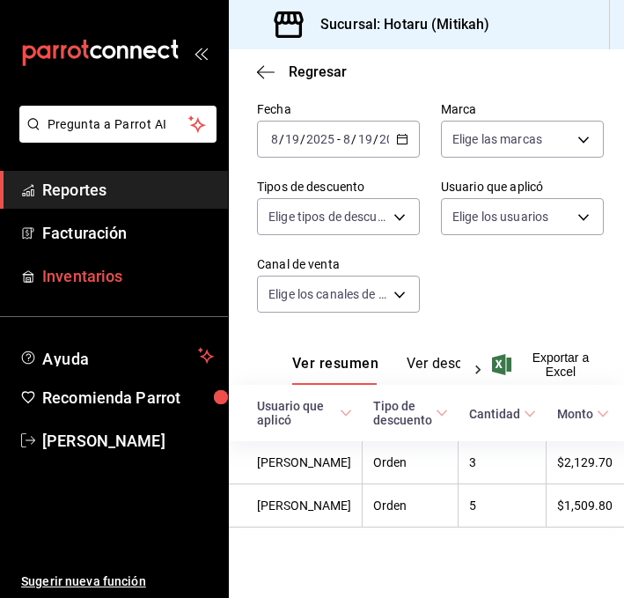
scroll to position [86, 0]
click at [401, 137] on \(Stroke\) "button" at bounding box center [402, 137] width 10 height 1
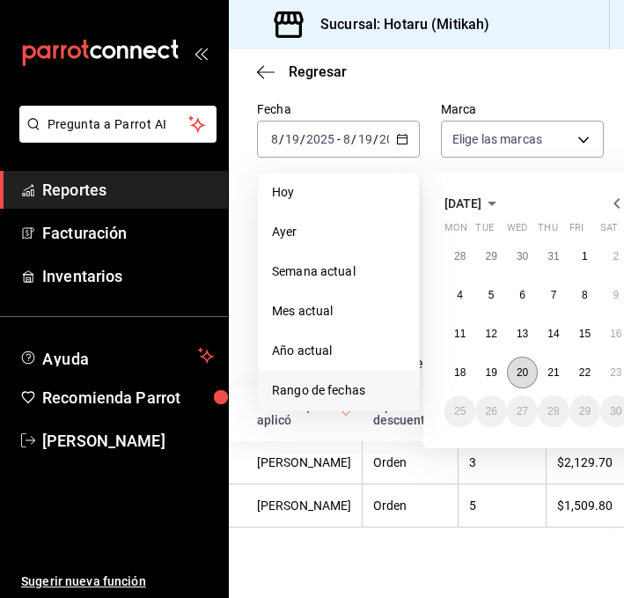
click at [510, 357] on button "20" at bounding box center [522, 373] width 31 height 32
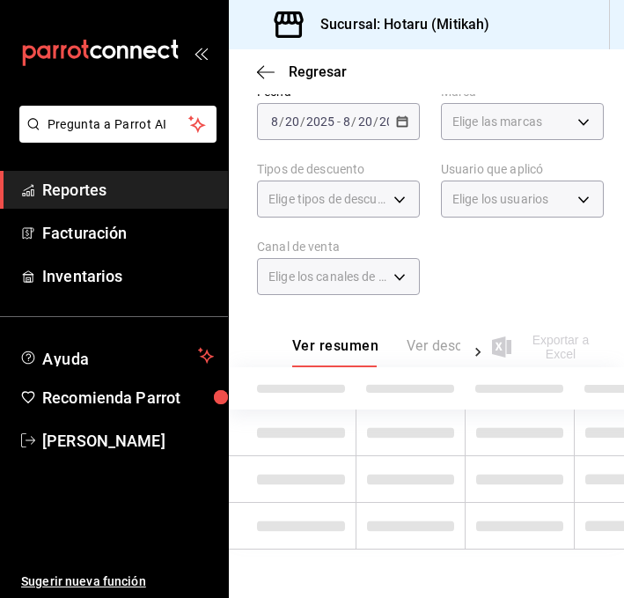
scroll to position [41, 0]
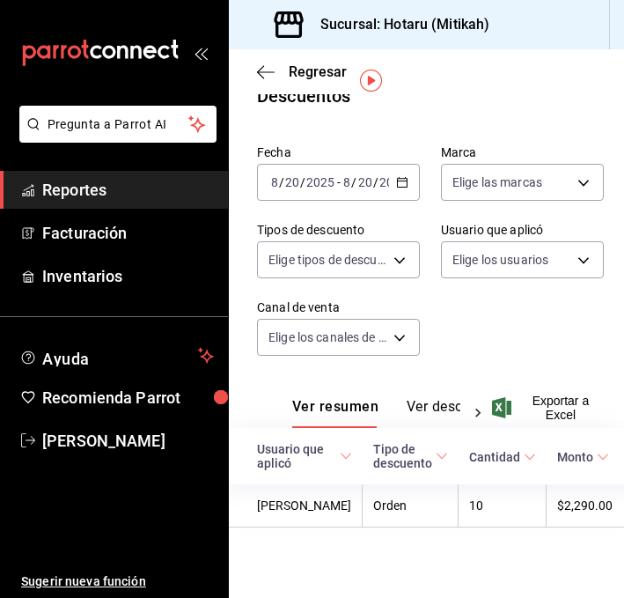
click at [393, 164] on div "[DATE] [DATE] - [DATE] [DATE]" at bounding box center [338, 182] width 163 height 37
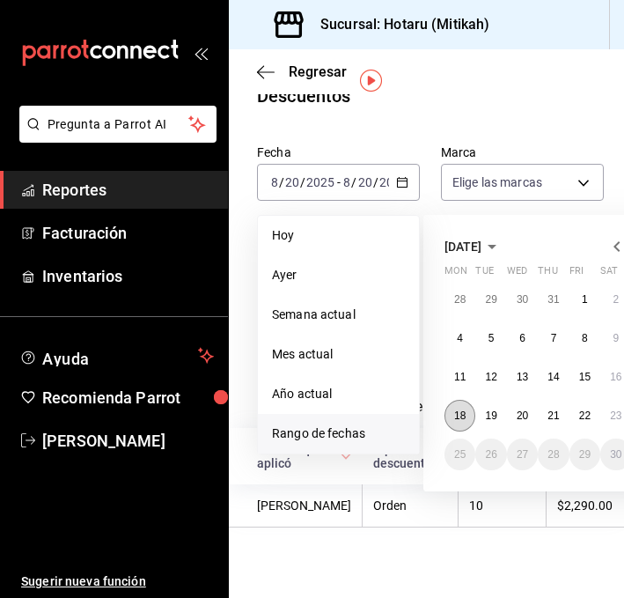
click at [459, 400] on button "18" at bounding box center [460, 416] width 31 height 32
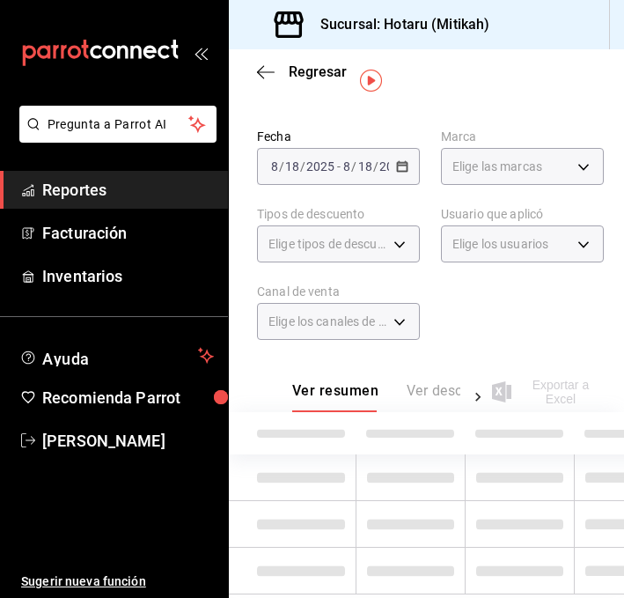
scroll to position [26, 0]
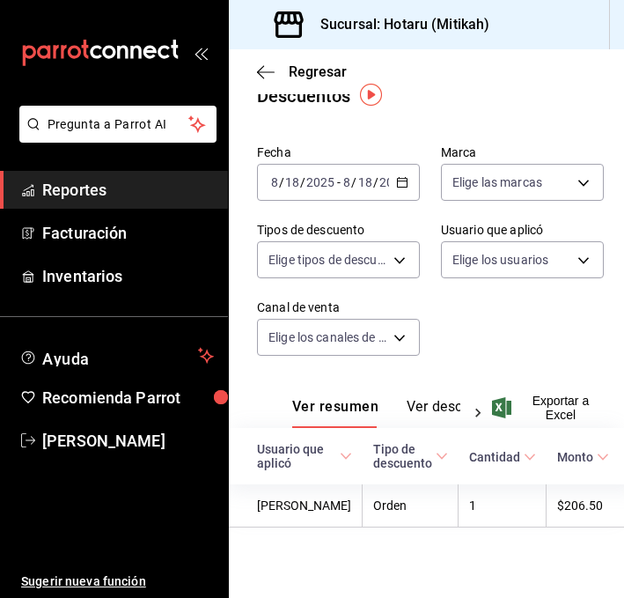
click at [401, 184] on icon "button" at bounding box center [402, 182] width 12 height 12
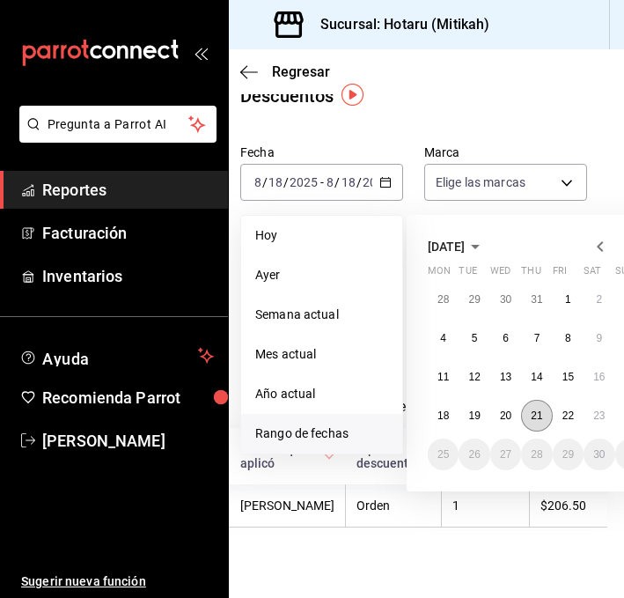
scroll to position [26, 18]
click at [545, 423] on button "21" at bounding box center [534, 416] width 31 height 32
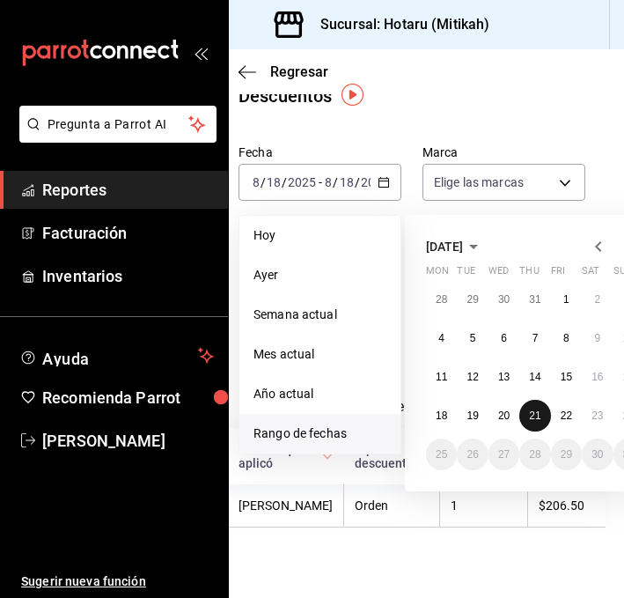
click at [543, 419] on button "21" at bounding box center [534, 416] width 31 height 32
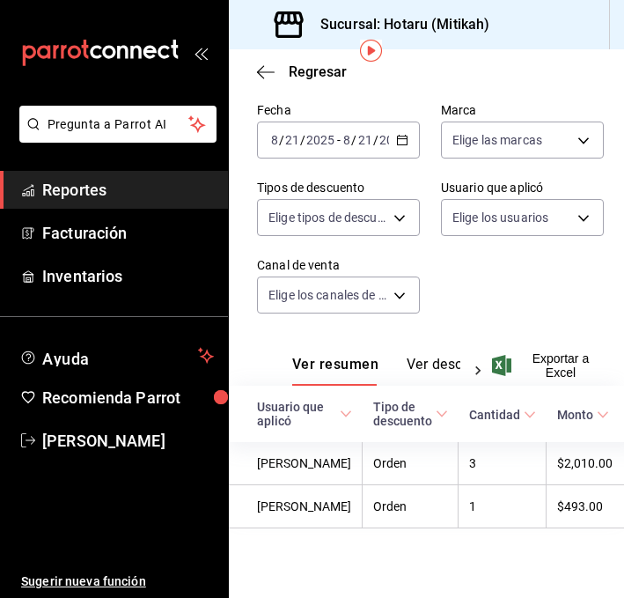
scroll to position [70, 0]
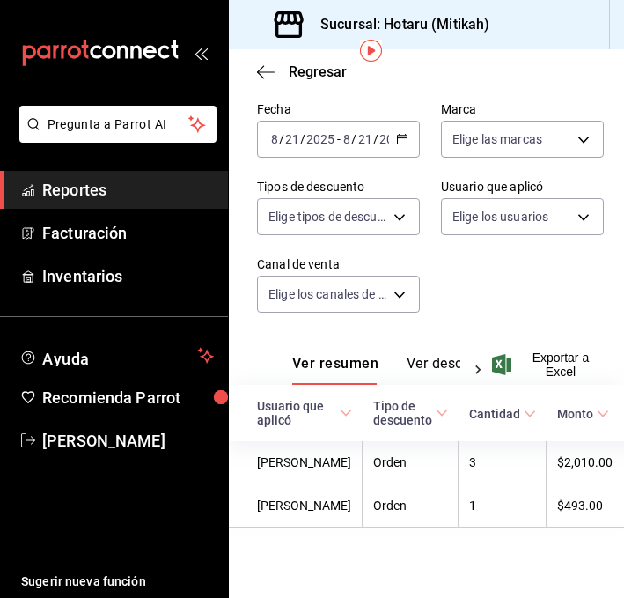
click at [400, 139] on icon "button" at bounding box center [402, 139] width 12 height 12
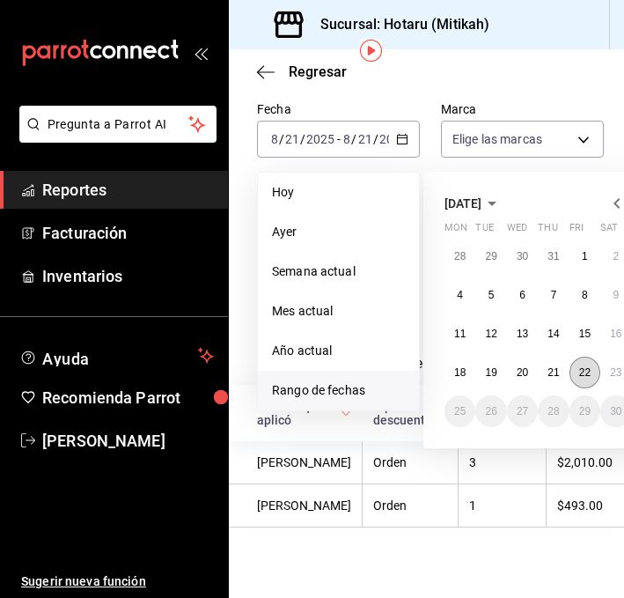
click at [588, 370] on abbr "22" at bounding box center [584, 372] width 11 height 12
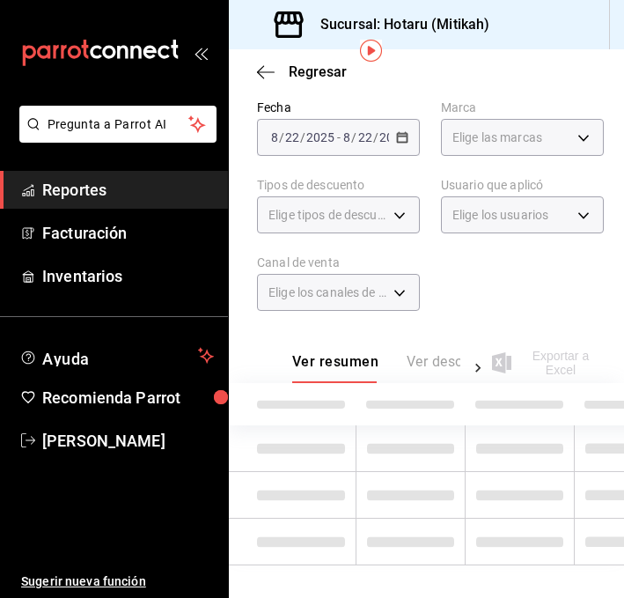
scroll to position [70, 0]
